Goal: Task Accomplishment & Management: Manage account settings

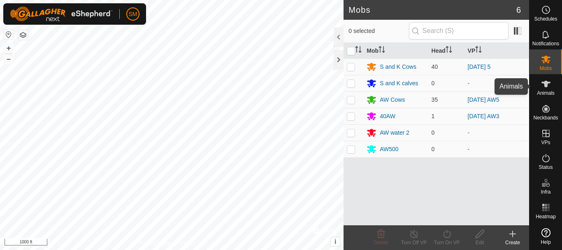
click at [543, 84] on icon at bounding box center [546, 84] width 10 height 10
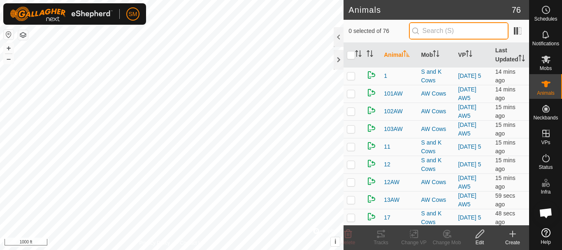
click at [429, 30] on input "text" at bounding box center [459, 30] width 100 height 17
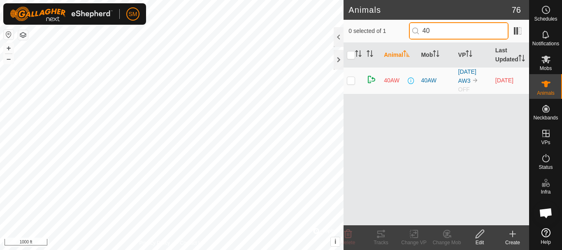
type input "40"
click at [353, 84] on p-checkbox at bounding box center [351, 80] width 8 height 7
checkbox input "true"
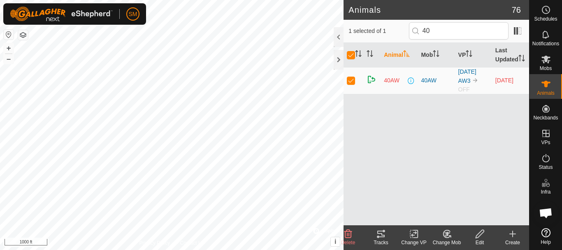
click at [483, 232] on icon at bounding box center [480, 234] width 8 height 8
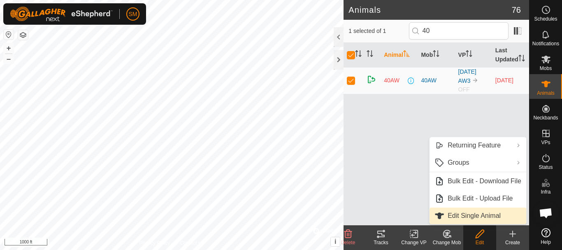
click at [484, 217] on link "Edit Single Animal" at bounding box center [478, 215] width 97 height 16
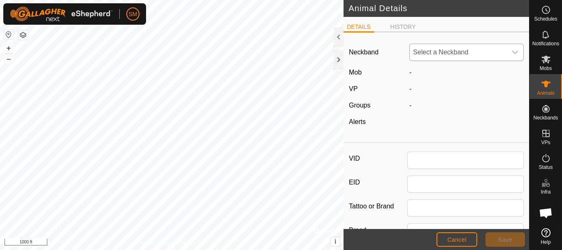
click at [513, 52] on icon "dropdown trigger" at bounding box center [516, 52] width 6 height 3
type input "40AW"
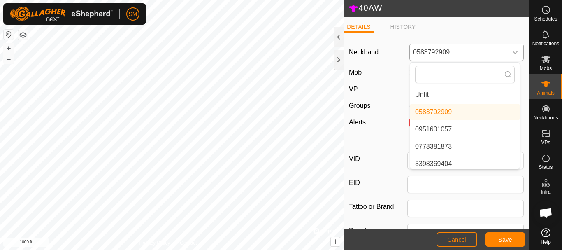
click at [513, 52] on icon "dropdown trigger" at bounding box center [516, 52] width 6 height 3
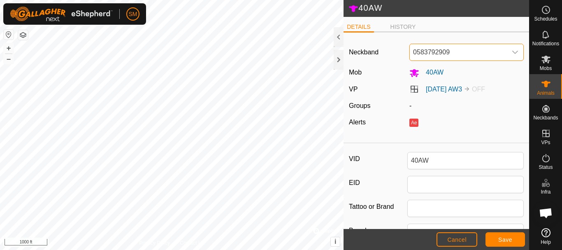
click at [512, 49] on icon "dropdown trigger" at bounding box center [515, 52] width 7 height 7
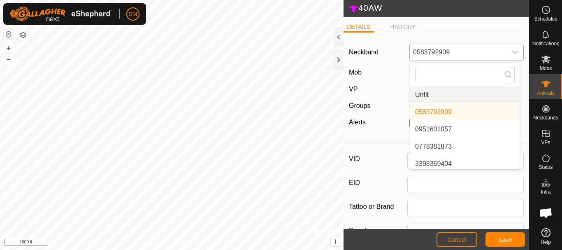
click at [421, 94] on span "Unfit" at bounding box center [422, 95] width 14 height 10
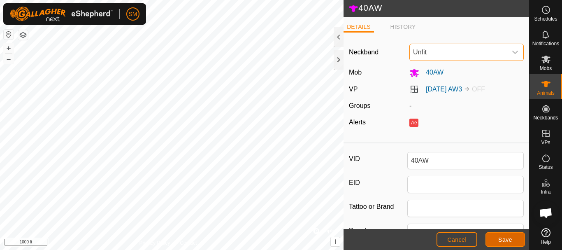
click at [508, 240] on span "Save" at bounding box center [506, 239] width 14 height 7
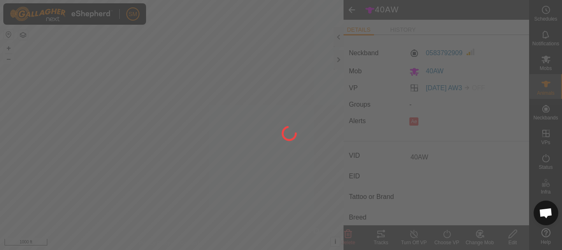
type input "-"
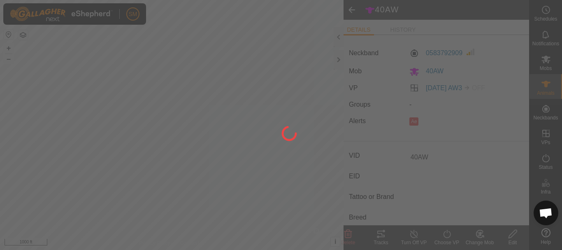
type input "-"
type input "0 kg"
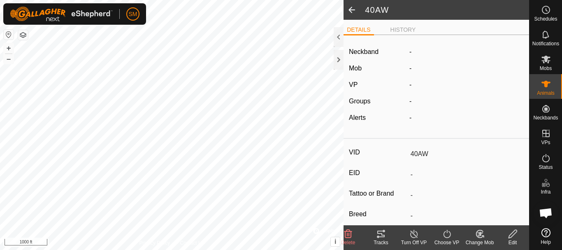
click at [353, 9] on span at bounding box center [352, 10] width 16 height 20
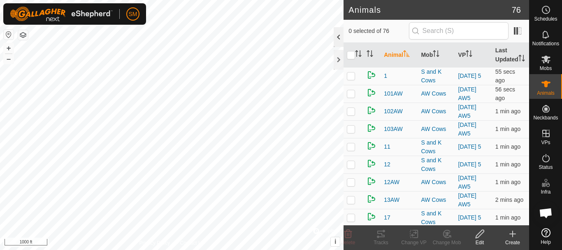
click at [340, 39] on div at bounding box center [339, 37] width 10 height 20
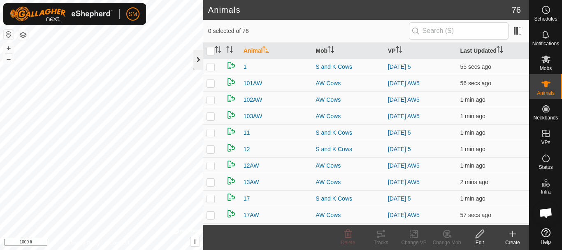
click at [195, 59] on div at bounding box center [198, 60] width 10 height 20
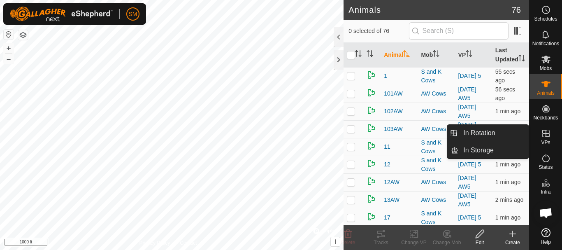
click at [545, 134] on icon at bounding box center [546, 133] width 10 height 10
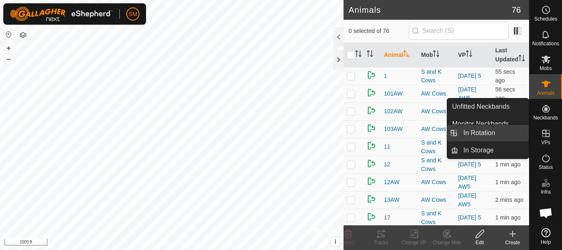
click at [482, 134] on link "In Rotation" at bounding box center [494, 133] width 70 height 16
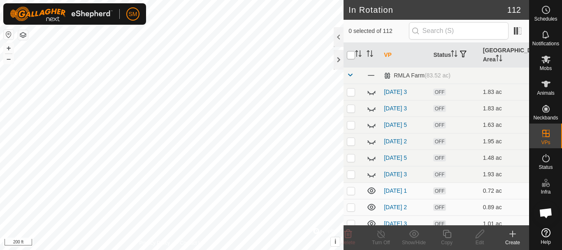
click at [350, 55] on input "checkbox" at bounding box center [351, 55] width 8 height 8
checkbox input "true"
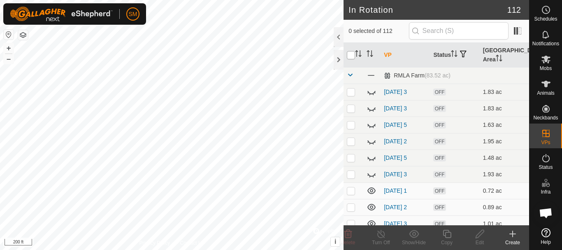
checkbox input "true"
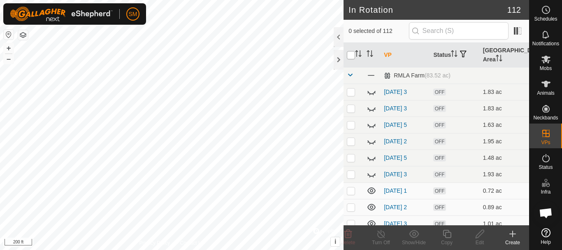
checkbox input "true"
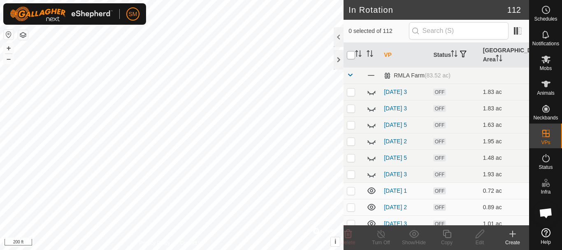
checkbox input "true"
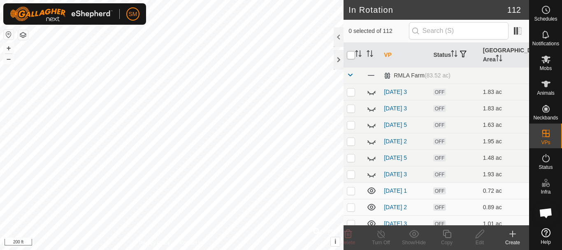
checkbox input "true"
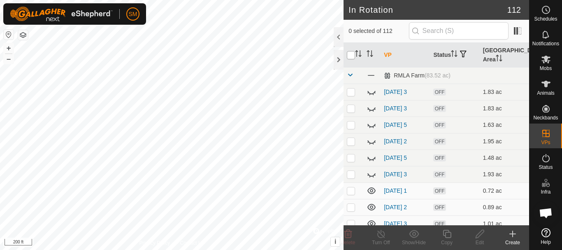
checkbox input "true"
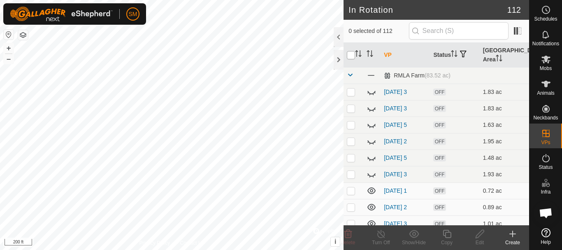
checkbox input "true"
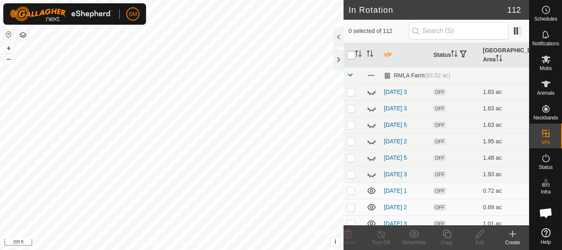
checkbox input "true"
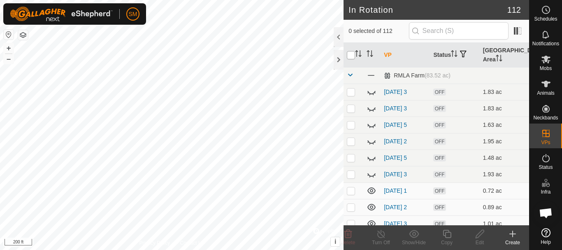
checkbox input "true"
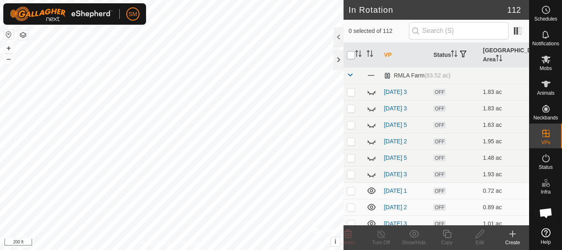
checkbox input "true"
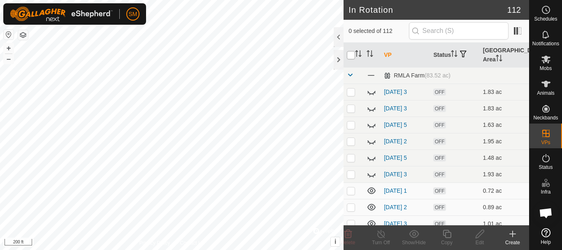
checkbox input "true"
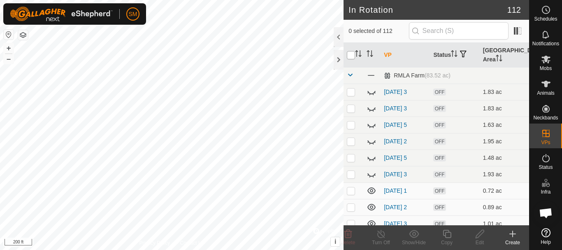
checkbox input "true"
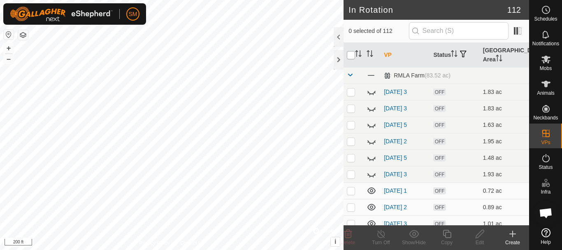
checkbox input "true"
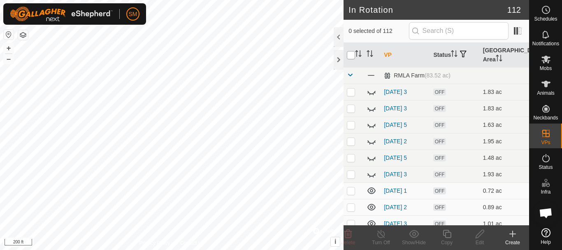
checkbox input "true"
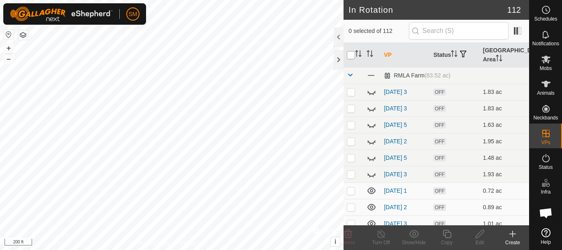
checkbox input "true"
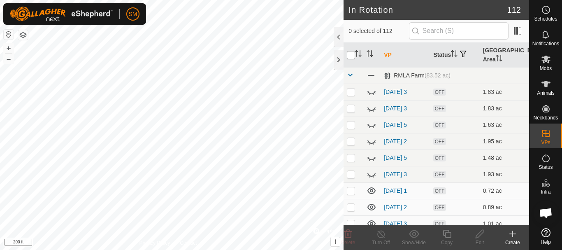
checkbox input "true"
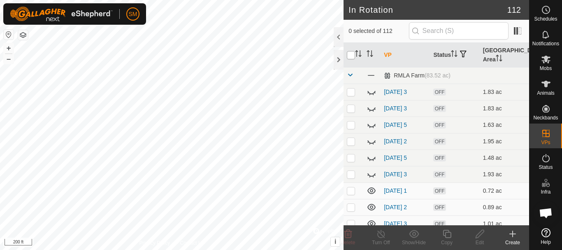
checkbox input "true"
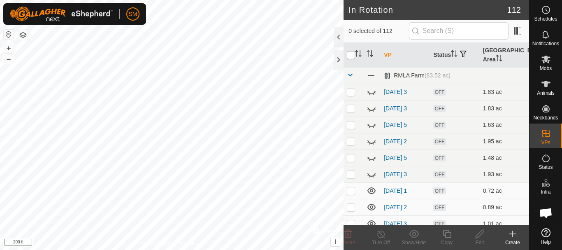
checkbox input "true"
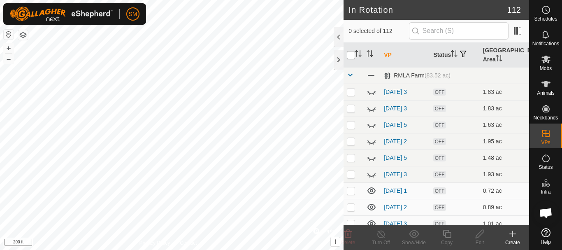
checkbox input "true"
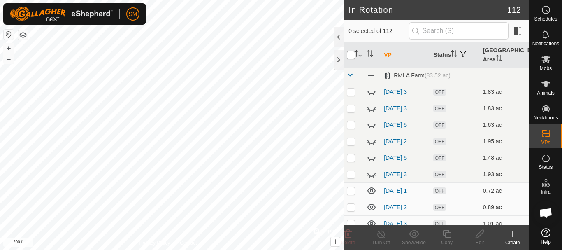
checkbox input "true"
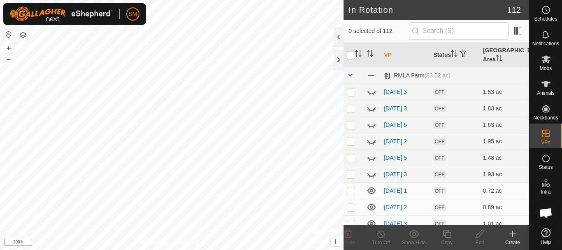
checkbox input "true"
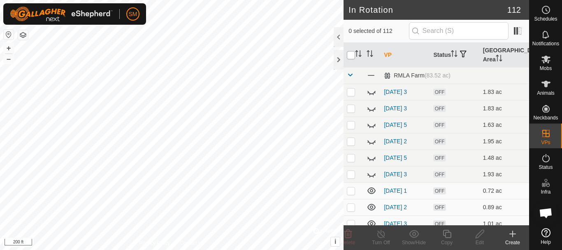
checkbox input "true"
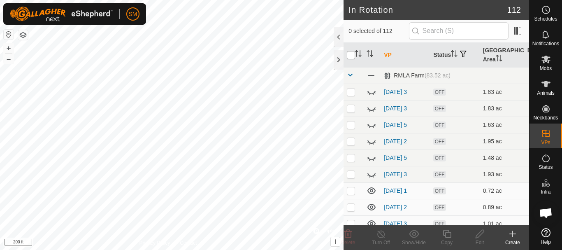
checkbox input "true"
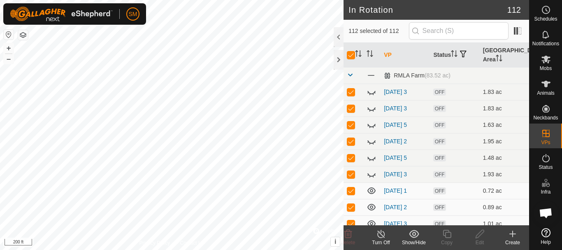
click at [413, 232] on icon at bounding box center [414, 234] width 10 height 10
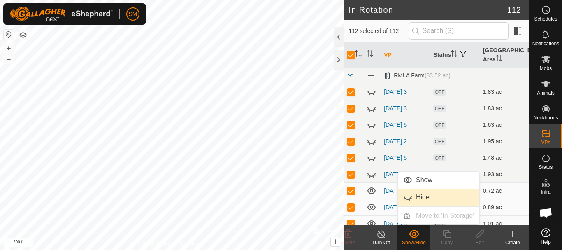
click at [421, 196] on link "Hide" at bounding box center [439, 197] width 82 height 16
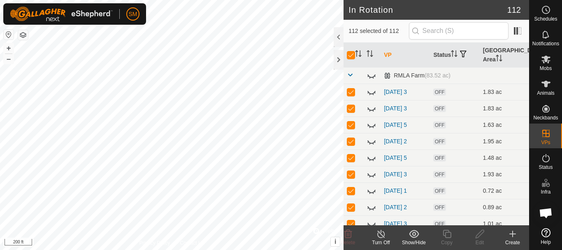
click at [270, 0] on html "SM Schedules Notifications Mobs Animals Neckbands VPs Status Infra Heatmap Help…" at bounding box center [281, 125] width 562 height 250
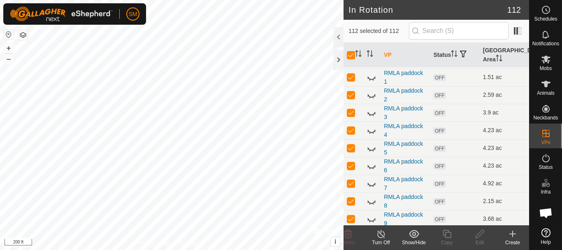
scroll to position [865, 0]
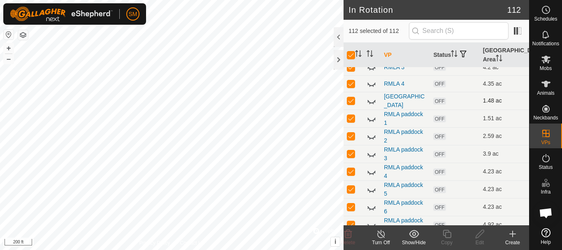
click at [370, 100] on icon at bounding box center [372, 101] width 10 height 10
click at [370, 119] on icon at bounding box center [372, 119] width 8 height 3
click at [370, 119] on icon at bounding box center [372, 119] width 10 height 10
click at [370, 136] on icon at bounding box center [372, 136] width 8 height 3
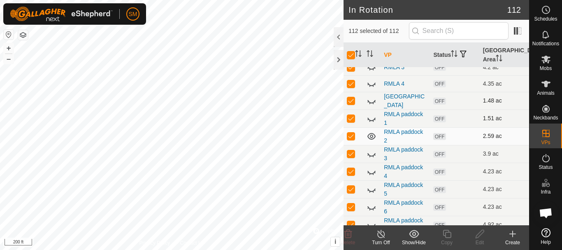
click at [370, 136] on icon at bounding box center [372, 136] width 10 height 10
click at [371, 152] on icon at bounding box center [372, 154] width 10 height 10
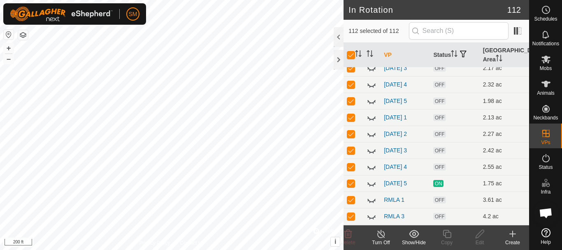
scroll to position [741, 0]
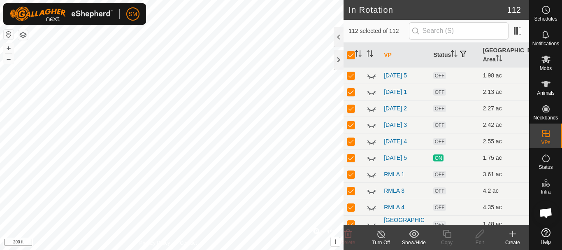
click at [373, 158] on icon at bounding box center [372, 158] width 10 height 10
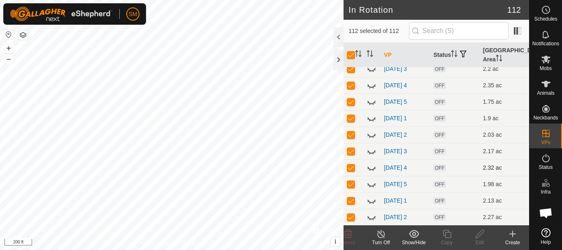
scroll to position [618, 0]
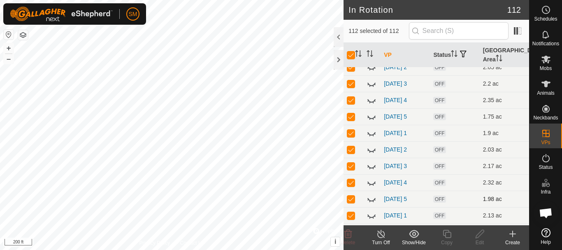
click at [371, 201] on icon at bounding box center [372, 199] width 8 height 3
click at [371, 201] on icon at bounding box center [372, 199] width 10 height 10
click at [373, 118] on icon at bounding box center [372, 117] width 8 height 3
click at [352, 56] on input "checkbox" at bounding box center [351, 55] width 8 height 8
checkbox input "false"
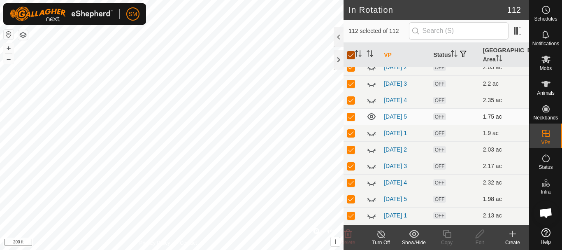
checkbox input "false"
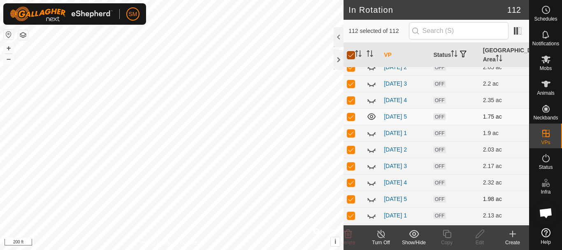
checkbox input "false"
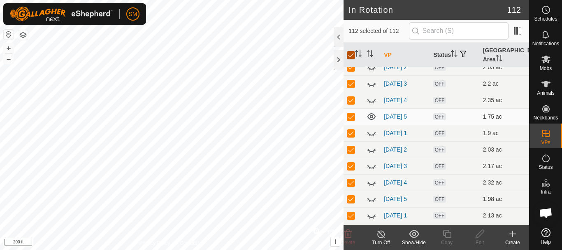
checkbox input "false"
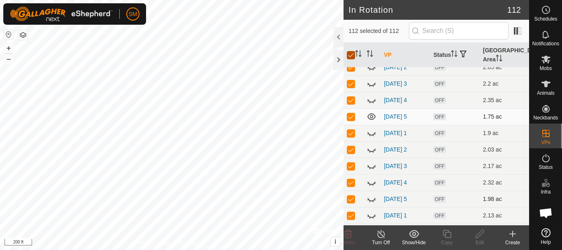
checkbox input "false"
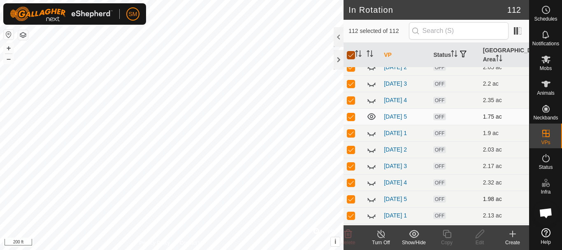
checkbox input "false"
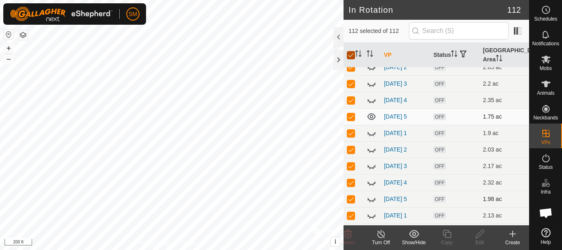
checkbox input "false"
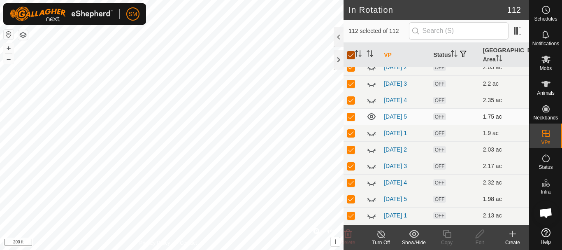
checkbox input "false"
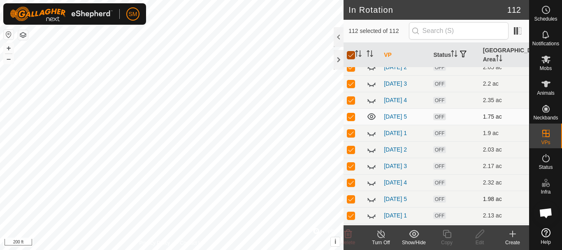
checkbox input "false"
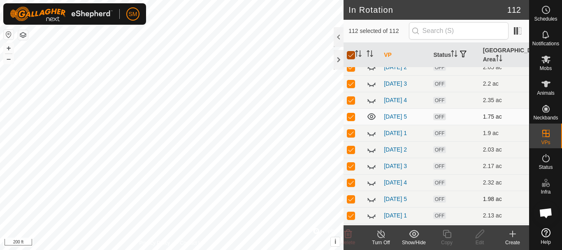
checkbox input "false"
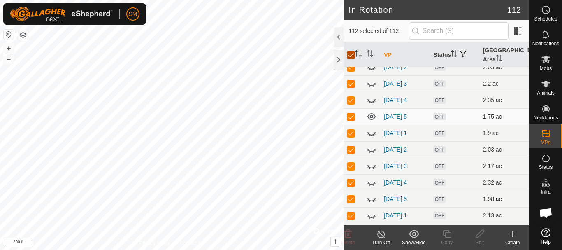
checkbox input "false"
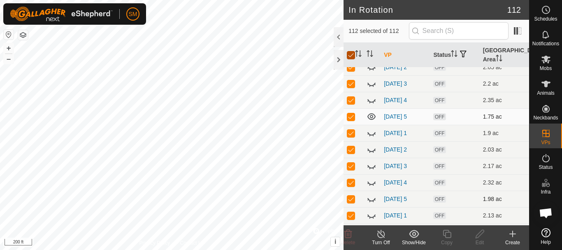
checkbox input "false"
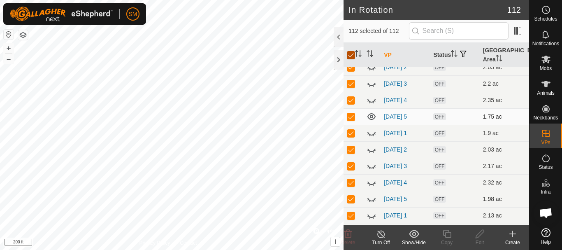
checkbox input "false"
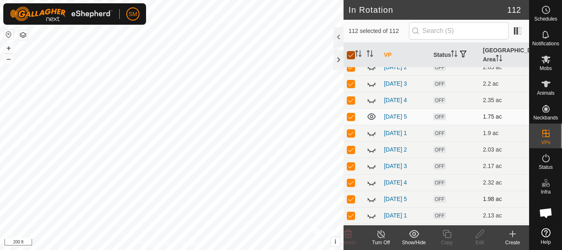
checkbox input "false"
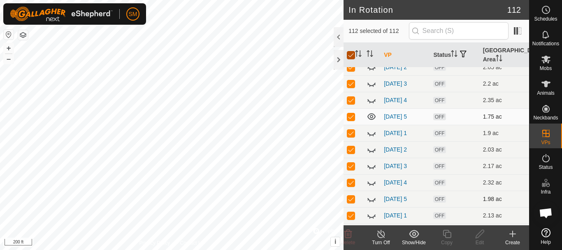
checkbox input "false"
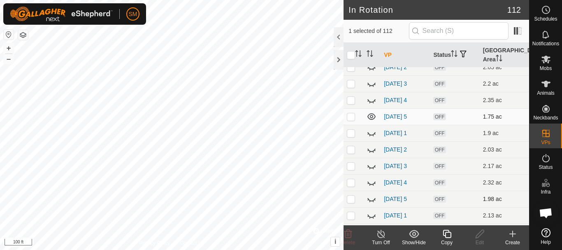
click at [446, 233] on icon at bounding box center [447, 234] width 10 height 10
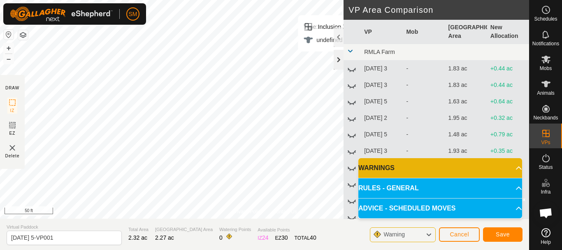
click at [337, 58] on div at bounding box center [339, 60] width 10 height 20
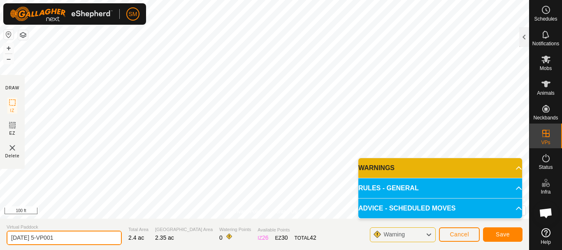
drag, startPoint x: 38, startPoint y: 235, endPoint x: 100, endPoint y: 237, distance: 61.4
click at [100, 237] on input "2025-09-21 5-VP001" at bounding box center [64, 238] width 115 height 14
drag, startPoint x: 42, startPoint y: 238, endPoint x: 0, endPoint y: 237, distance: 42.4
click at [0, 237] on section "Virtual Paddock 2025-09-22 4 Total Area 2.4 ac Grazing Area 2.35 ac Watering Po…" at bounding box center [264, 234] width 529 height 31
click at [69, 240] on input "[DATE] 4" at bounding box center [64, 238] width 115 height 14
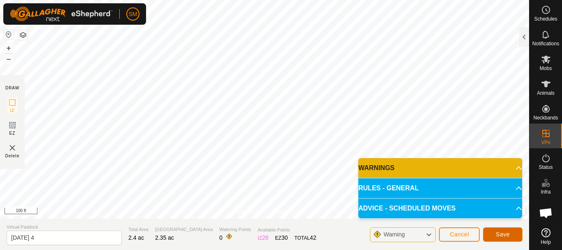
click at [503, 234] on span "Save" at bounding box center [503, 234] width 14 height 7
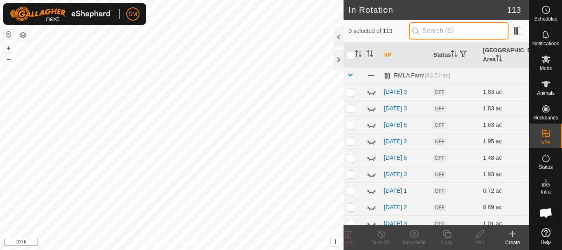
click at [452, 30] on input "text" at bounding box center [459, 30] width 100 height 17
paste input "[DATE]"
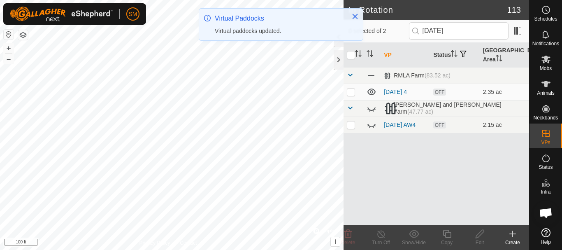
click at [350, 91] on p-checkbox at bounding box center [351, 92] width 8 height 7
click at [448, 239] on div "Copy" at bounding box center [447, 242] width 33 height 7
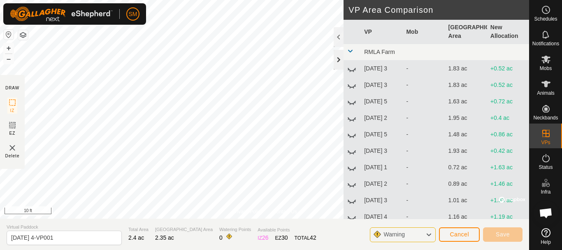
click at [336, 64] on div at bounding box center [339, 60] width 10 height 20
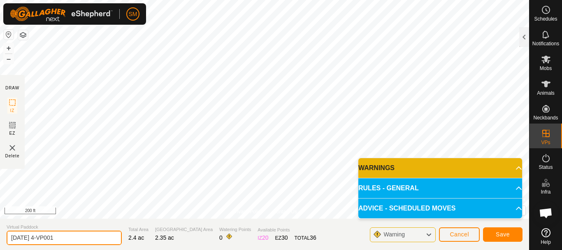
click at [77, 239] on input "2025-09-22 4-VP001" at bounding box center [64, 238] width 115 height 14
paste input "text"
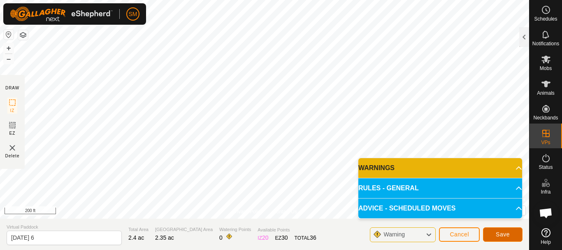
click at [493, 234] on button "Save" at bounding box center [503, 234] width 40 height 14
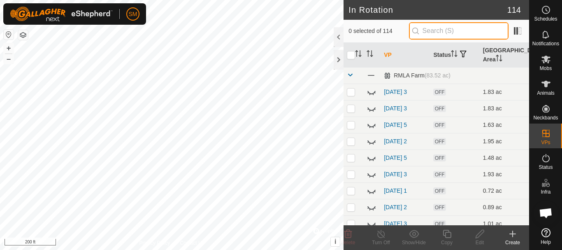
click at [451, 32] on input "text" at bounding box center [459, 30] width 100 height 17
paste input "[DATE]"
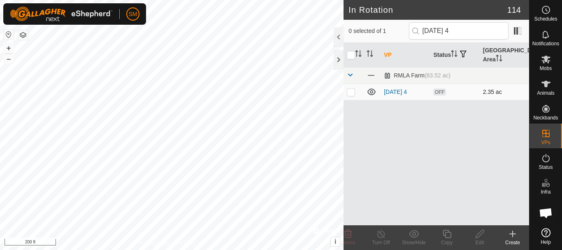
click at [351, 94] on p-checkbox at bounding box center [351, 92] width 8 height 7
click at [446, 236] on icon at bounding box center [447, 234] width 10 height 10
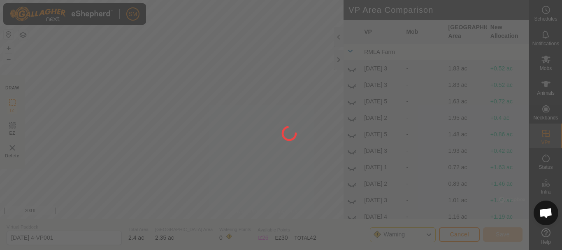
click at [341, 58] on div at bounding box center [281, 125] width 562 height 250
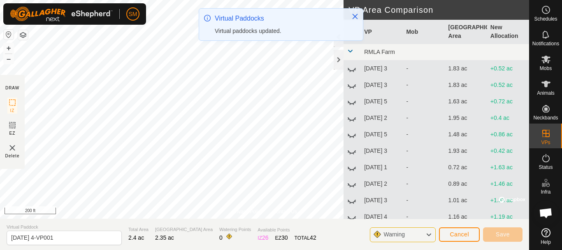
click at [341, 58] on div at bounding box center [339, 60] width 10 height 20
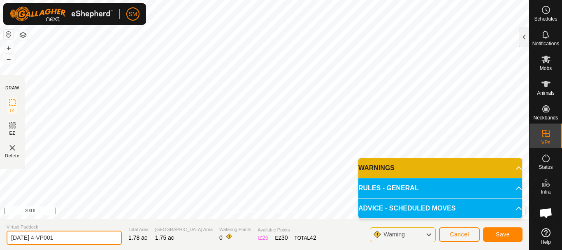
click at [104, 232] on input "2025-09-22 4-VP001" at bounding box center [64, 238] width 115 height 14
paste input "text"
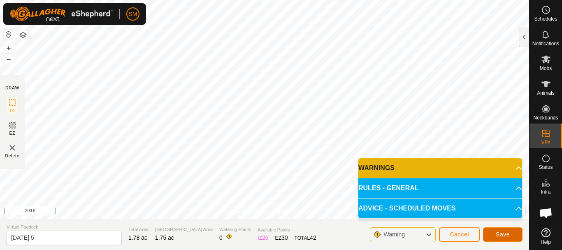
click at [498, 237] on span "Save" at bounding box center [503, 234] width 14 height 7
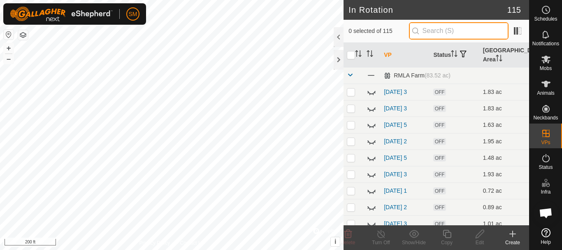
click at [459, 29] on input "text" at bounding box center [459, 30] width 100 height 17
paste input "[DATE]"
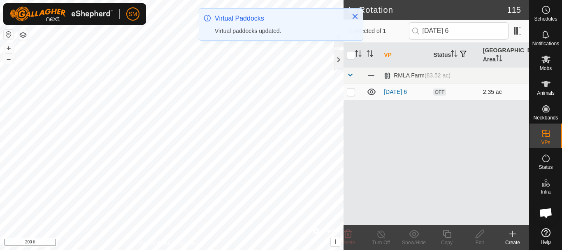
click at [352, 95] on td at bounding box center [354, 92] width 20 height 16
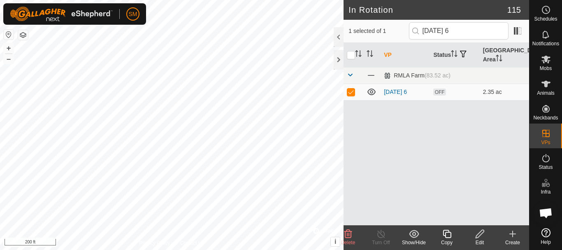
click at [450, 238] on icon at bounding box center [447, 234] width 10 height 10
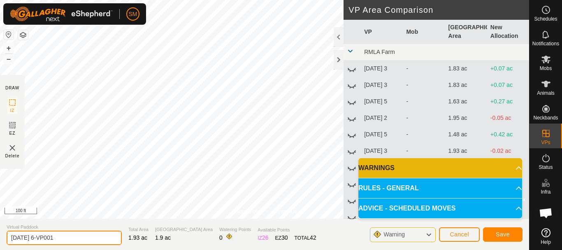
click at [75, 240] on input "2025-09-22 6-VP001" at bounding box center [64, 238] width 115 height 14
paste input "text"
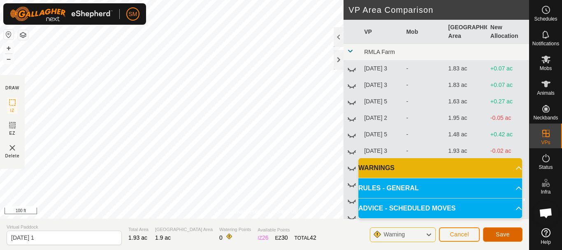
click at [499, 233] on span "Save" at bounding box center [503, 234] width 14 height 7
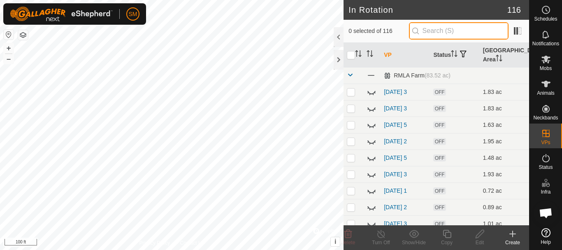
click at [445, 33] on input "text" at bounding box center [459, 30] width 100 height 17
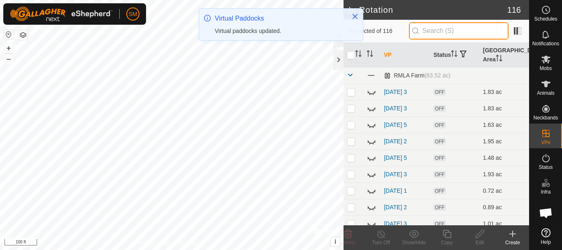
paste input "[DATE]"
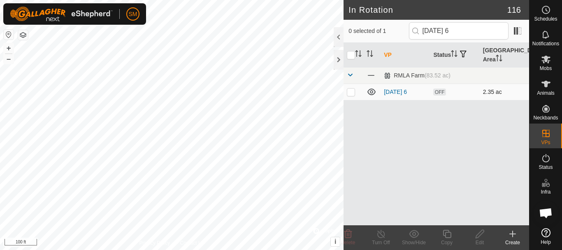
click at [354, 96] on td at bounding box center [354, 92] width 20 height 16
click at [448, 238] on icon at bounding box center [447, 234] width 8 height 8
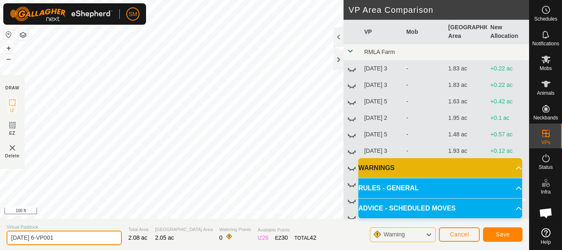
click at [68, 239] on input "2025-09-22 6-VP001" at bounding box center [64, 238] width 115 height 14
paste input "2"
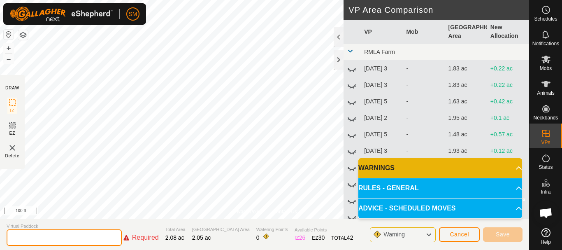
paste input "2025-09-22 6-VP001"
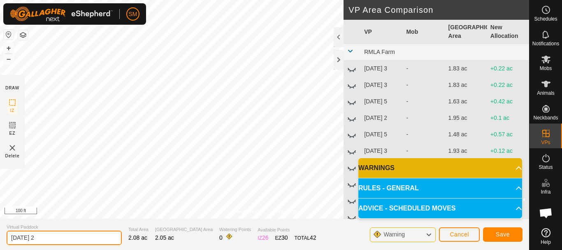
drag, startPoint x: 42, startPoint y: 238, endPoint x: 0, endPoint y: 238, distance: 42.0
click at [0, 238] on section "Virtual Paddock 2025-09-22 2 Total Area 2.08 ac Grazing Area 2.05 ac Watering P…" at bounding box center [264, 234] width 529 height 31
click at [64, 235] on input "[DATE] 2" at bounding box center [64, 238] width 115 height 14
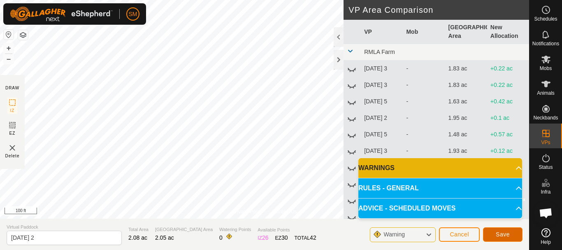
click at [499, 234] on span "Save" at bounding box center [503, 234] width 14 height 7
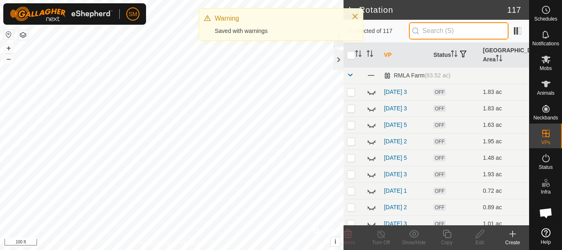
click at [457, 31] on input "text" at bounding box center [459, 30] width 100 height 17
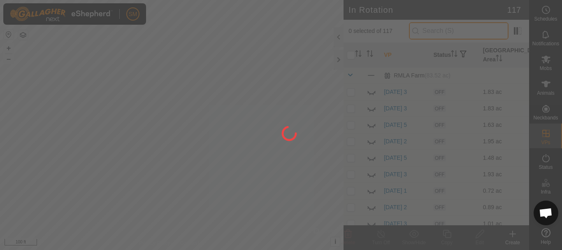
paste input "[DATE]"
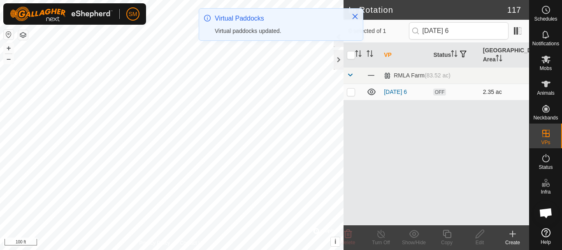
click at [351, 93] on p-checkbox at bounding box center [351, 92] width 8 height 7
click at [448, 237] on icon at bounding box center [447, 234] width 8 height 8
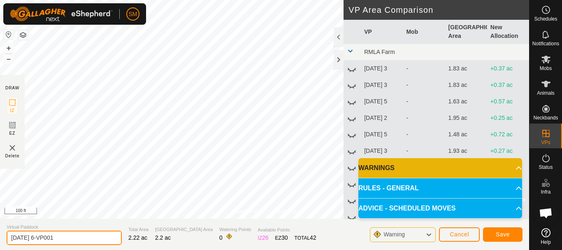
click at [78, 239] on input "2025-09-22 6-VP001" at bounding box center [64, 238] width 115 height 14
paste input "text"
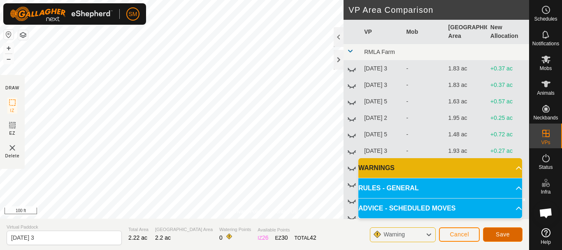
click at [496, 235] on span "Save" at bounding box center [503, 234] width 14 height 7
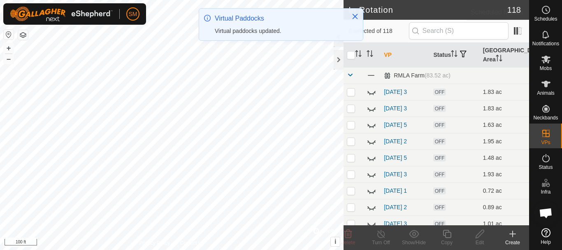
click at [547, 10] on icon at bounding box center [546, 10] width 10 height 10
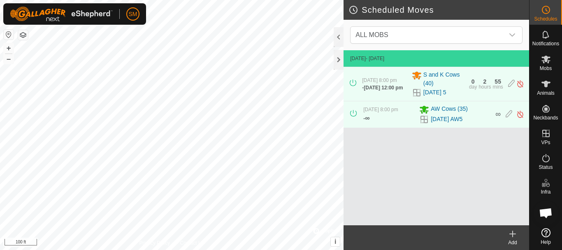
click at [513, 237] on icon at bounding box center [513, 234] width 10 height 10
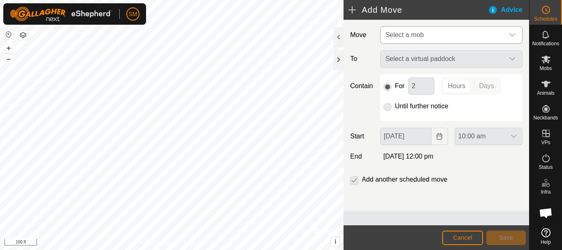
click at [509, 34] on icon "dropdown trigger" at bounding box center [512, 35] width 7 height 7
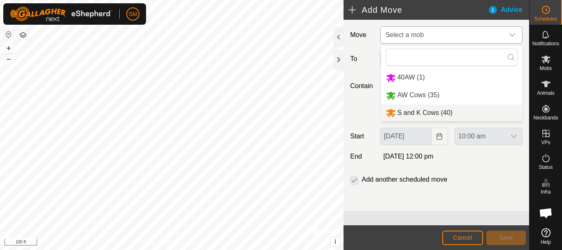
click at [426, 116] on li "S and K Cows (40)" at bounding box center [452, 113] width 142 height 17
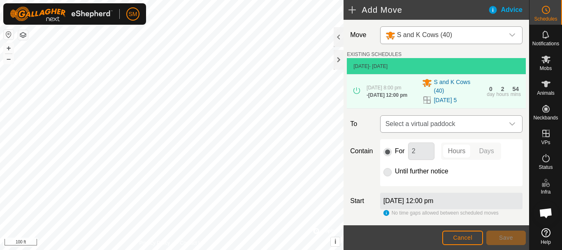
click at [510, 127] on div "dropdown trigger" at bounding box center [512, 124] width 16 height 16
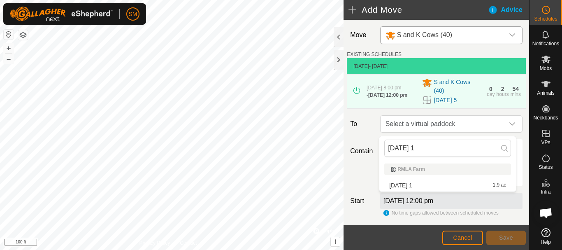
click at [414, 185] on li "2025-09-22 1 1.9 ac" at bounding box center [448, 185] width 127 height 12
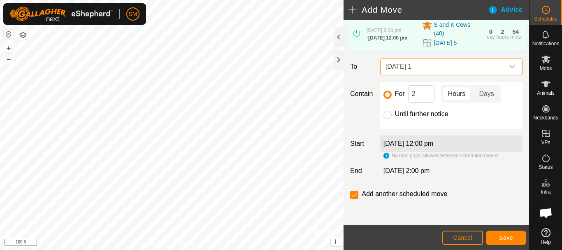
scroll to position [60, 0]
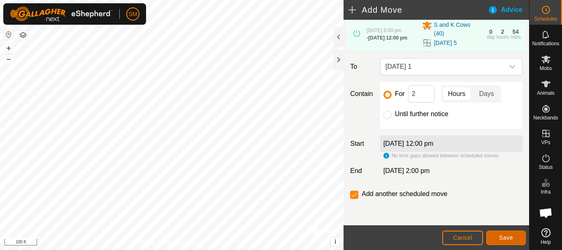
click at [517, 241] on button "Save" at bounding box center [507, 238] width 40 height 14
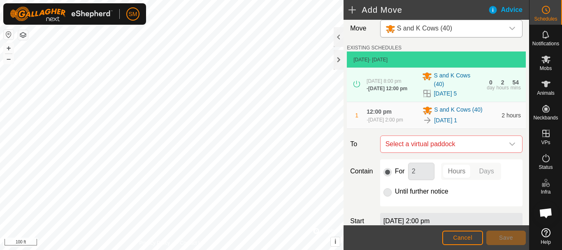
scroll to position [90, 0]
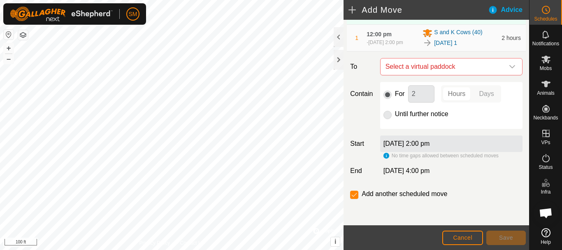
click at [509, 64] on icon "dropdown trigger" at bounding box center [512, 66] width 7 height 7
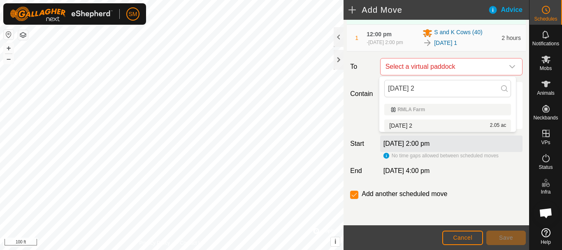
click at [413, 124] on li "2025-09-22 2 2.05 ac" at bounding box center [448, 125] width 127 height 12
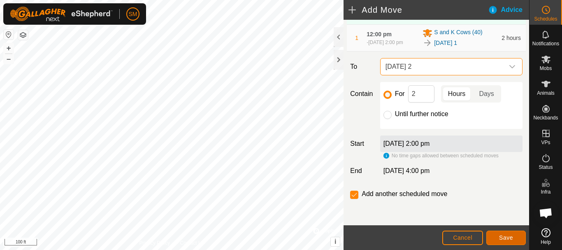
click at [510, 235] on span "Save" at bounding box center [506, 237] width 14 height 7
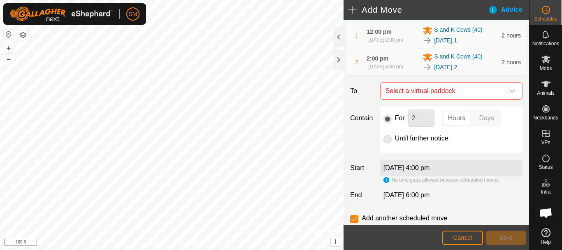
scroll to position [121, 0]
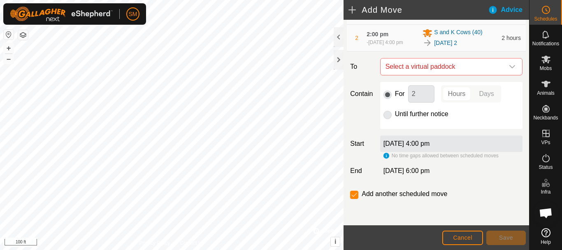
click at [509, 66] on icon "dropdown trigger" at bounding box center [512, 66] width 7 height 7
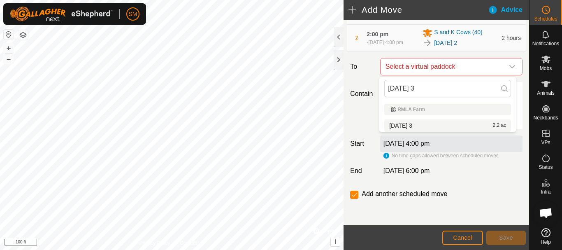
click at [408, 124] on li "2025-09-22 3 2.2 ac" at bounding box center [448, 125] width 127 height 12
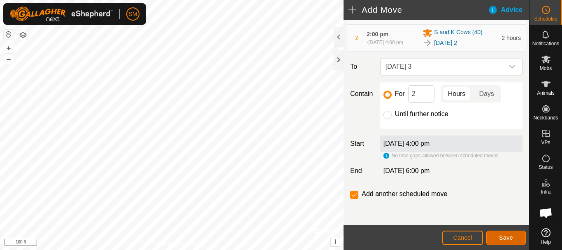
click at [513, 237] on span "Save" at bounding box center [506, 237] width 14 height 7
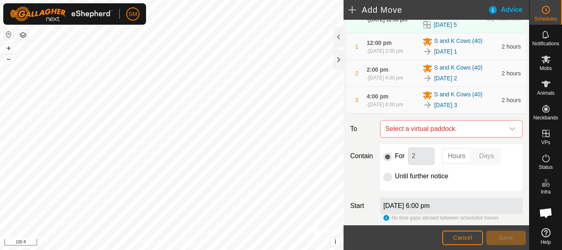
scroll to position [151, 0]
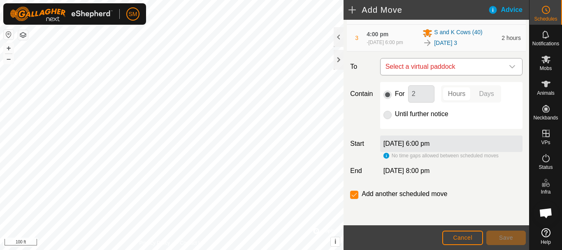
click at [509, 66] on icon "dropdown trigger" at bounding box center [512, 66] width 7 height 7
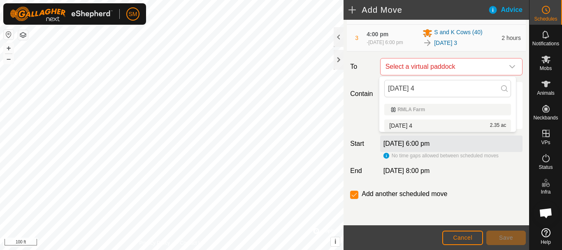
click at [418, 126] on li "2025-09-22 4 2.35 ac" at bounding box center [448, 125] width 127 height 12
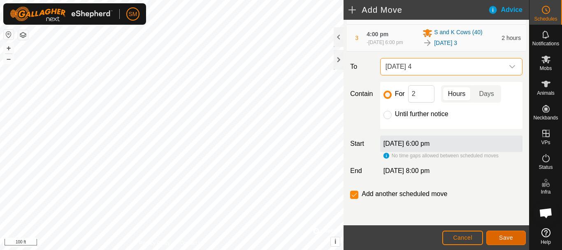
click at [509, 236] on span "Save" at bounding box center [506, 237] width 14 height 7
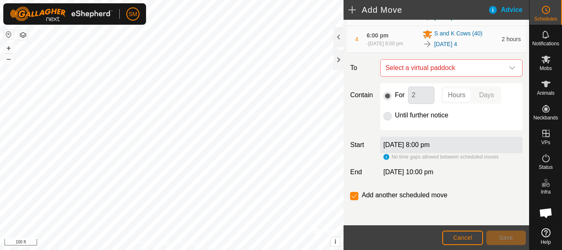
scroll to position [182, 0]
click at [509, 65] on icon "dropdown trigger" at bounding box center [512, 66] width 7 height 7
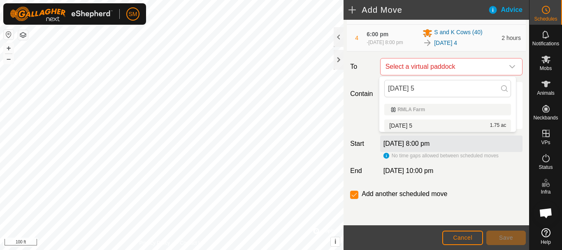
click at [417, 125] on li "2025-09-22 5 1.75 ac" at bounding box center [448, 125] width 127 height 12
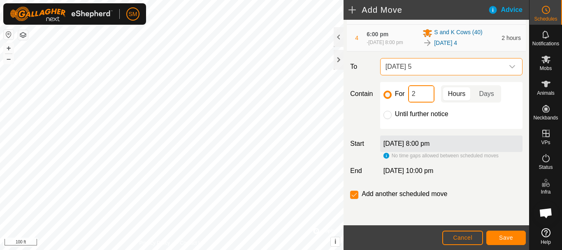
click at [419, 92] on input "2" at bounding box center [421, 93] width 26 height 17
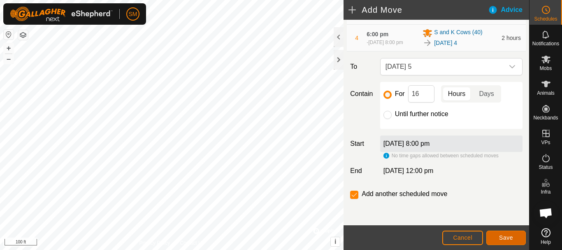
click at [505, 240] on span "Save" at bounding box center [506, 237] width 14 height 7
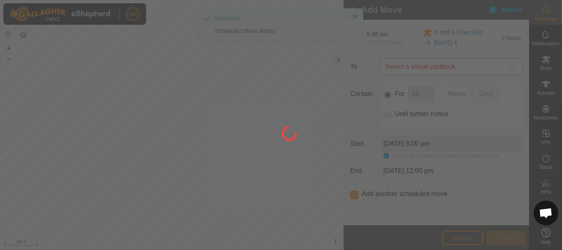
scroll to position [7, 0]
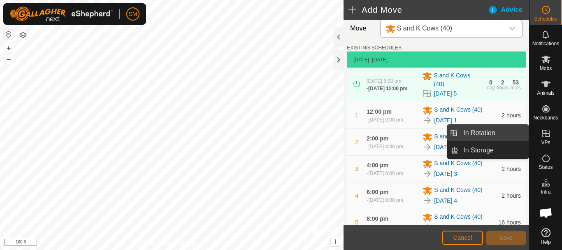
click at [487, 133] on link "In Rotation" at bounding box center [494, 133] width 70 height 16
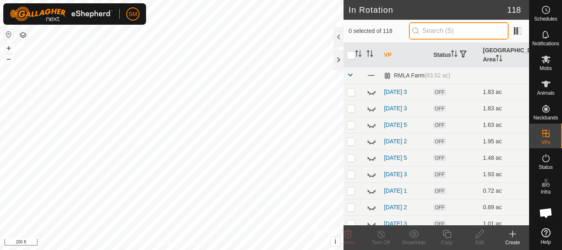
click at [450, 30] on input "text" at bounding box center [459, 30] width 100 height 17
paste input "[DATE]"
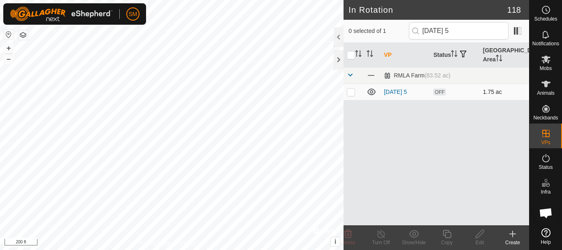
click at [351, 92] on p-checkbox at bounding box center [351, 92] width 8 height 7
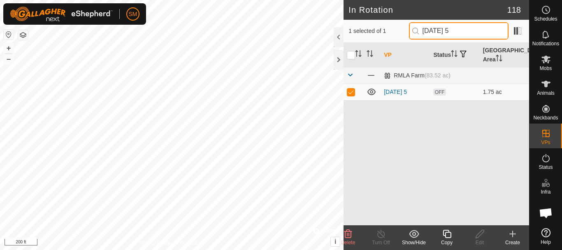
click at [459, 33] on input "[DATE] 5" at bounding box center [459, 30] width 100 height 17
click at [371, 94] on icon at bounding box center [372, 92] width 10 height 10
click at [459, 30] on input "[DATE] 5" at bounding box center [459, 30] width 100 height 17
click at [372, 93] on icon at bounding box center [372, 92] width 10 height 10
click at [456, 31] on input "[DATE] 5" at bounding box center [459, 30] width 100 height 17
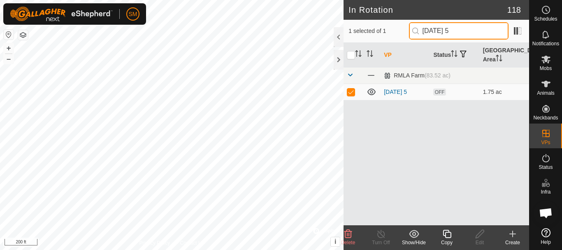
click at [469, 32] on input "[DATE] 5" at bounding box center [459, 30] width 100 height 17
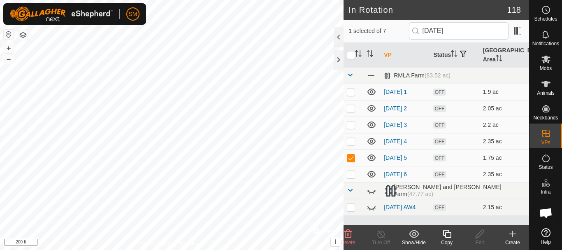
click at [373, 91] on icon at bounding box center [372, 92] width 8 height 7
click at [373, 107] on icon at bounding box center [372, 108] width 10 height 10
click at [373, 122] on icon at bounding box center [372, 124] width 8 height 7
click at [372, 140] on icon at bounding box center [372, 141] width 8 height 7
click at [353, 159] on p-checkbox at bounding box center [351, 157] width 8 height 7
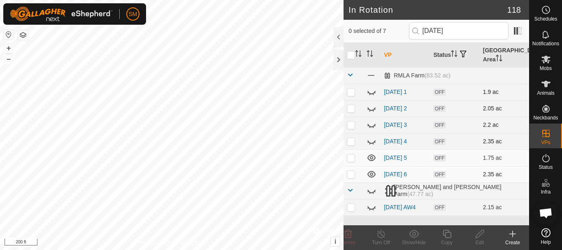
click at [354, 175] on p-checkbox at bounding box center [351, 174] width 8 height 7
click at [347, 234] on icon at bounding box center [349, 234] width 8 height 8
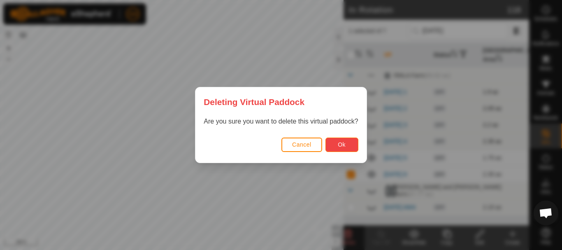
click at [341, 145] on span "Ok" at bounding box center [342, 144] width 8 height 7
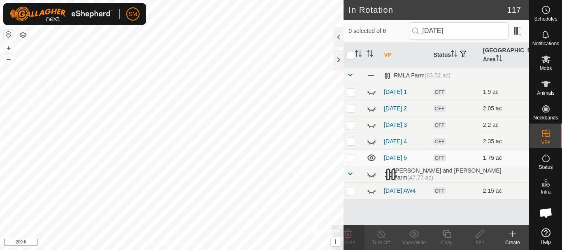
click at [352, 159] on p-checkbox at bounding box center [351, 157] width 8 height 7
click at [447, 234] on icon at bounding box center [447, 234] width 10 height 10
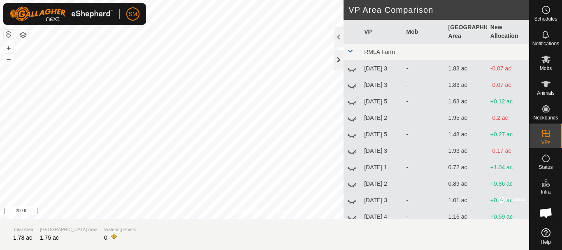
click at [336, 63] on div at bounding box center [339, 60] width 10 height 20
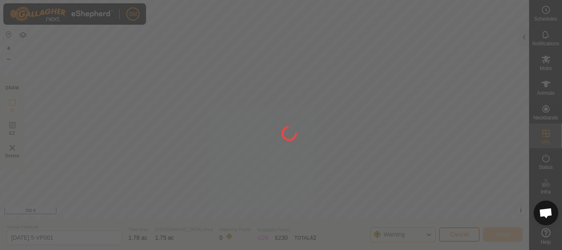
drag, startPoint x: 224, startPoint y: 155, endPoint x: 310, endPoint y: 138, distance: 88.6
click at [310, 138] on div at bounding box center [281, 125] width 562 height 250
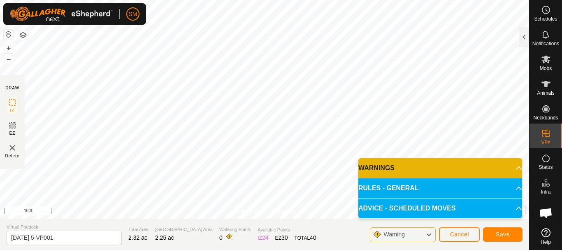
click at [175, 249] on html "SM Schedules Notifications Mobs Animals Neckbands VPs Status Infra Heatmap Help…" at bounding box center [281, 125] width 562 height 250
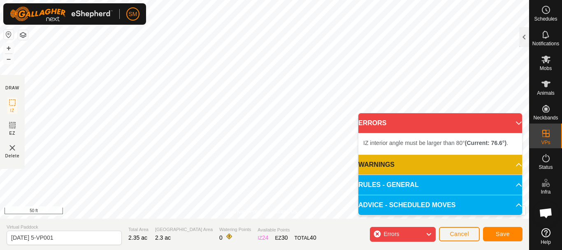
click at [272, 240] on div "Privacy Policy Contact Us Status: OFF Type: Inclusion Zone + – ⇧ i © Mapbox , ©…" at bounding box center [264, 125] width 529 height 250
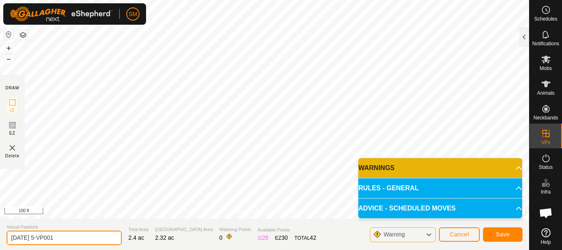
click at [94, 239] on input "2025-09-22 5-VP001" at bounding box center [64, 238] width 115 height 14
paste input "text"
drag, startPoint x: 43, startPoint y: 238, endPoint x: 0, endPoint y: 234, distance: 43.4
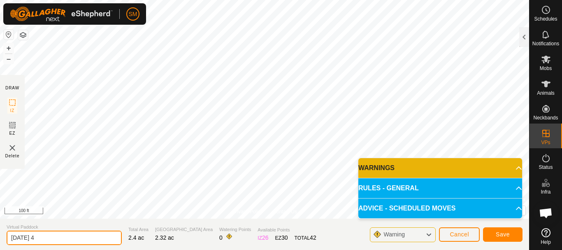
click at [0, 234] on section "Virtual Paddock 2025-09-23 4 Total Area 2.4 ac Grazing Area 2.32 ac Watering Po…" at bounding box center [264, 234] width 529 height 31
click at [47, 238] on input "[DATE] 4" at bounding box center [64, 238] width 115 height 14
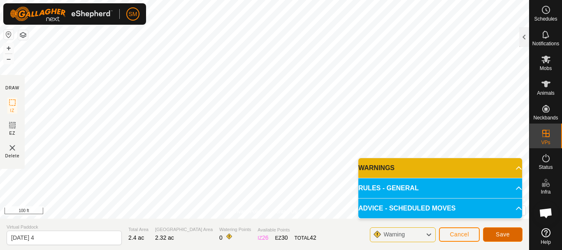
click at [501, 235] on span "Save" at bounding box center [503, 234] width 14 height 7
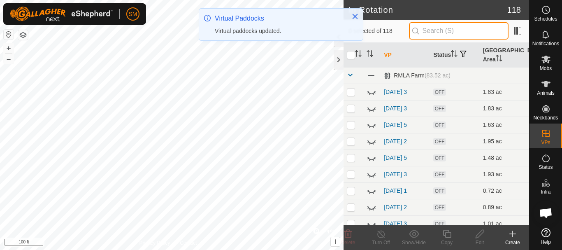
click at [463, 35] on input "text" at bounding box center [459, 30] width 100 height 17
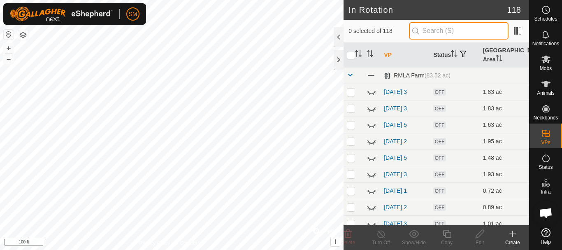
paste input "[DATE]"
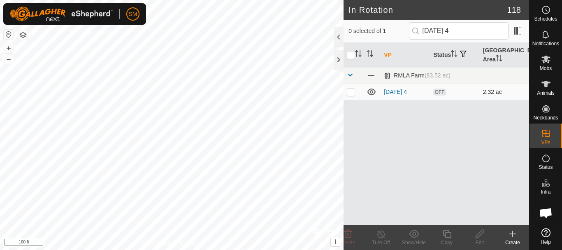
click at [352, 92] on p-checkbox at bounding box center [351, 92] width 8 height 7
click at [448, 241] on div "Copy" at bounding box center [447, 242] width 33 height 7
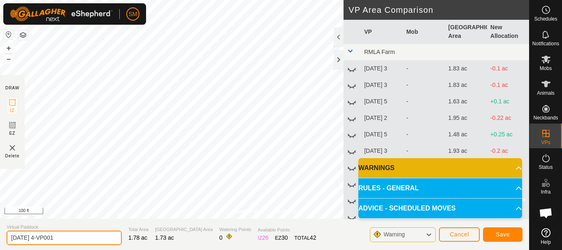
click at [66, 239] on input "2025-09-23 4-VP001" at bounding box center [64, 238] width 115 height 14
paste input "text"
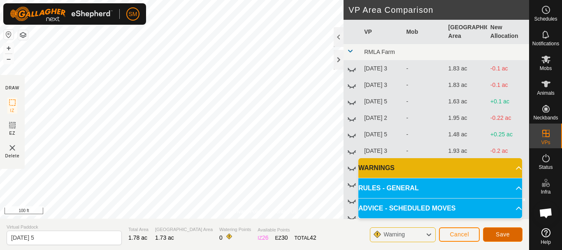
click at [515, 231] on button "Save" at bounding box center [503, 234] width 40 height 14
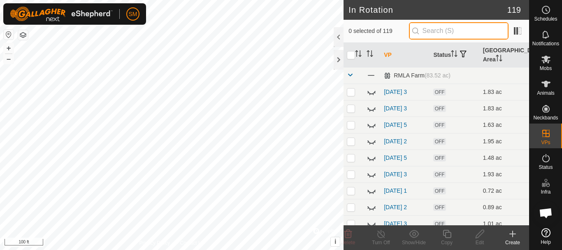
click at [484, 34] on input "text" at bounding box center [459, 30] width 100 height 17
paste input "[DATE]"
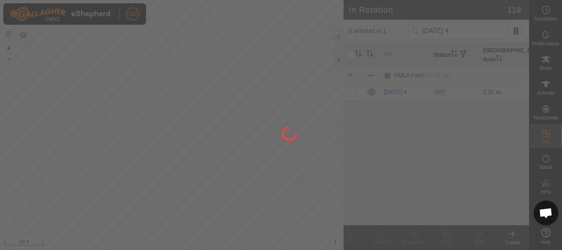
click at [351, 93] on div at bounding box center [281, 125] width 562 height 250
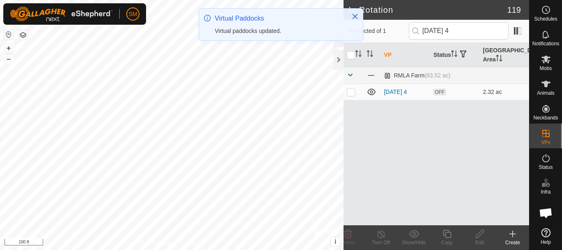
click at [351, 93] on p-checkbox at bounding box center [351, 92] width 8 height 7
click at [448, 239] on div "Copy" at bounding box center [447, 237] width 33 height 25
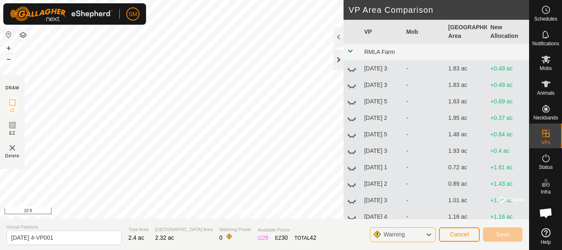
click at [339, 60] on div at bounding box center [339, 60] width 10 height 20
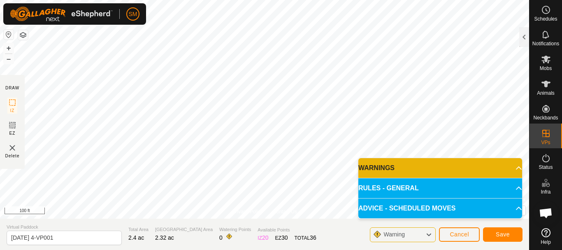
click at [4, 114] on div "Privacy Policy Contact Us Status: OFF Type: Inclusion Zone + – ⇧ i © Mapbox , ©…" at bounding box center [264, 125] width 529 height 250
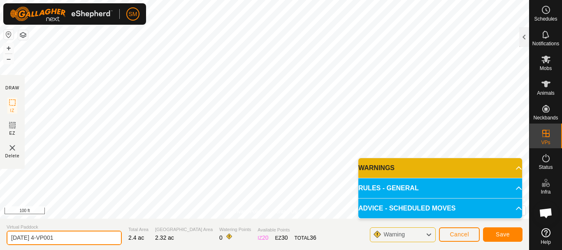
click at [83, 238] on input "2025-09-23 4-VP001" at bounding box center [64, 238] width 115 height 14
paste input "text"
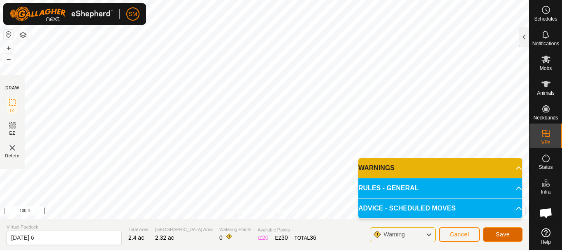
click at [513, 235] on button "Save" at bounding box center [503, 234] width 40 height 14
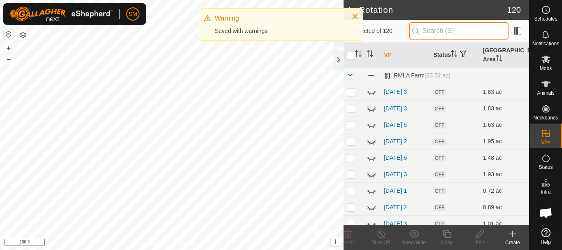
click at [448, 29] on input "text" at bounding box center [459, 30] width 100 height 17
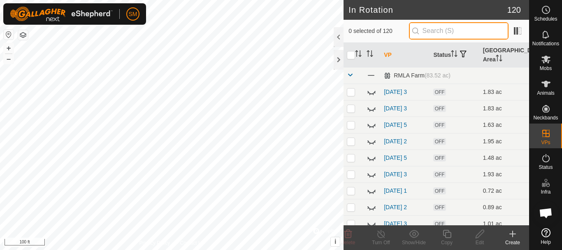
paste input "[DATE]"
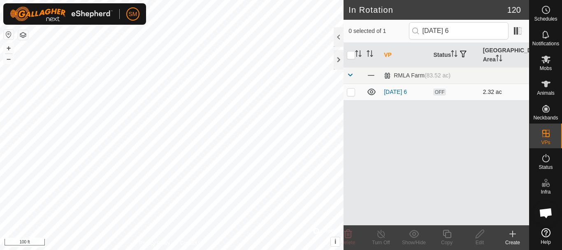
click at [353, 92] on p-checkbox at bounding box center [351, 92] width 8 height 7
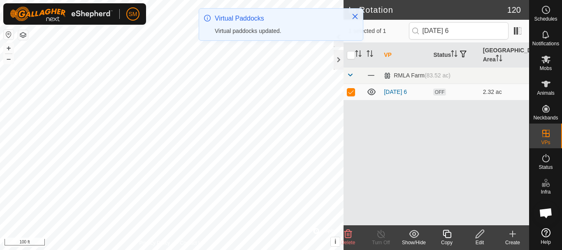
click at [447, 234] on icon at bounding box center [447, 234] width 10 height 10
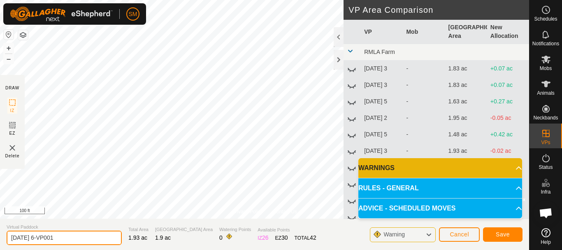
click at [63, 233] on input "2025-09-23 6-VP001" at bounding box center [64, 238] width 115 height 14
click at [63, 234] on input "2025-09-23 6-VP001" at bounding box center [64, 238] width 115 height 14
paste input "text"
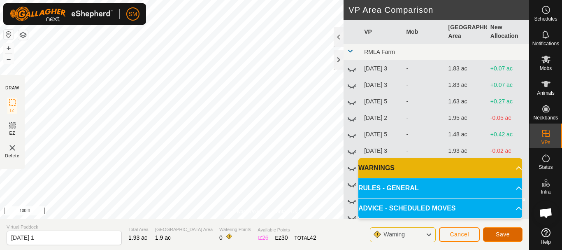
click at [506, 235] on span "Save" at bounding box center [503, 234] width 14 height 7
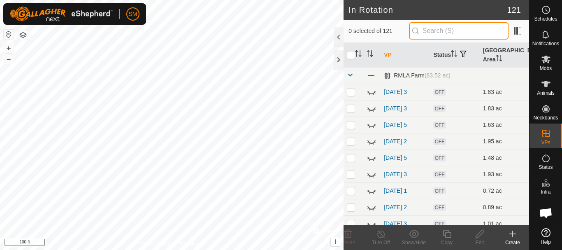
click at [436, 33] on input "text" at bounding box center [459, 30] width 100 height 17
paste input "[DATE]"
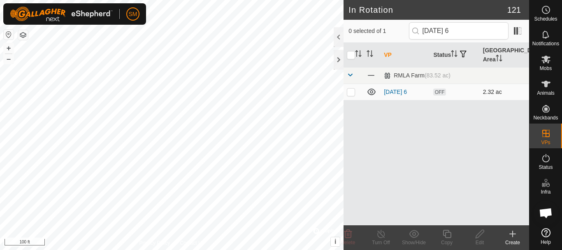
click at [354, 92] on p-checkbox at bounding box center [351, 92] width 8 height 7
click at [450, 232] on icon at bounding box center [447, 234] width 8 height 8
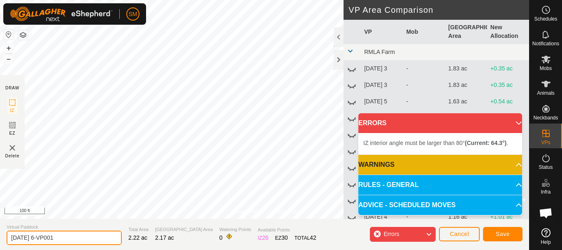
click at [76, 242] on input "2025-09-23 6-VP001" at bounding box center [64, 238] width 115 height 14
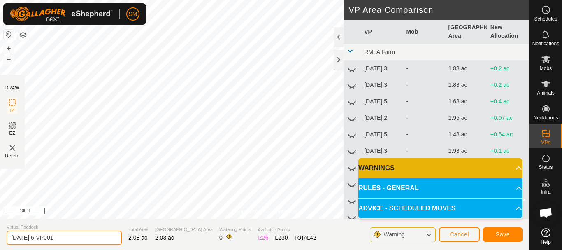
paste input "text"
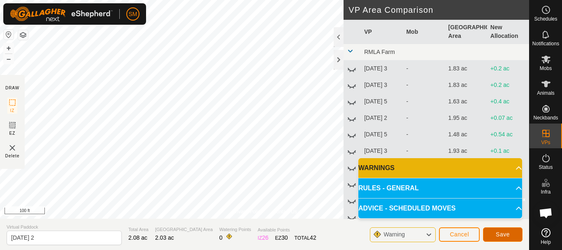
click at [508, 234] on span "Save" at bounding box center [503, 234] width 14 height 7
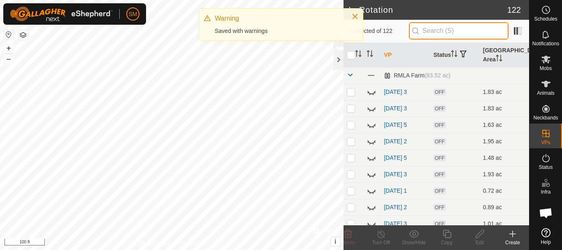
click at [453, 31] on input "text" at bounding box center [459, 30] width 100 height 17
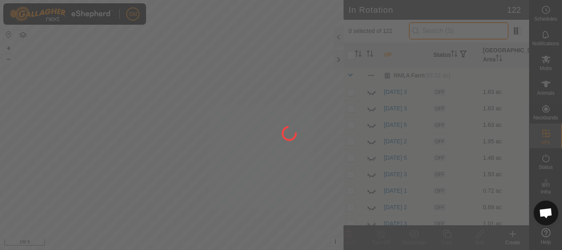
paste input "[DATE]"
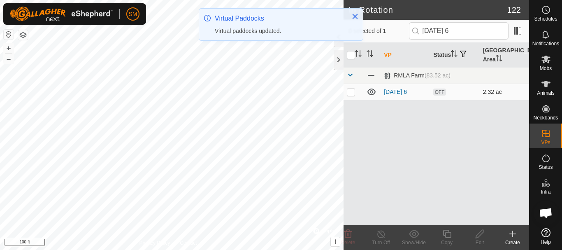
click at [353, 93] on p-checkbox at bounding box center [351, 92] width 8 height 7
click at [446, 232] on icon at bounding box center [447, 234] width 10 height 10
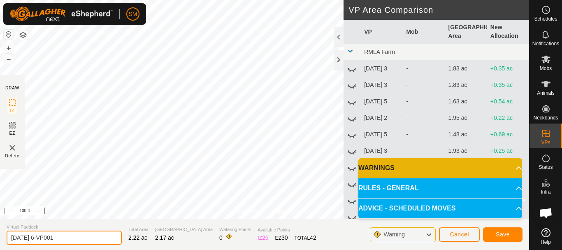
click at [70, 244] on input "2025-09-23 6-VP001" at bounding box center [64, 238] width 115 height 14
paste input "text"
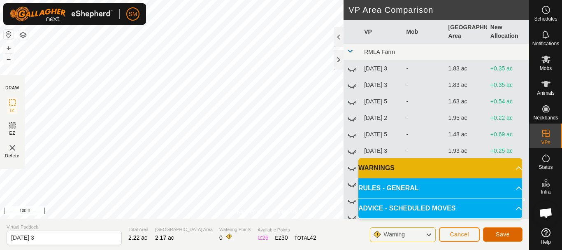
click at [508, 235] on span "Save" at bounding box center [503, 234] width 14 height 7
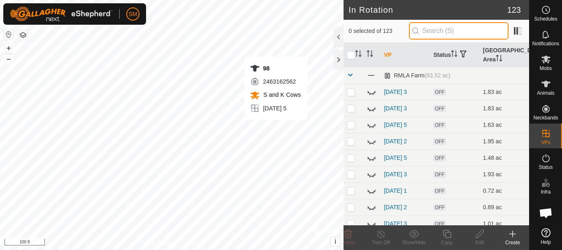
click at [456, 27] on input "text" at bounding box center [459, 30] width 100 height 17
paste input "[DATE]"
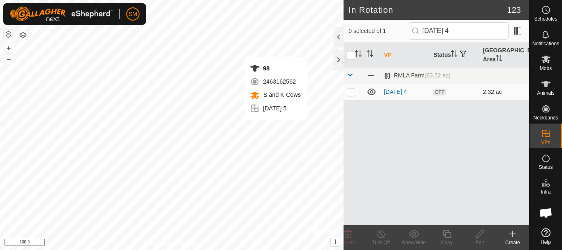
click at [350, 93] on p-checkbox at bounding box center [351, 92] width 8 height 7
click at [480, 238] on icon at bounding box center [480, 234] width 10 height 10
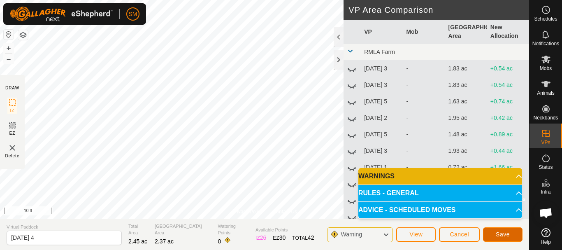
click at [513, 234] on button "Save" at bounding box center [503, 234] width 40 height 14
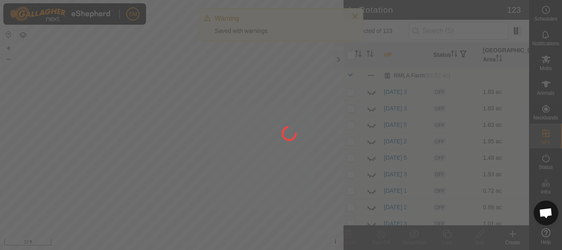
scroll to position [1721, 0]
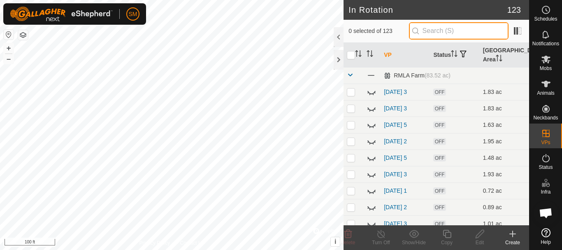
click at [455, 31] on input "text" at bounding box center [459, 30] width 100 height 17
paste input "[DATE]"
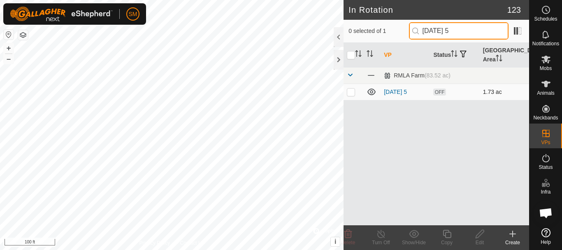
type input "[DATE] 5"
click at [350, 93] on p-checkbox at bounding box center [351, 92] width 8 height 7
checkbox input "true"
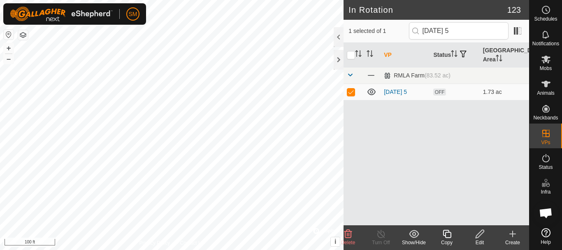
click at [480, 233] on icon at bounding box center [480, 234] width 10 height 10
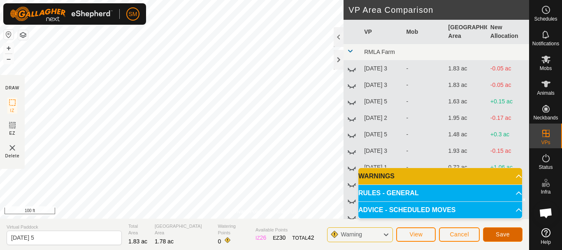
click at [510, 233] on span "Save" at bounding box center [503, 234] width 14 height 7
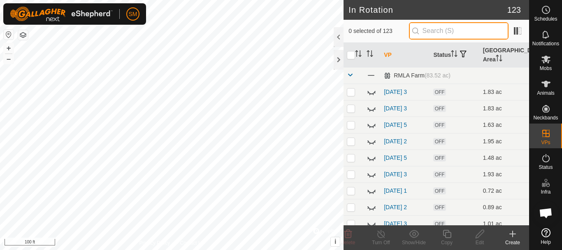
click at [447, 27] on input "text" at bounding box center [459, 30] width 100 height 17
paste input "[DATE]"
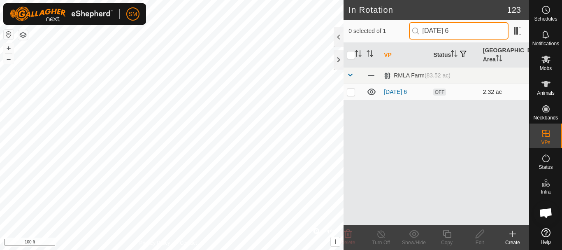
type input "[DATE] 6"
click at [354, 93] on p-checkbox at bounding box center [351, 92] width 8 height 7
checkbox input "true"
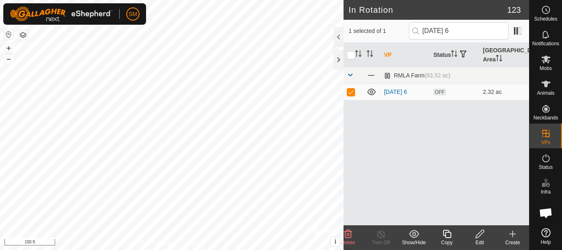
click at [347, 234] on icon at bounding box center [349, 234] width 8 height 8
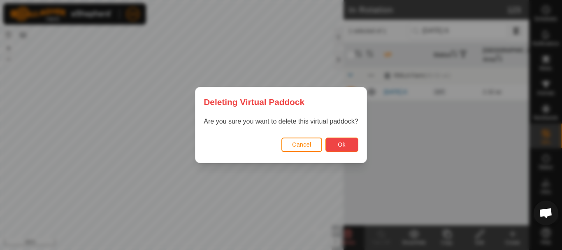
click at [343, 145] on span "Ok" at bounding box center [342, 144] width 8 height 7
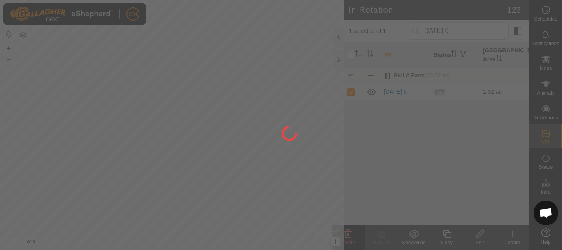
checkbox input "false"
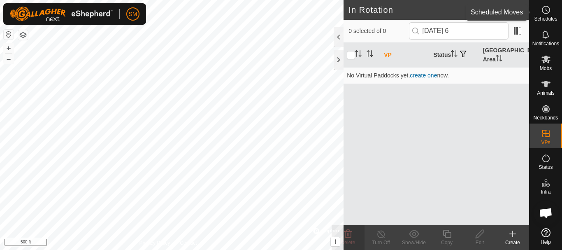
click at [551, 13] on icon at bounding box center [546, 10] width 10 height 10
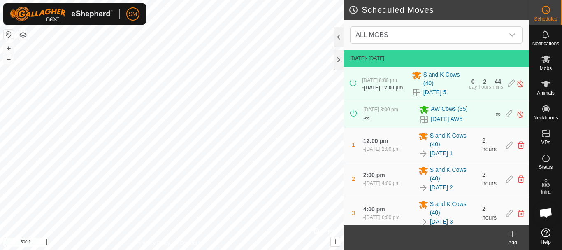
click at [515, 238] on icon at bounding box center [513, 234] width 10 height 10
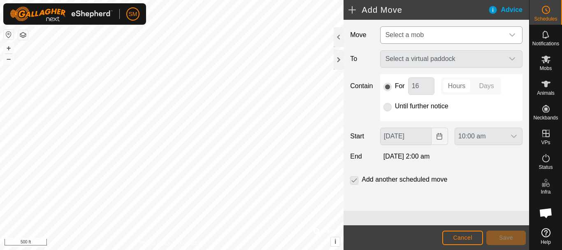
click at [510, 33] on icon "dropdown trigger" at bounding box center [512, 35] width 7 height 7
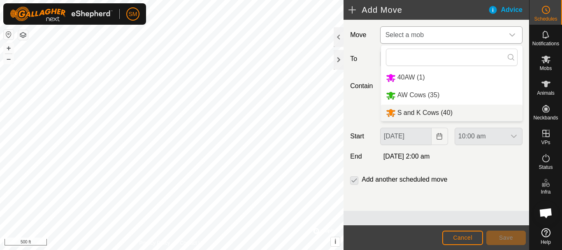
click at [403, 114] on li "S and K Cows (40)" at bounding box center [452, 113] width 142 height 17
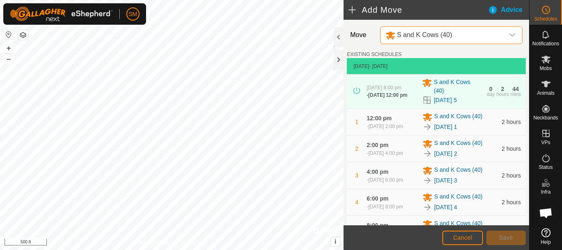
scroll to position [212, 0]
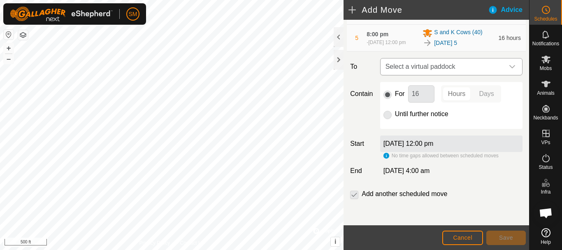
click at [509, 68] on icon "dropdown trigger" at bounding box center [512, 66] width 7 height 7
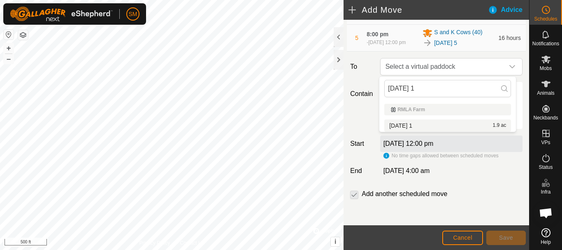
type input "[DATE] 1"
click at [405, 126] on li "[DATE] 1 1.9 ac" at bounding box center [448, 125] width 127 height 12
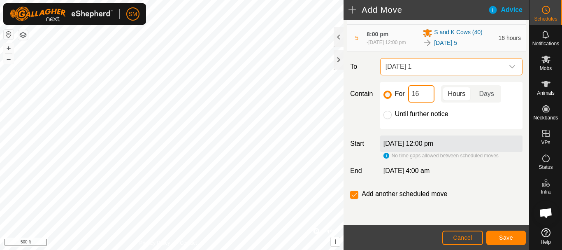
click at [416, 92] on input "16" at bounding box center [421, 93] width 26 height 17
type input "2"
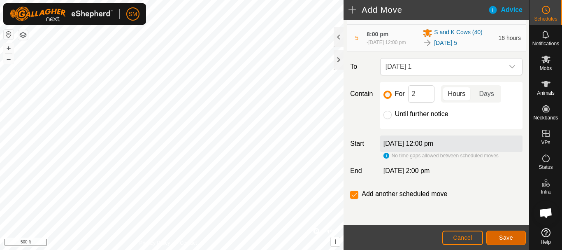
click at [508, 238] on span "Save" at bounding box center [506, 237] width 14 height 7
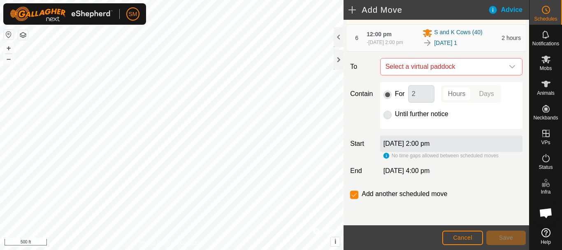
scroll to position [259, 0]
click at [509, 66] on icon "dropdown trigger" at bounding box center [512, 66] width 7 height 7
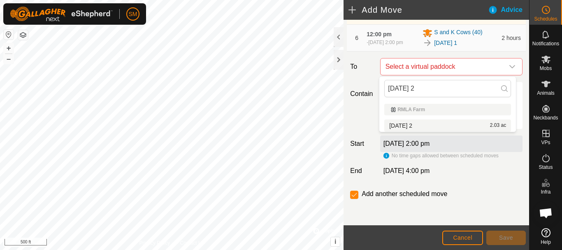
type input "[DATE] 2"
click at [416, 124] on li "[DATE] 2 2.03 ac" at bounding box center [448, 125] width 127 height 12
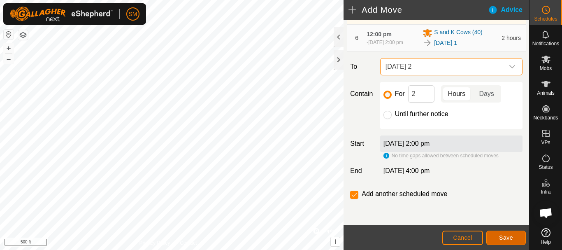
click at [518, 240] on button "Save" at bounding box center [507, 238] width 40 height 14
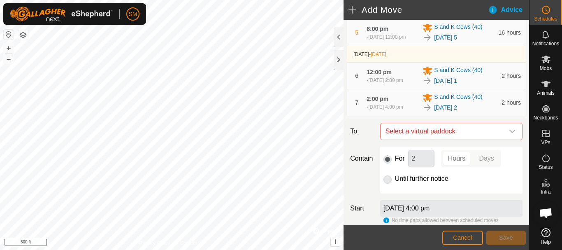
scroll to position [289, 0]
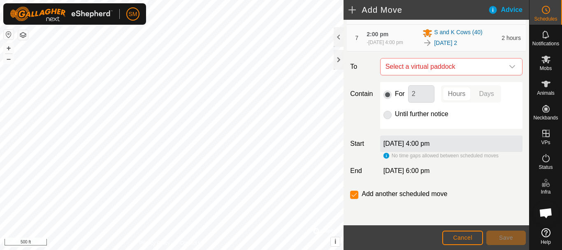
click at [509, 66] on icon "dropdown trigger" at bounding box center [512, 66] width 7 height 7
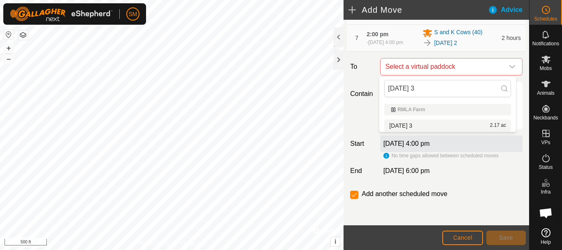
type input "[DATE] 3"
click at [420, 124] on li "[DATE] 3 2.17 ac" at bounding box center [448, 125] width 127 height 12
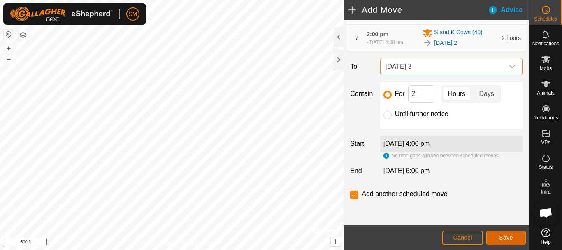
click at [512, 237] on span "Save" at bounding box center [506, 237] width 14 height 7
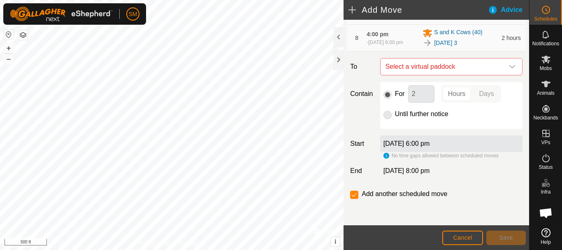
scroll to position [320, 0]
click at [509, 68] on icon "dropdown trigger" at bounding box center [512, 66] width 7 height 7
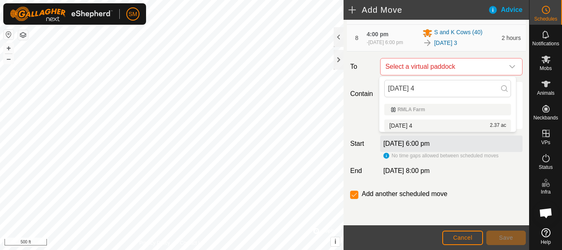
type input "[DATE] 4"
click at [416, 124] on li "[DATE] 4 2.37 ac" at bounding box center [448, 125] width 127 height 12
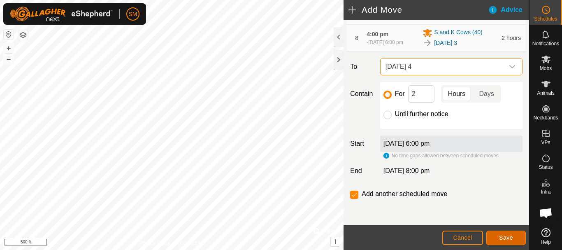
click at [496, 237] on button "Save" at bounding box center [507, 238] width 40 height 14
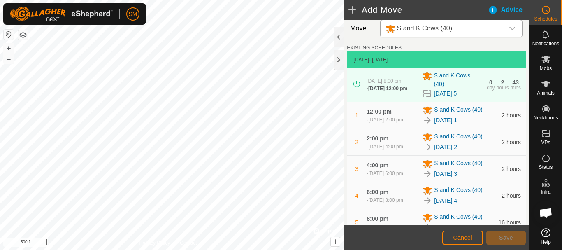
scroll to position [350, 0]
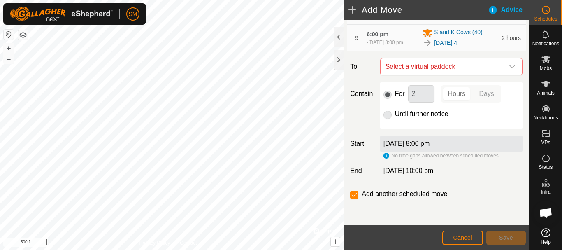
click at [509, 67] on icon "dropdown trigger" at bounding box center [512, 66] width 7 height 7
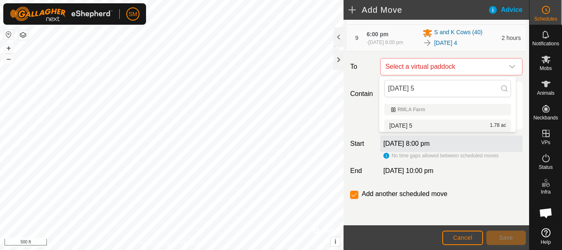
type input "[DATE] 5"
click at [411, 126] on li "[DATE] 5 1.78 ac" at bounding box center [448, 125] width 127 height 12
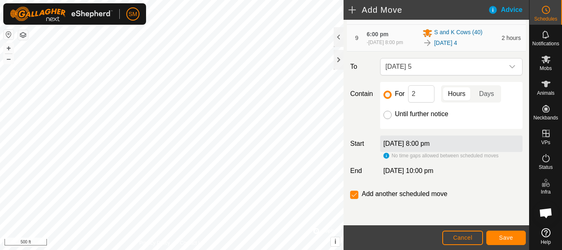
click at [385, 112] on input "Until further notice" at bounding box center [388, 115] width 8 height 8
radio input "true"
checkbox input "false"
click at [387, 117] on input "Until further notice" at bounding box center [388, 115] width 8 height 8
click at [386, 97] on input "For" at bounding box center [388, 95] width 8 height 8
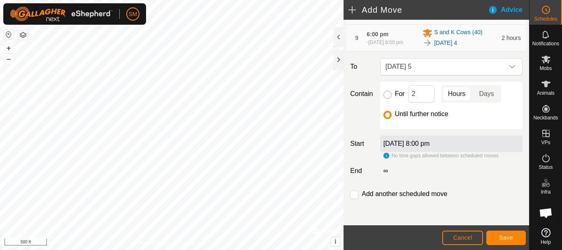
radio input "true"
checkbox input "true"
click at [427, 95] on input "2" at bounding box center [421, 93] width 26 height 17
type input "16"
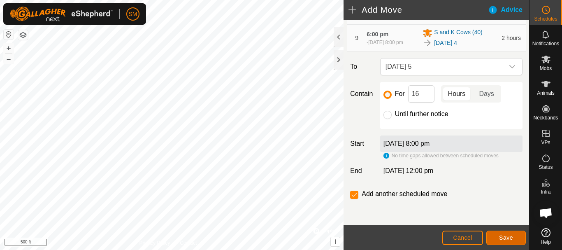
click at [506, 241] on button "Save" at bounding box center [507, 238] width 40 height 14
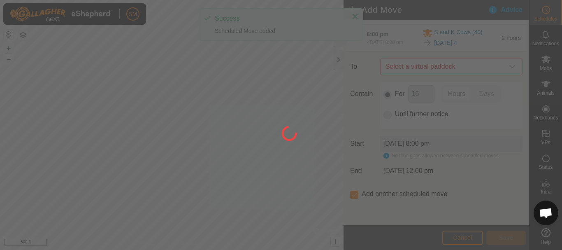
scroll to position [7, 0]
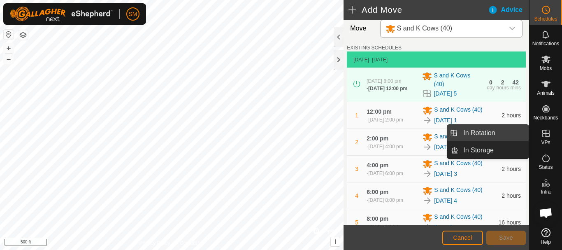
click at [476, 133] on link "In Rotation" at bounding box center [494, 133] width 70 height 16
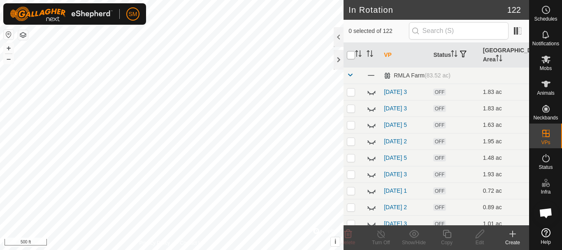
click at [351, 58] on input "checkbox" at bounding box center [351, 55] width 8 height 8
checkbox input "true"
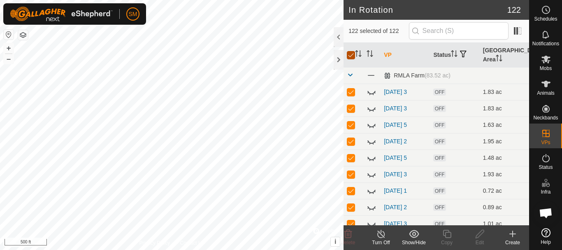
checkbox input "true"
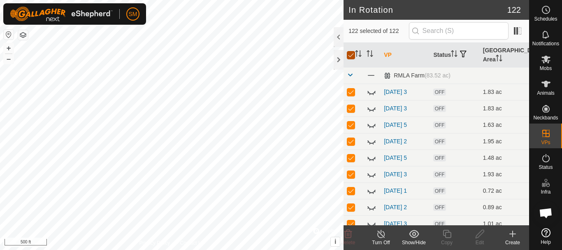
checkbox input "true"
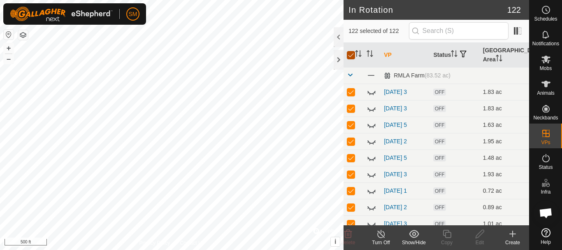
checkbox input "true"
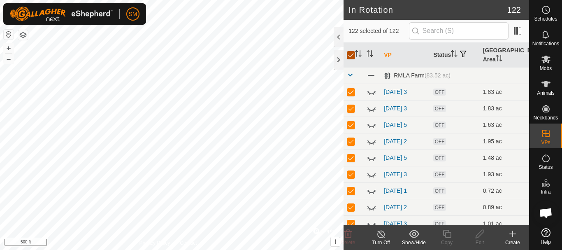
checkbox input "true"
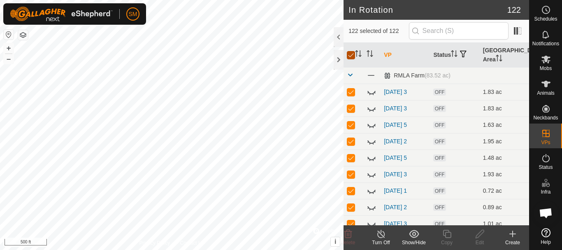
checkbox input "true"
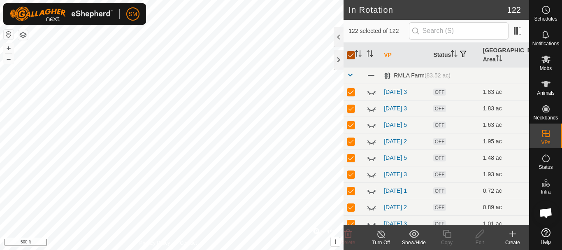
checkbox input "true"
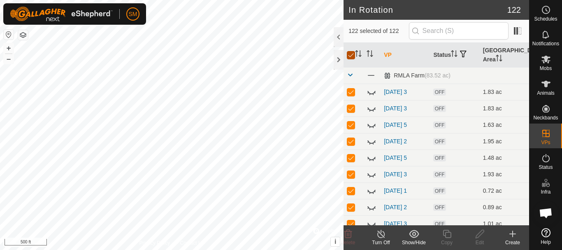
checkbox input "true"
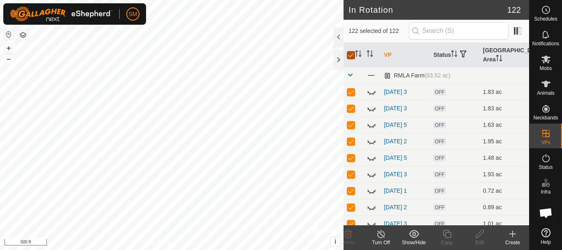
checkbox input "true"
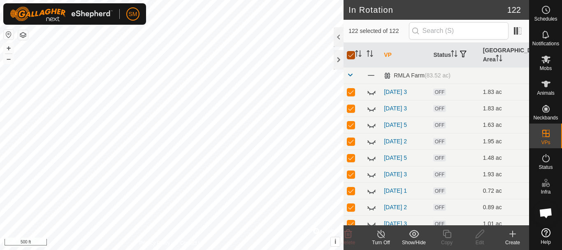
checkbox input "true"
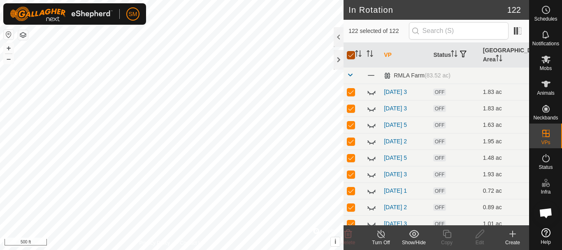
checkbox input "true"
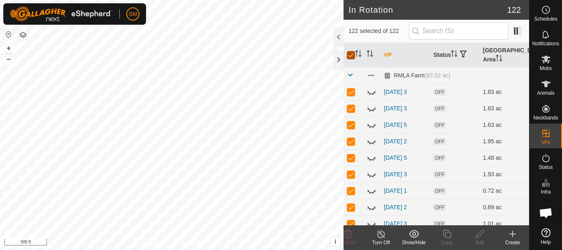
checkbox input "true"
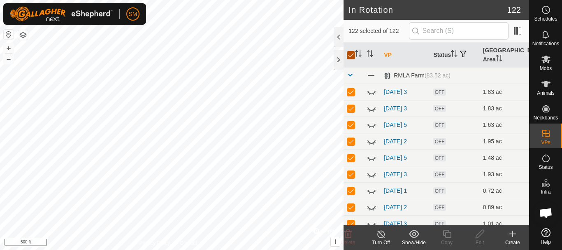
checkbox input "true"
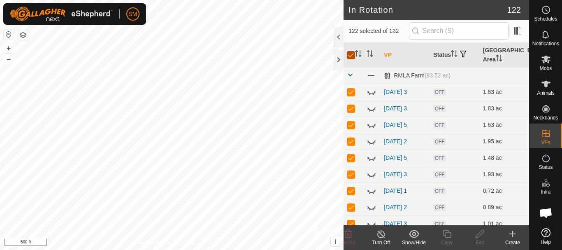
checkbox input "true"
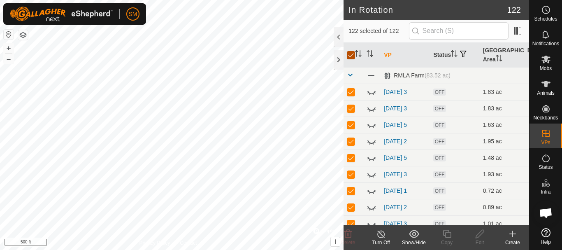
checkbox input "true"
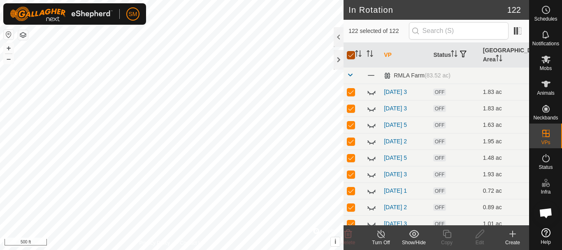
checkbox input "true"
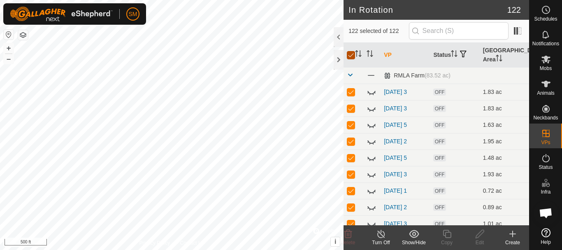
checkbox input "true"
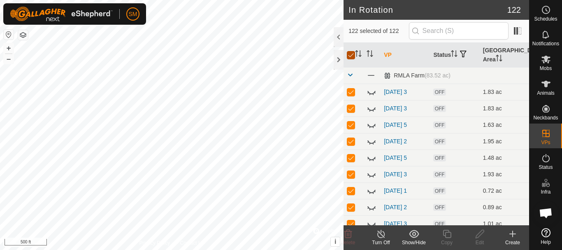
checkbox input "true"
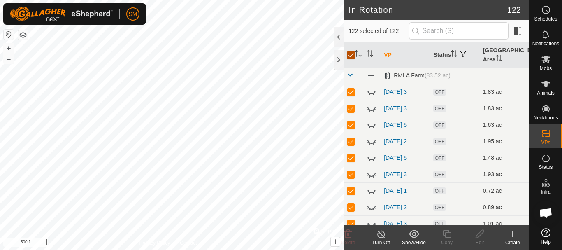
checkbox input "true"
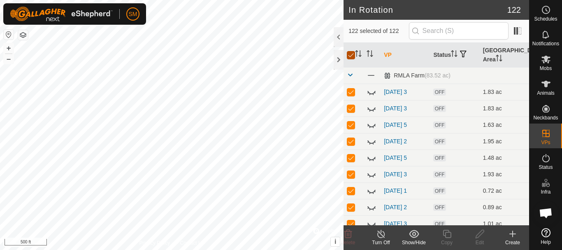
checkbox input "true"
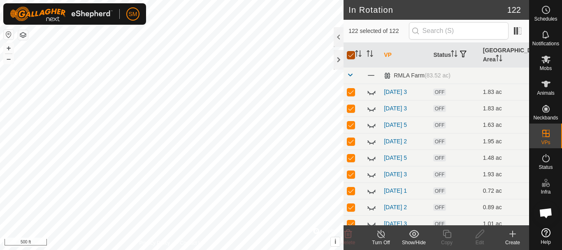
checkbox input "true"
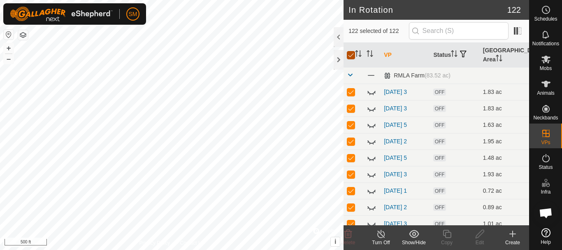
checkbox input "true"
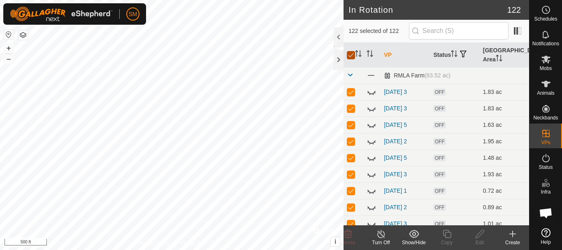
checkbox input "true"
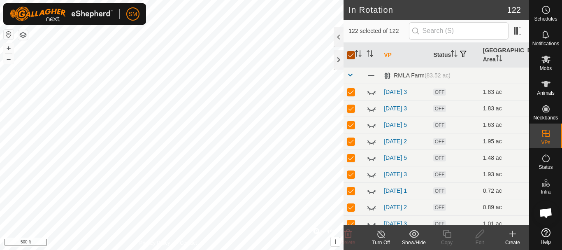
checkbox input "true"
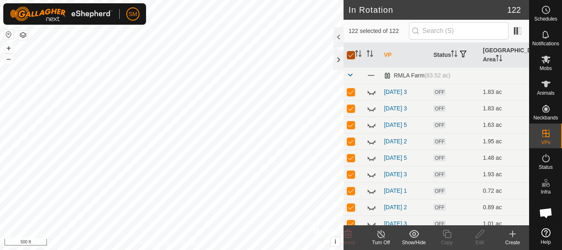
checkbox input "true"
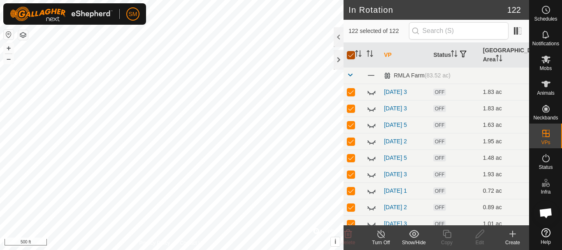
checkbox input "true"
click at [415, 239] on div "Show/Hide" at bounding box center [414, 237] width 33 height 25
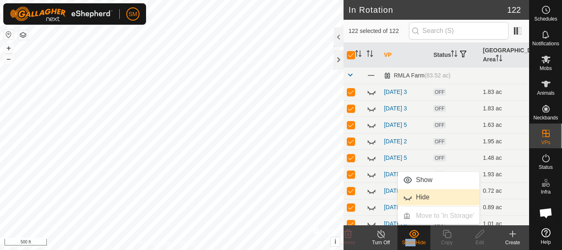
click at [422, 200] on link "Hide" at bounding box center [439, 197] width 82 height 16
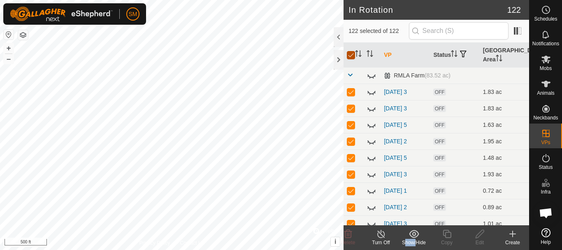
click at [349, 56] on input "checkbox" at bounding box center [351, 55] width 8 height 8
checkbox input "false"
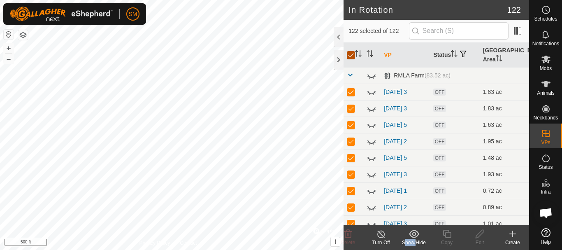
checkbox input "false"
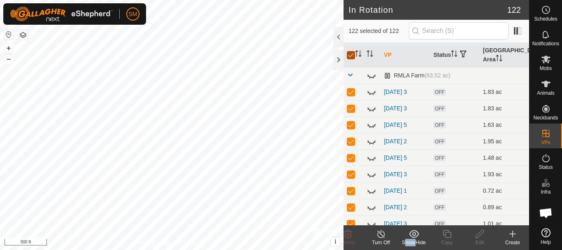
checkbox input "false"
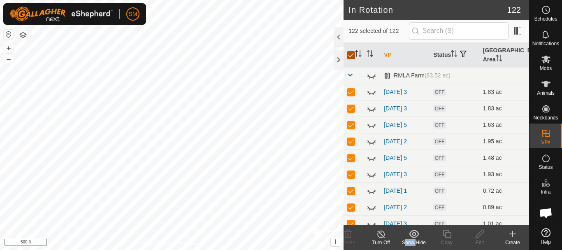
checkbox input "false"
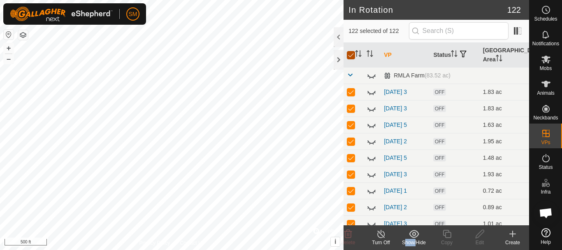
checkbox input "false"
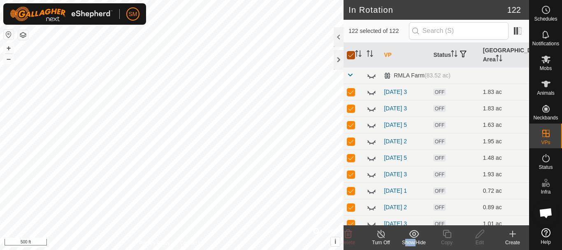
checkbox input "false"
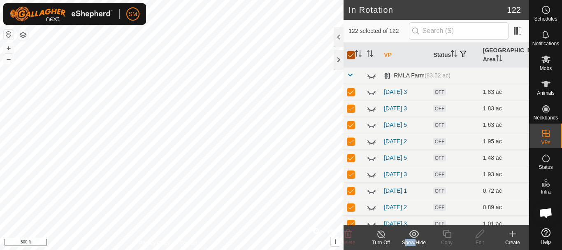
checkbox input "false"
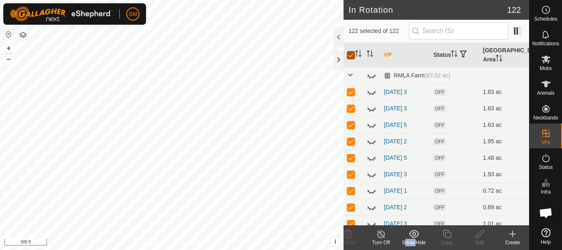
checkbox input "false"
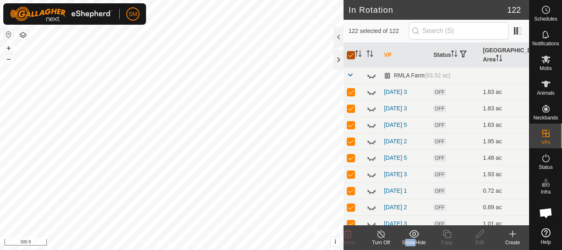
checkbox input "false"
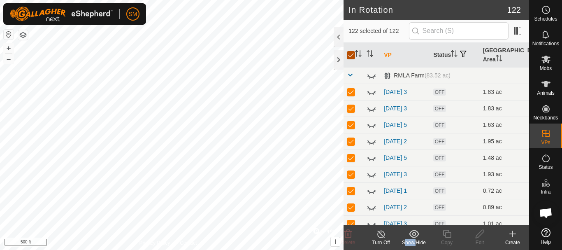
checkbox input "false"
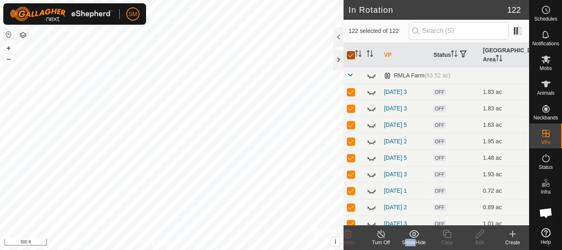
checkbox input "false"
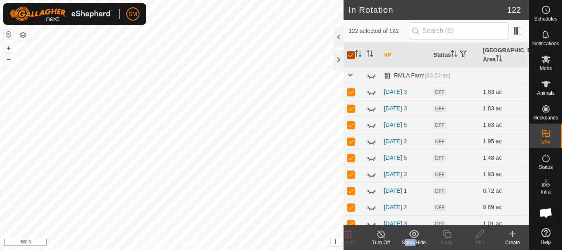
checkbox input "false"
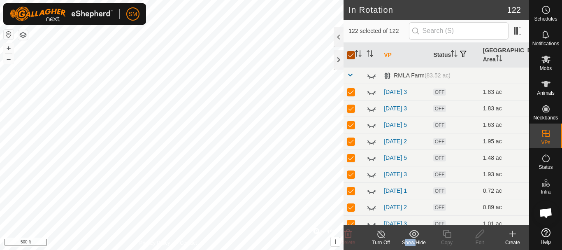
checkbox input "false"
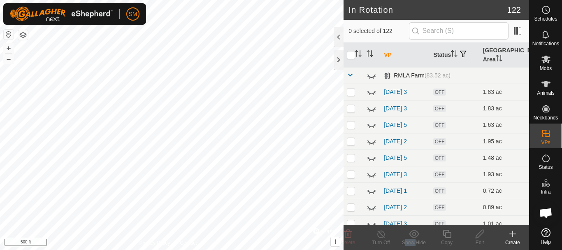
click at [350, 78] on span at bounding box center [350, 75] width 7 height 7
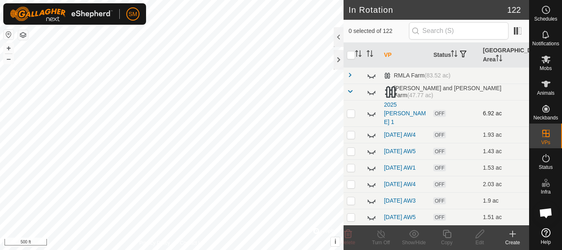
click at [371, 110] on icon at bounding box center [372, 113] width 10 height 10
click at [450, 29] on input "text" at bounding box center [459, 30] width 100 height 17
paste input "[DATE]"
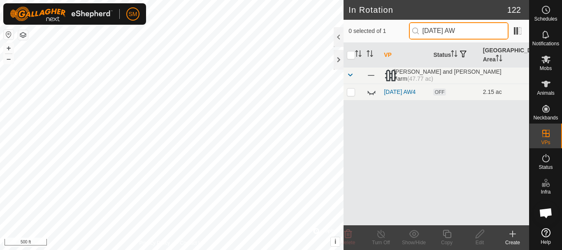
drag, startPoint x: 470, startPoint y: 29, endPoint x: 420, endPoint y: 32, distance: 50.3
click at [420, 32] on p-iconfield "[DATE] AW" at bounding box center [459, 30] width 100 height 17
click at [373, 94] on icon at bounding box center [373, 94] width 1 height 2
click at [352, 91] on p-checkbox at bounding box center [351, 92] width 8 height 7
click at [457, 31] on input "[DATE] AW" at bounding box center [459, 30] width 100 height 17
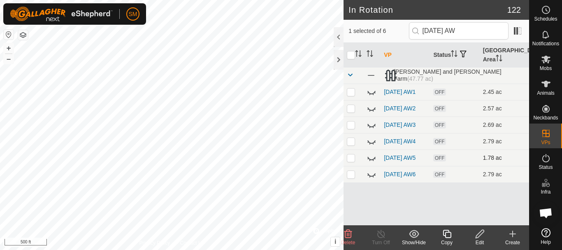
click at [373, 163] on icon at bounding box center [372, 158] width 10 height 10
click at [457, 30] on input "[DATE] AW" at bounding box center [459, 30] width 100 height 17
click at [371, 163] on icon at bounding box center [372, 158] width 10 height 10
click at [450, 233] on icon at bounding box center [447, 234] width 8 height 8
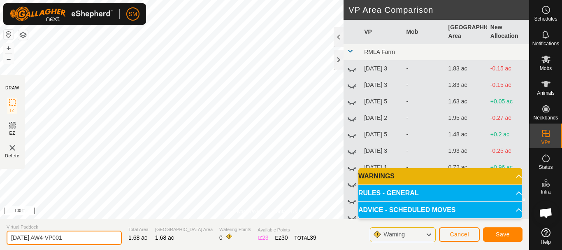
click at [89, 236] on input "[DATE] AW4-VP001" at bounding box center [64, 238] width 115 height 14
paste input "text"
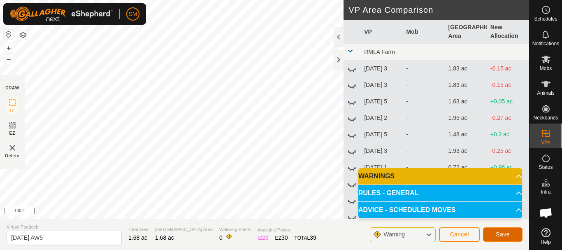
click at [505, 235] on span "Save" at bounding box center [503, 234] width 14 height 7
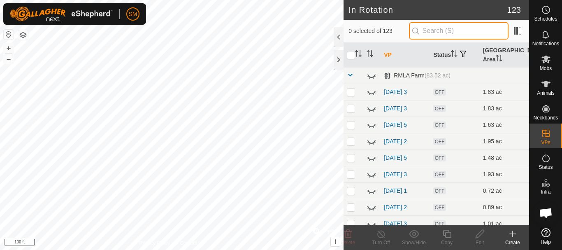
click at [448, 30] on input "text" at bounding box center [459, 30] width 100 height 17
paste input "[DATE] AW"
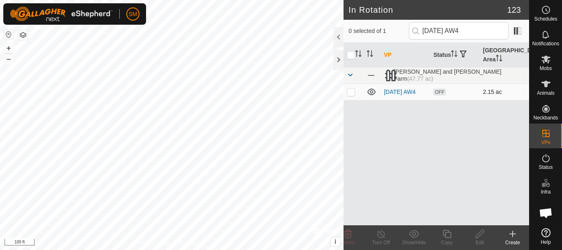
click at [354, 94] on p-checkbox at bounding box center [351, 92] width 8 height 7
click at [449, 233] on icon at bounding box center [447, 234] width 10 height 10
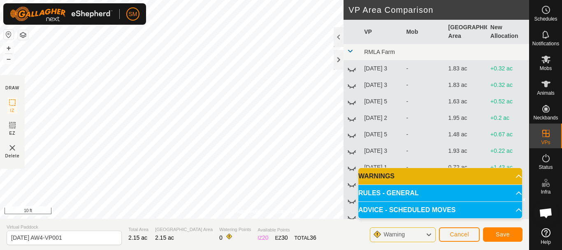
click at [336, 237] on div "Privacy Policy Contact Us Status: OFF Type: Inclusion Zone + – ⇧ i © Mapbox , ©…" at bounding box center [264, 125] width 529 height 250
click at [314, 232] on div "Privacy Policy Contact Us Status: OFF Type: Inclusion Zone + – ⇧ i © Mapbox , ©…" at bounding box center [264, 125] width 529 height 250
click at [196, 221] on div "Privacy Policy Contact Us Status: OFF Type: Inclusion Zone + – ⇧ i © Mapbox , ©…" at bounding box center [264, 125] width 529 height 250
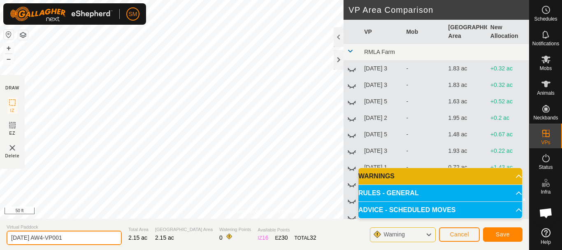
click at [80, 235] on input "[DATE] AW4-VP001" at bounding box center [64, 238] width 115 height 14
paste input "text"
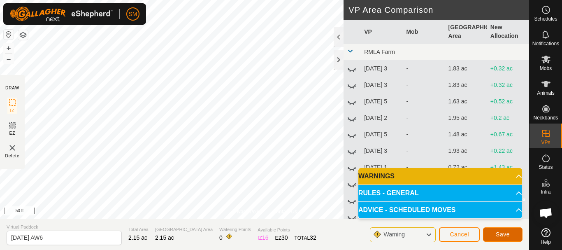
click at [505, 233] on span "Save" at bounding box center [503, 234] width 14 height 7
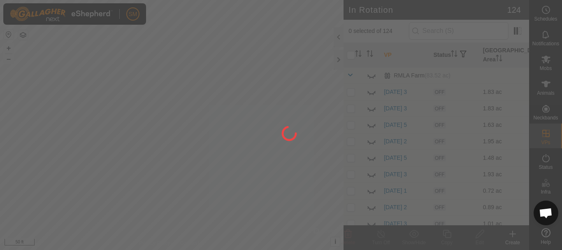
click at [451, 32] on div at bounding box center [281, 125] width 562 height 250
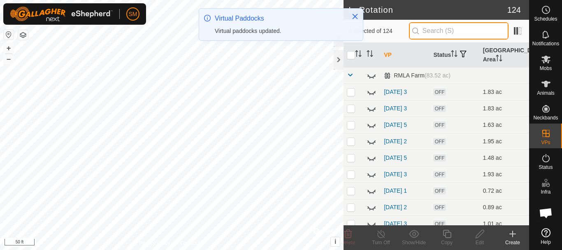
click at [451, 32] on input "text" at bounding box center [459, 30] width 100 height 17
paste input "[DATE] AW"
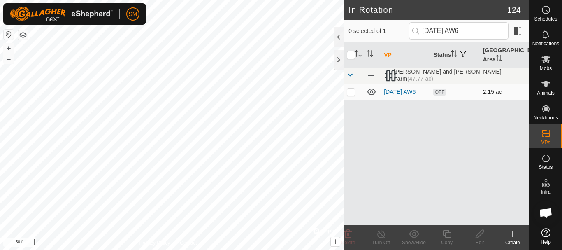
click at [350, 93] on p-checkbox at bounding box center [351, 92] width 8 height 7
click at [448, 237] on icon at bounding box center [447, 234] width 8 height 8
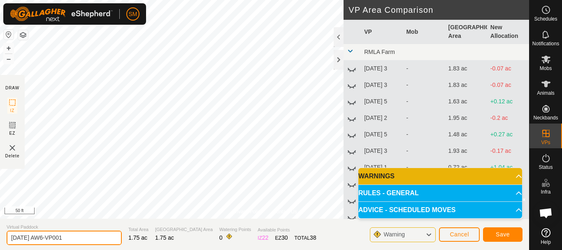
click at [101, 233] on input "[DATE] AW6-VP001" at bounding box center [64, 238] width 115 height 14
click at [80, 241] on input "[DATE] AW6-VP001" at bounding box center [64, 238] width 115 height 14
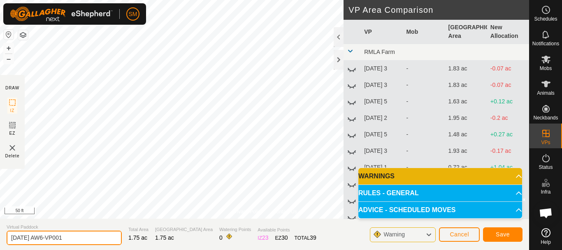
click at [80, 241] on input "[DATE] AW6-VP001" at bounding box center [64, 238] width 115 height 14
paste input "text"
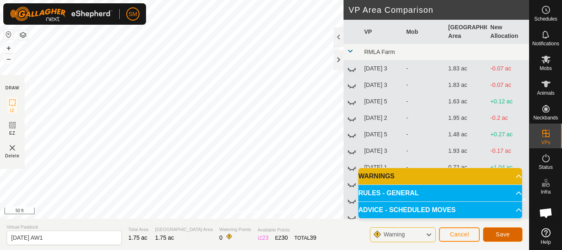
click at [507, 235] on span "Save" at bounding box center [503, 234] width 14 height 7
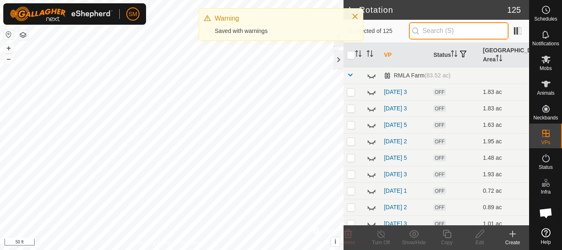
click at [444, 32] on input "text" at bounding box center [459, 30] width 100 height 17
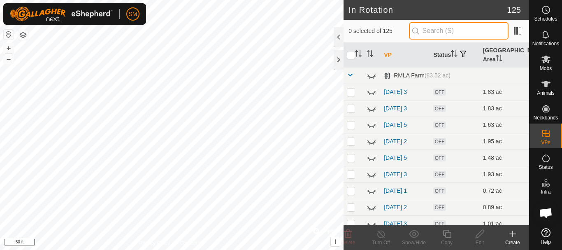
paste input "[DATE] AW"
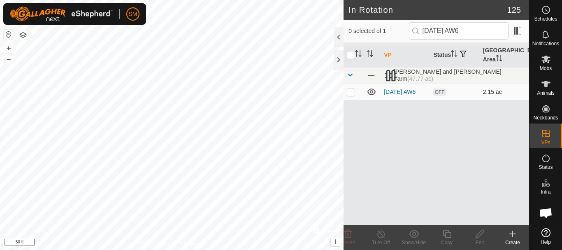
click at [349, 93] on p-checkbox at bounding box center [351, 92] width 8 height 7
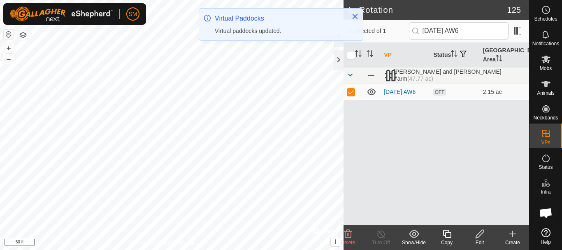
click at [447, 235] on icon at bounding box center [447, 234] width 10 height 10
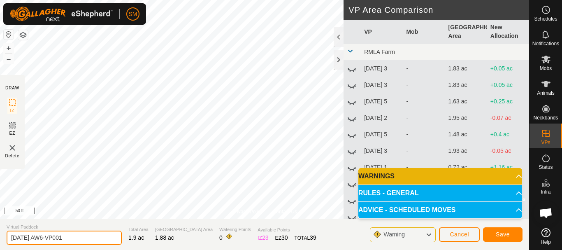
click at [75, 236] on input "[DATE] AW6-VP001" at bounding box center [64, 238] width 115 height 14
paste input "text"
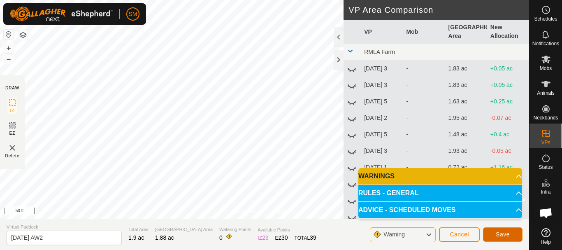
click at [507, 238] on button "Save" at bounding box center [503, 234] width 40 height 14
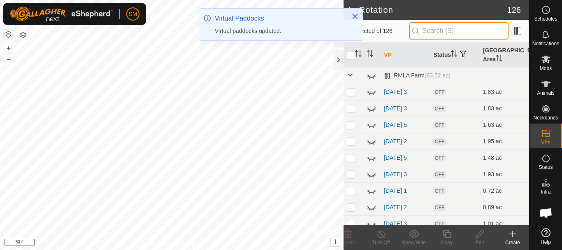
click at [445, 28] on input "text" at bounding box center [459, 30] width 100 height 17
paste input "[DATE] AW"
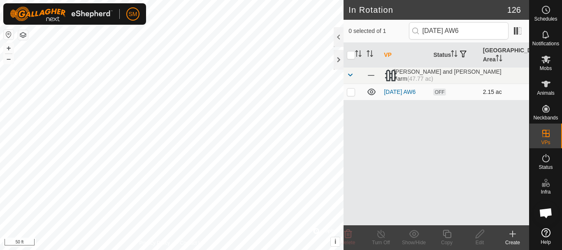
click at [351, 94] on p-checkbox at bounding box center [351, 92] width 8 height 7
click at [448, 244] on div "Copy" at bounding box center [447, 242] width 33 height 7
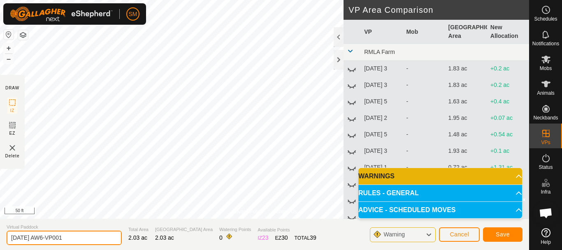
click at [103, 235] on input "[DATE] AW6-VP001" at bounding box center [64, 238] width 115 height 14
paste input "text"
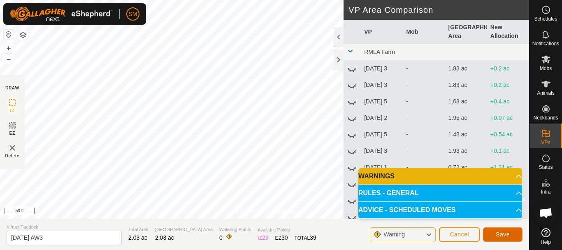
click at [513, 231] on button "Save" at bounding box center [503, 234] width 40 height 14
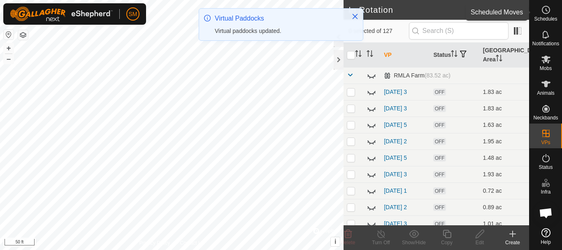
click at [544, 12] on icon at bounding box center [546, 10] width 10 height 10
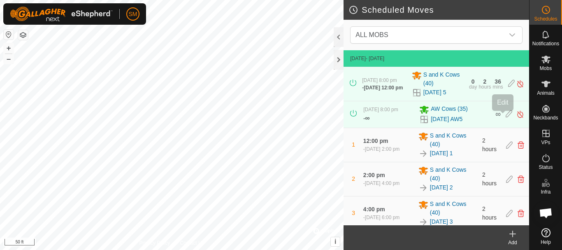
click at [506, 116] on icon at bounding box center [509, 114] width 7 height 9
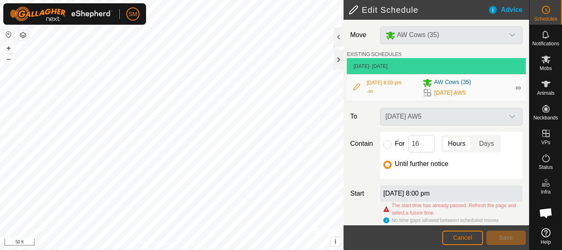
click at [381, 147] on div "For 16 Hours Days Until further notice" at bounding box center [451, 155] width 142 height 47
click at [387, 146] on input "For" at bounding box center [388, 144] width 8 height 8
click at [506, 236] on span "Save" at bounding box center [506, 237] width 14 height 7
click at [388, 145] on input "For" at bounding box center [388, 144] width 8 height 8
click at [418, 142] on input "16" at bounding box center [421, 143] width 26 height 17
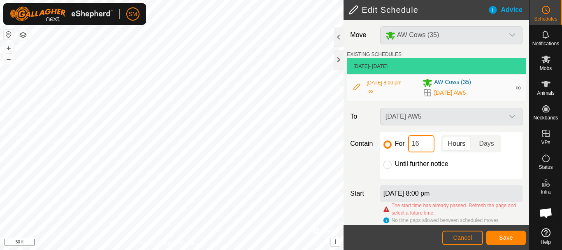
click at [418, 142] on input "16" at bounding box center [421, 143] width 26 height 17
click at [468, 240] on span "Cancel" at bounding box center [462, 237] width 19 height 7
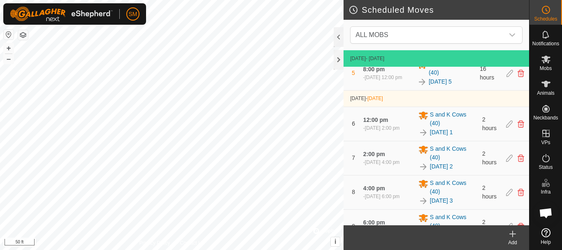
scroll to position [247, 0]
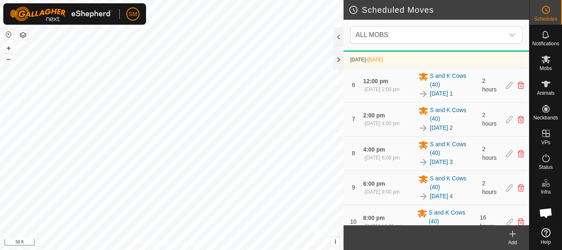
click at [513, 239] on div "Add" at bounding box center [512, 242] width 33 height 7
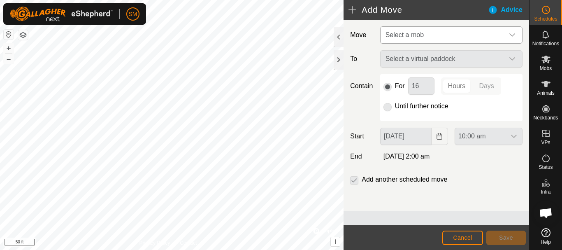
click at [512, 34] on icon "dropdown trigger" at bounding box center [512, 35] width 7 height 7
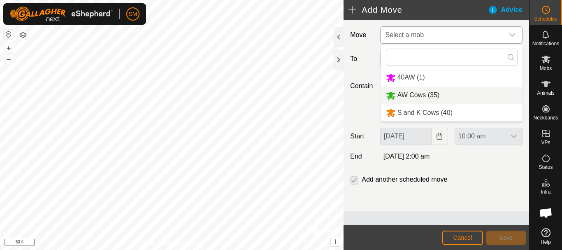
click at [416, 95] on span "AW Cows (35)" at bounding box center [419, 94] width 42 height 7
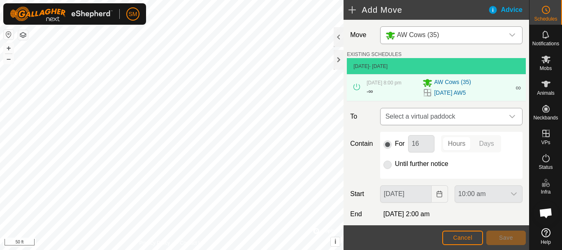
click at [509, 114] on icon "dropdown trigger" at bounding box center [512, 116] width 7 height 7
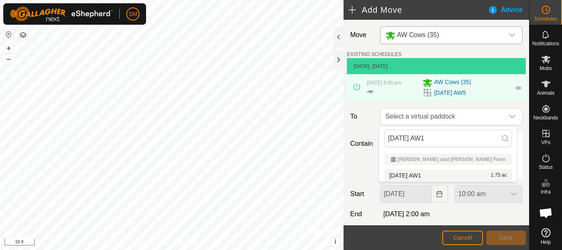
click at [416, 175] on span "[DATE] AW1" at bounding box center [405, 175] width 32 height 6
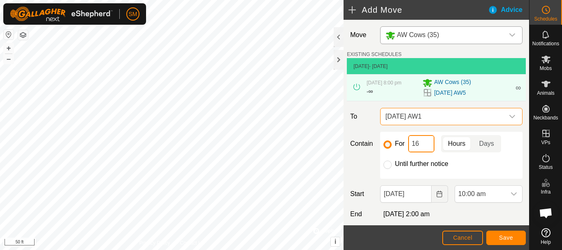
click at [417, 140] on input "16" at bounding box center [421, 143] width 26 height 17
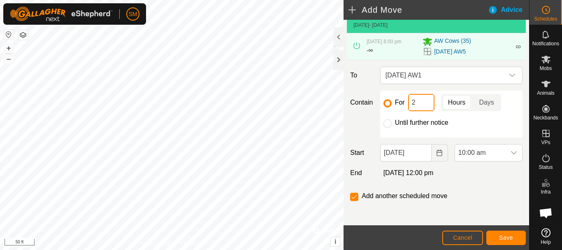
scroll to position [43, 0]
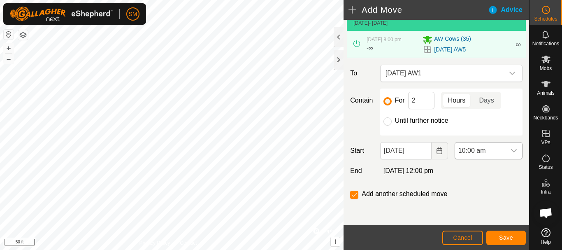
click at [511, 153] on icon "dropdown trigger" at bounding box center [514, 150] width 7 height 7
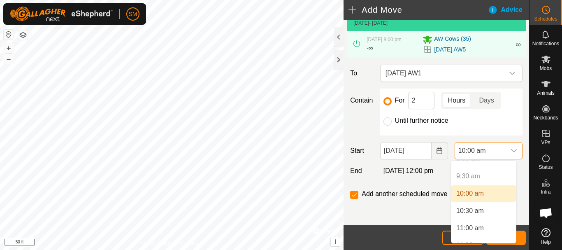
scroll to position [362, 0]
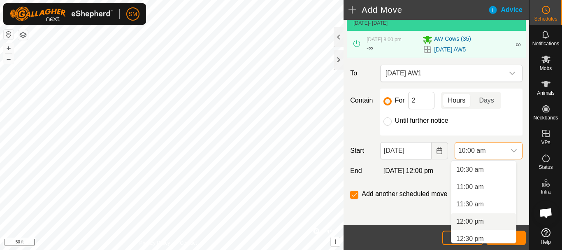
click at [477, 220] on li "12:00 pm" at bounding box center [484, 221] width 65 height 16
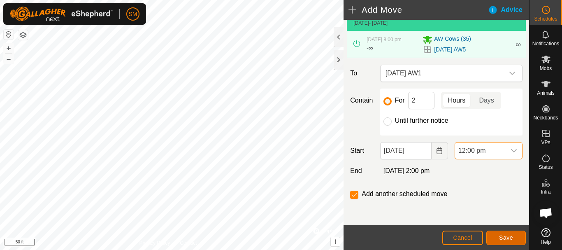
click at [515, 238] on button "Save" at bounding box center [507, 238] width 40 height 14
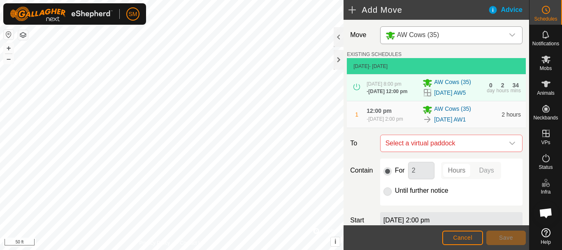
scroll to position [88, 0]
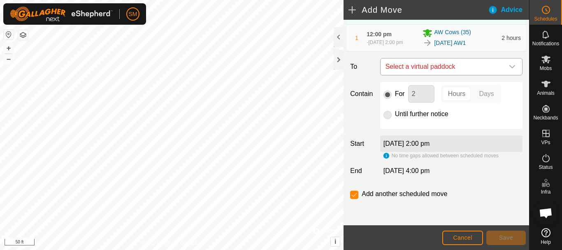
click at [510, 67] on icon "dropdown trigger" at bounding box center [513, 66] width 6 height 3
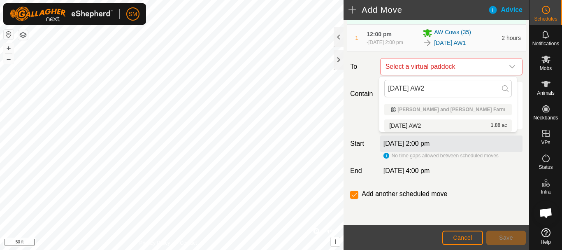
click at [413, 124] on li "[DATE] AW2 1.88 ac" at bounding box center [449, 125] width 128 height 12
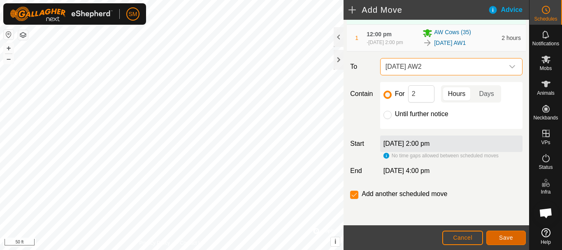
click at [515, 238] on button "Save" at bounding box center [507, 238] width 40 height 14
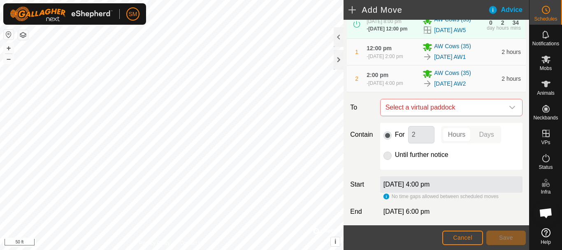
scroll to position [118, 0]
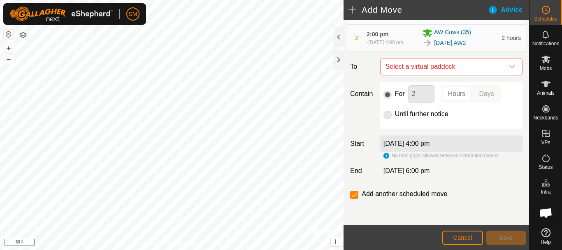
click at [510, 67] on icon "dropdown trigger" at bounding box center [513, 66] width 6 height 3
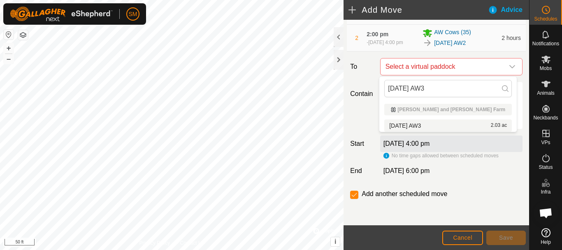
click at [423, 124] on li "[DATE] AW3 2.03 ac" at bounding box center [449, 125] width 128 height 12
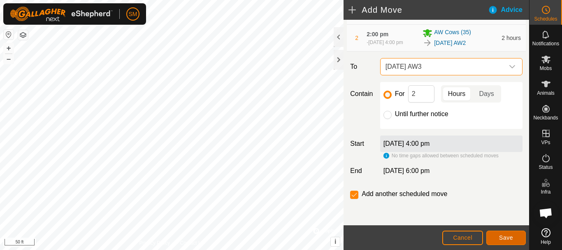
click at [513, 238] on button "Save" at bounding box center [507, 238] width 40 height 14
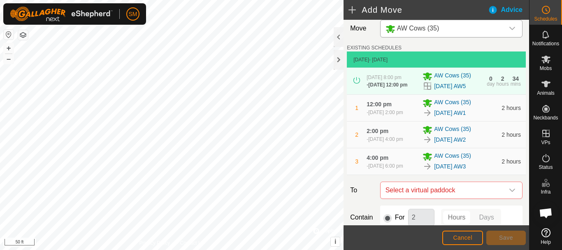
scroll to position [149, 0]
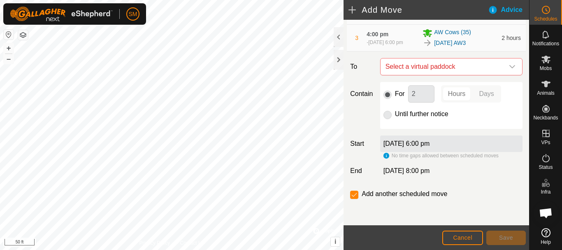
click at [509, 64] on icon "dropdown trigger" at bounding box center [512, 66] width 7 height 7
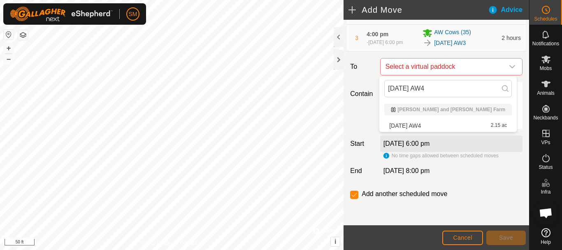
click at [417, 126] on li "[DATE] AW4 2.15 ac" at bounding box center [449, 125] width 128 height 12
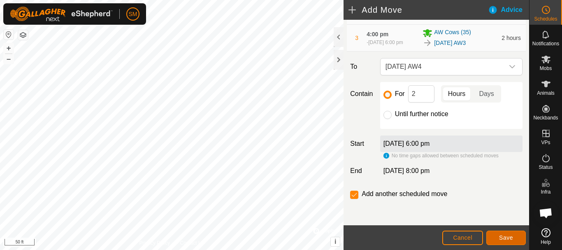
click at [516, 241] on button "Save" at bounding box center [507, 238] width 40 height 14
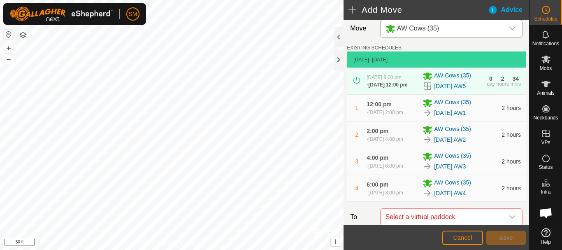
scroll to position [179, 0]
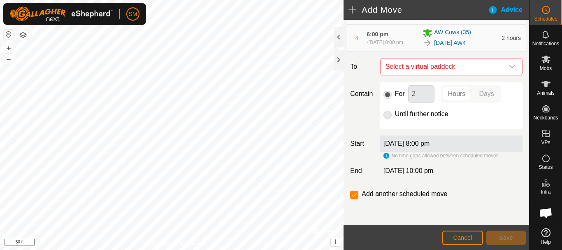
click at [510, 67] on icon "dropdown trigger" at bounding box center [513, 66] width 6 height 3
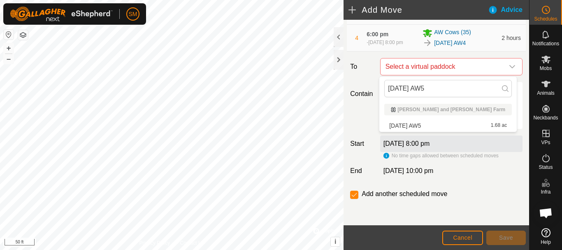
click at [415, 126] on li "[DATE] AW5 1.68 ac" at bounding box center [449, 125] width 128 height 12
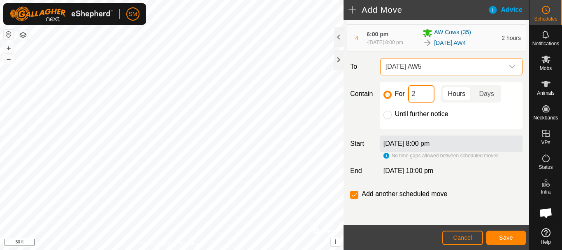
click at [422, 90] on input "2" at bounding box center [421, 93] width 26 height 17
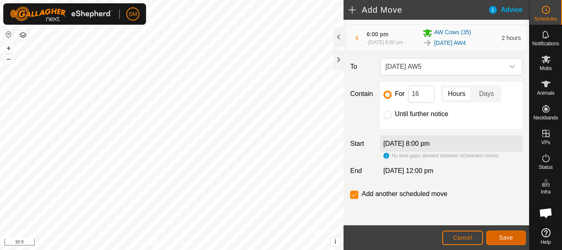
click at [508, 241] on button "Save" at bounding box center [507, 238] width 40 height 14
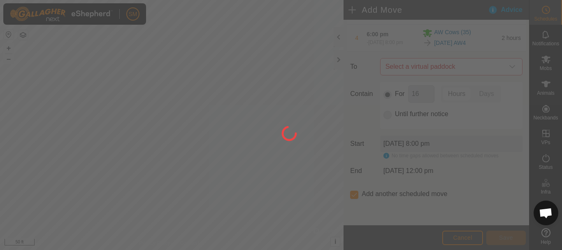
scroll to position [7, 0]
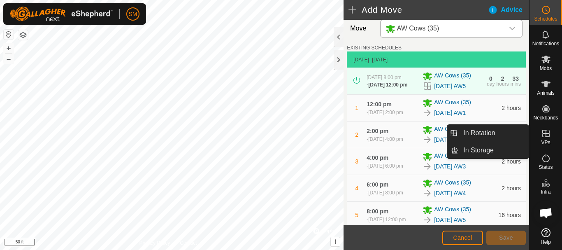
click at [495, 133] on link "In Rotation" at bounding box center [494, 133] width 70 height 16
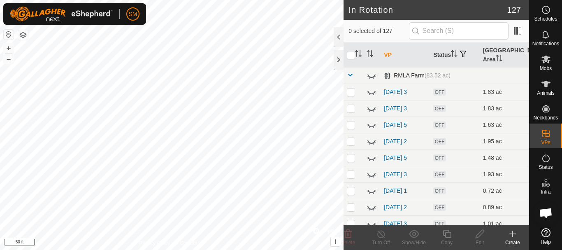
click at [349, 75] on span at bounding box center [350, 75] width 7 height 7
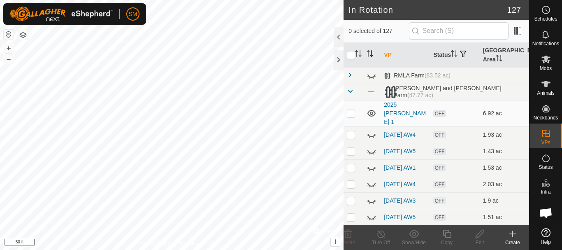
click at [368, 52] on icon "Activate to sort" at bounding box center [368, 53] width 1 height 7
click at [373, 130] on icon at bounding box center [372, 135] width 10 height 10
click at [372, 148] on icon at bounding box center [372, 151] width 8 height 7
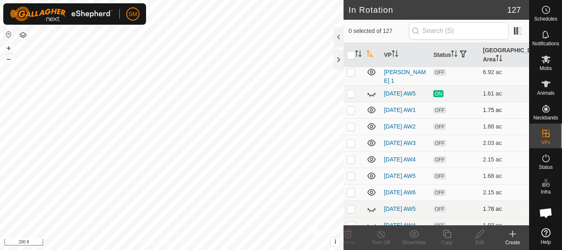
click at [373, 105] on icon at bounding box center [372, 110] width 10 height 10
click at [375, 123] on icon at bounding box center [372, 126] width 8 height 7
click at [372, 89] on icon at bounding box center [372, 94] width 10 height 10
click at [370, 140] on icon at bounding box center [372, 143] width 10 height 10
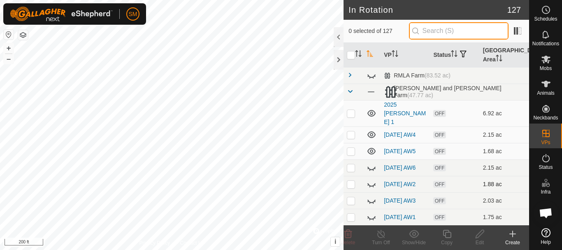
click at [464, 28] on input "text" at bounding box center [459, 30] width 100 height 17
paste input "[DATE] AW"
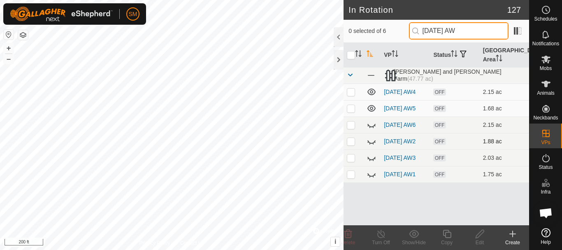
click at [455, 35] on input "[DATE] AW" at bounding box center [459, 30] width 100 height 17
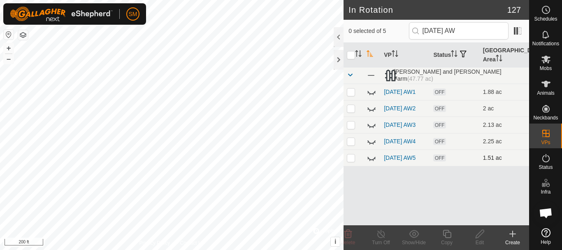
click at [372, 163] on icon at bounding box center [372, 158] width 10 height 10
click at [457, 29] on input "[DATE] AW" at bounding box center [459, 30] width 100 height 17
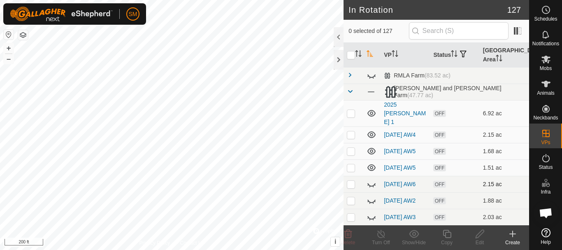
click at [349, 182] on p-checkbox at bounding box center [351, 184] width 8 height 7
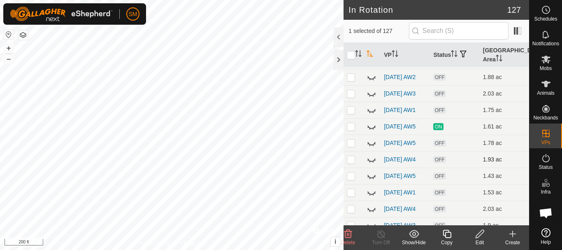
scroll to position [82, 0]
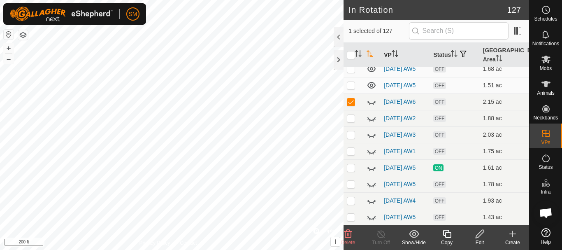
click at [394, 52] on icon "Activate to sort" at bounding box center [393, 53] width 1 height 7
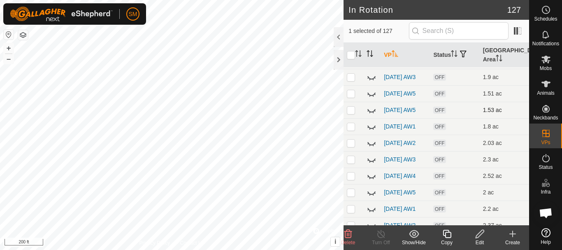
click at [349, 109] on p-checkbox at bounding box center [351, 110] width 8 height 7
click at [353, 128] on p-checkbox at bounding box center [351, 126] width 8 height 7
click at [349, 146] on p-checkbox at bounding box center [351, 143] width 8 height 7
click at [349, 161] on p-checkbox at bounding box center [351, 159] width 8 height 7
click at [350, 179] on p-checkbox at bounding box center [351, 175] width 8 height 7
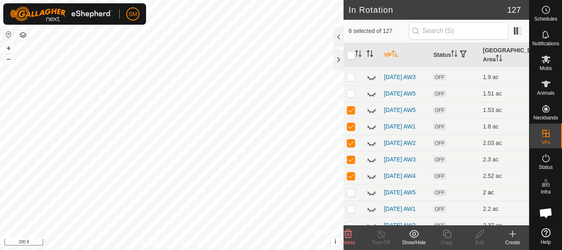
click at [352, 200] on td at bounding box center [354, 192] width 20 height 16
click at [353, 212] on p-checkbox at bounding box center [351, 208] width 8 height 7
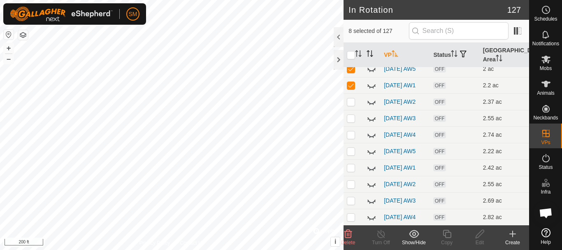
scroll to position [288, 0]
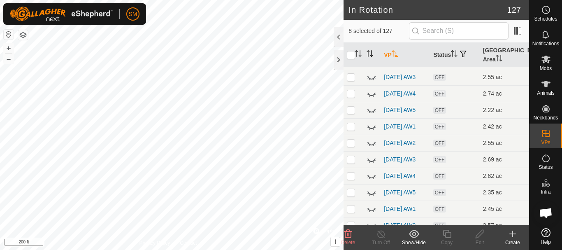
click at [354, 64] on p-checkbox at bounding box center [351, 60] width 8 height 7
click at [351, 80] on p-checkbox at bounding box center [351, 77] width 8 height 7
click at [351, 102] on td at bounding box center [354, 93] width 20 height 16
click at [351, 113] on p-checkbox at bounding box center [351, 110] width 8 height 7
click at [351, 130] on p-checkbox at bounding box center [351, 126] width 8 height 7
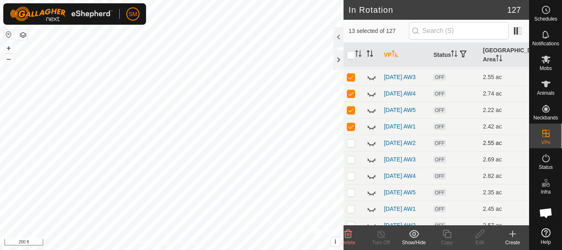
click at [349, 151] on td at bounding box center [354, 143] width 20 height 16
click at [351, 163] on p-checkbox at bounding box center [351, 159] width 8 height 7
click at [350, 179] on p-checkbox at bounding box center [351, 175] width 8 height 7
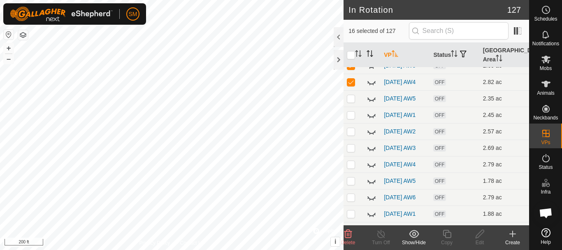
scroll to position [412, 0]
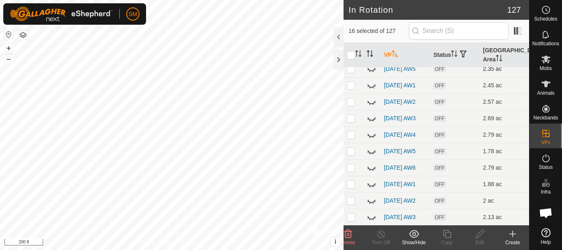
click at [355, 72] on p-checkbox at bounding box center [351, 68] width 8 height 7
click at [355, 89] on p-checkbox at bounding box center [351, 85] width 8 height 7
click at [351, 105] on p-checkbox at bounding box center [351, 101] width 8 height 7
click at [350, 121] on p-checkbox at bounding box center [351, 118] width 8 height 7
click at [350, 138] on p-checkbox at bounding box center [351, 134] width 8 height 7
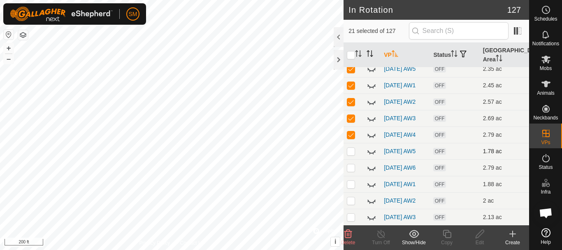
click at [350, 154] on p-checkbox at bounding box center [351, 151] width 8 height 7
click at [349, 171] on p-checkbox at bounding box center [351, 167] width 8 height 7
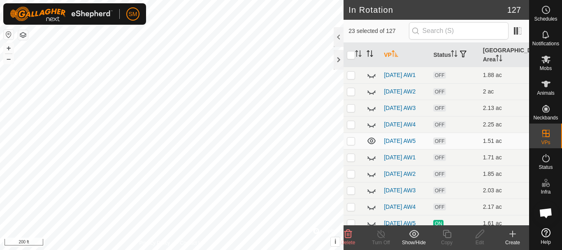
scroll to position [535, 0]
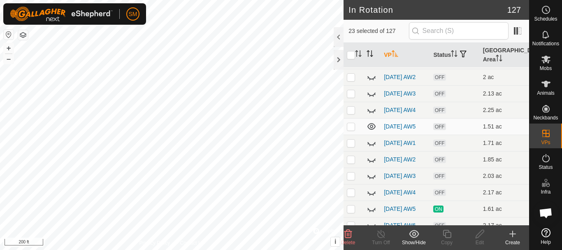
click at [351, 64] on p-checkbox at bounding box center [351, 60] width 8 height 7
click at [352, 80] on p-checkbox at bounding box center [351, 77] width 8 height 7
click at [352, 97] on p-checkbox at bounding box center [351, 93] width 8 height 7
click at [352, 113] on p-checkbox at bounding box center [351, 110] width 8 height 7
click at [347, 235] on icon at bounding box center [348, 234] width 10 height 10
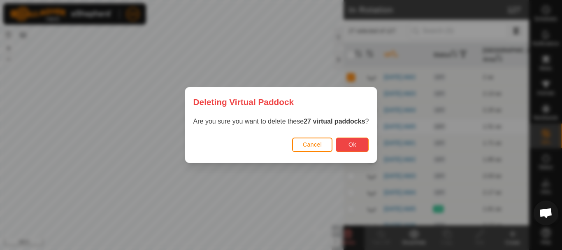
click at [348, 143] on button "Ok" at bounding box center [352, 145] width 33 height 14
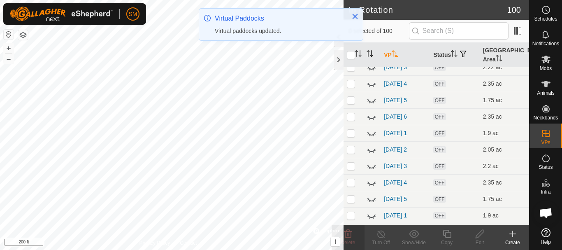
click at [514, 234] on icon at bounding box center [513, 234] width 6 height 0
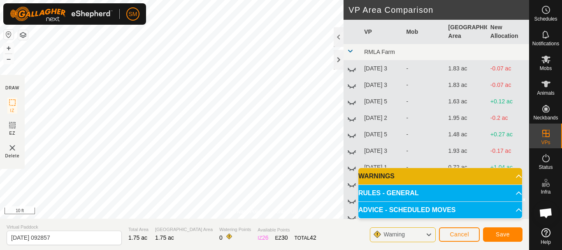
click at [218, 249] on html "SM Schedules Notifications Mobs Animals Neckbands VPs Status Infra Heatmap Help…" at bounding box center [281, 125] width 562 height 250
click at [338, 57] on div at bounding box center [339, 60] width 10 height 20
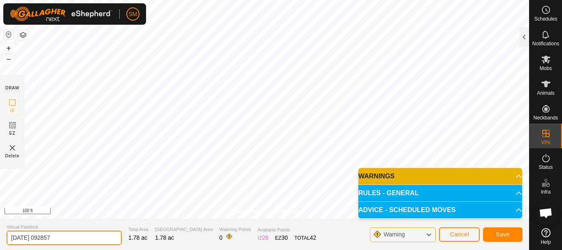
click at [84, 238] on input "[DATE] 092857" at bounding box center [64, 238] width 115 height 14
click at [84, 239] on input "[DATE] 092857" at bounding box center [64, 238] width 115 height 14
drag, startPoint x: 52, startPoint y: 237, endPoint x: 0, endPoint y: 243, distance: 52.2
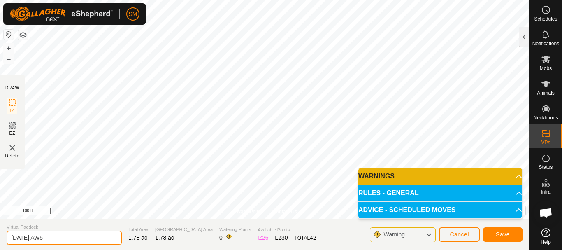
click at [0, 243] on section "Virtual Paddock [DATE] AW5 Total Area 1.78 ac Grazing Area 1.78 ac Watering Poi…" at bounding box center [264, 234] width 529 height 31
click at [79, 242] on input "[DATE] AW5" at bounding box center [64, 238] width 115 height 14
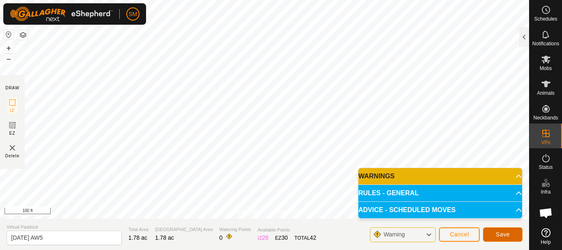
click at [505, 236] on span "Save" at bounding box center [503, 234] width 14 height 7
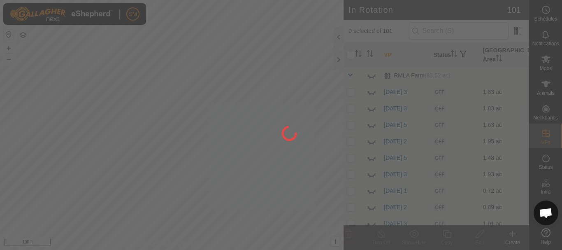
click at [457, 32] on div at bounding box center [281, 125] width 562 height 250
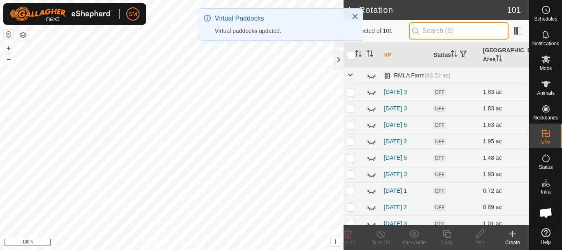
click at [449, 33] on input "text" at bounding box center [459, 30] width 100 height 17
paste input "[DATE] AW"
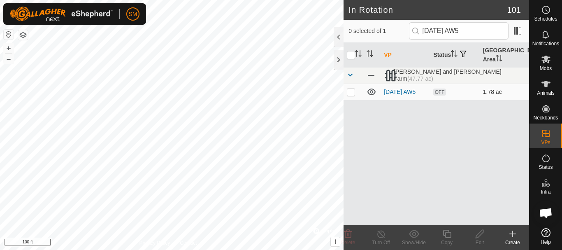
click at [352, 93] on p-checkbox at bounding box center [351, 92] width 8 height 7
click at [447, 232] on icon at bounding box center [447, 234] width 8 height 8
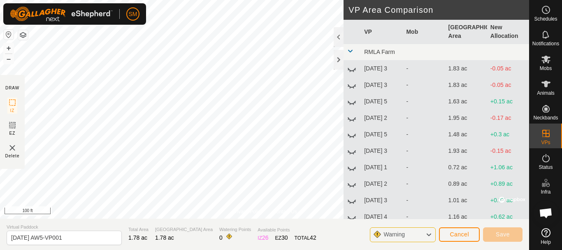
click at [256, 230] on div "Privacy Policy Contact Us + – ⇧ i © Mapbox , © OpenStreetMap , Improve this map…" at bounding box center [264, 125] width 529 height 250
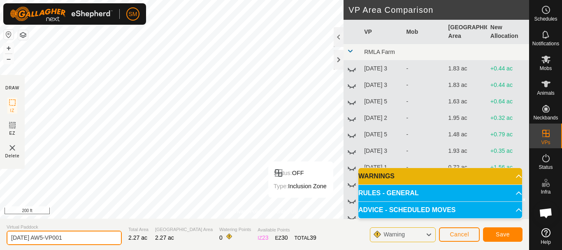
click at [102, 238] on input "[DATE] AW5-VP001" at bounding box center [64, 238] width 115 height 14
paste input "text"
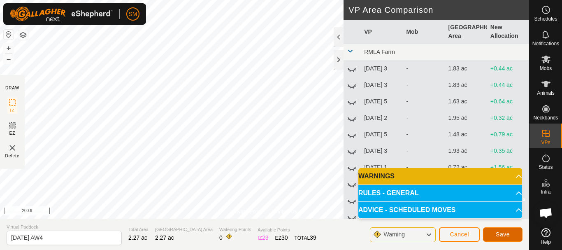
click at [501, 235] on span "Save" at bounding box center [503, 234] width 14 height 7
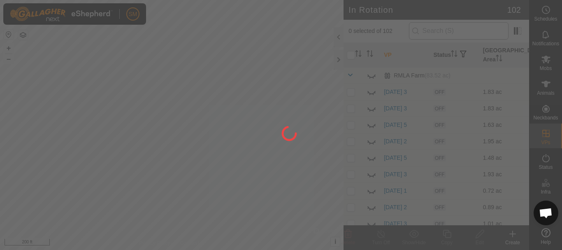
click at [459, 31] on div at bounding box center [281, 125] width 562 height 250
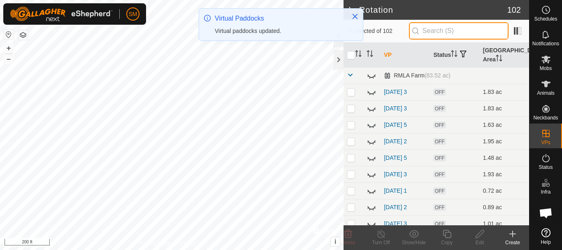
click at [459, 31] on input "text" at bounding box center [459, 30] width 100 height 17
paste input "[DATE] AW"
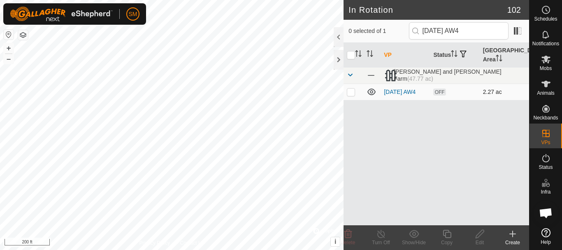
click at [349, 94] on p-checkbox at bounding box center [351, 92] width 8 height 7
click at [448, 235] on icon at bounding box center [447, 234] width 10 height 10
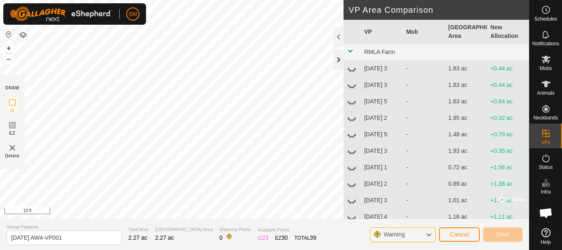
click at [341, 61] on div at bounding box center [339, 60] width 10 height 20
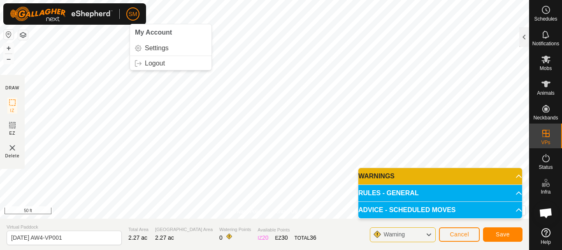
click at [74, 0] on html "SM My Account Settings Logout Schedules Notifications Mobs Animals Neckbands VP…" at bounding box center [281, 125] width 562 height 250
click at [226, 235] on div "Privacy Policy Contact Us Status: OFF Type: Inclusion Zone + – ⇧ i © Mapbox , ©…" at bounding box center [264, 125] width 529 height 250
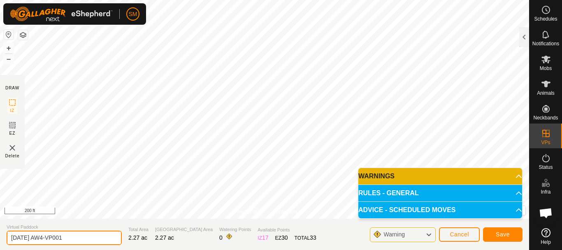
click at [84, 238] on input "[DATE] AW4-VP001" at bounding box center [64, 238] width 115 height 14
paste input "text"
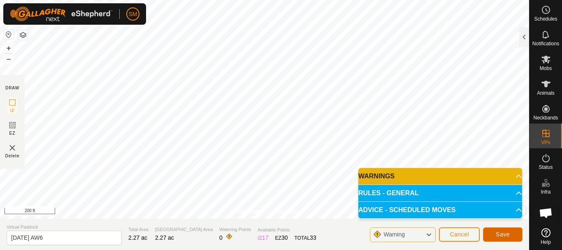
click at [494, 233] on button "Save" at bounding box center [503, 234] width 40 height 14
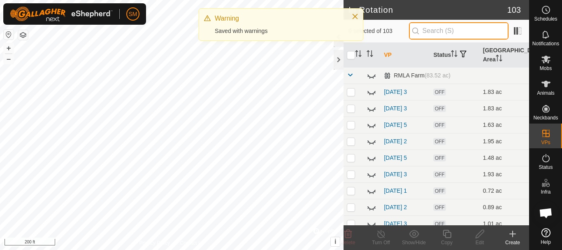
click at [464, 31] on input "text" at bounding box center [459, 30] width 100 height 17
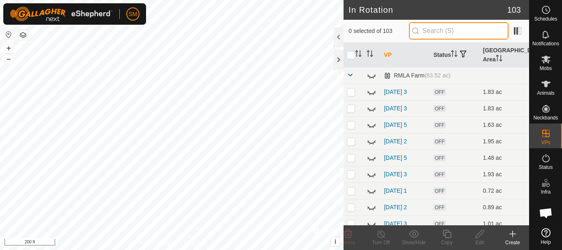
paste input "[DATE] AW"
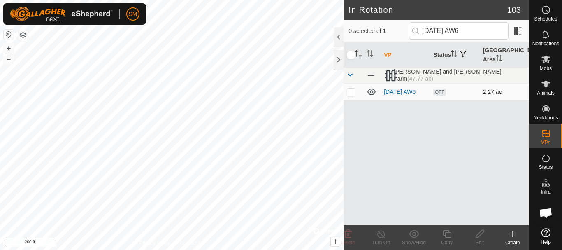
click at [353, 91] on p-checkbox at bounding box center [351, 92] width 8 height 7
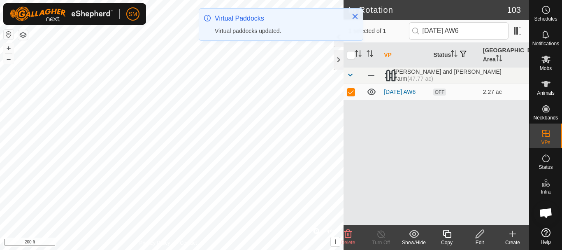
click at [445, 234] on icon at bounding box center [447, 234] width 8 height 8
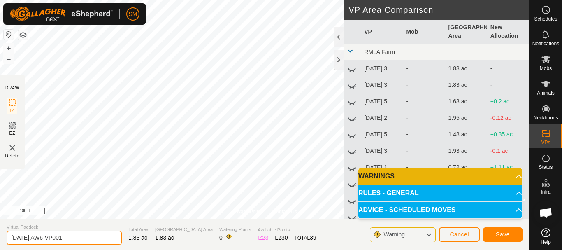
click at [85, 231] on input "[DATE] AW6-VP001" at bounding box center [64, 238] width 115 height 14
paste input "text"
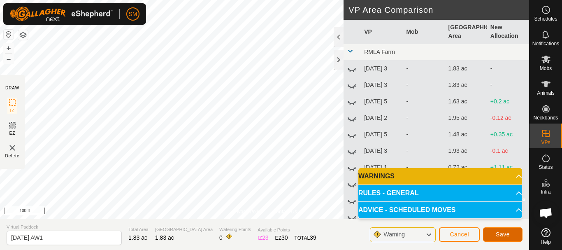
click at [508, 234] on span "Save" at bounding box center [503, 234] width 14 height 7
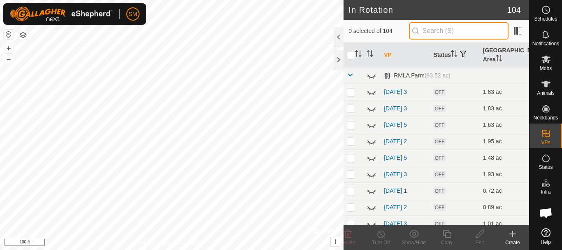
click at [437, 31] on input "text" at bounding box center [459, 30] width 100 height 17
paste input "[DATE] AW"
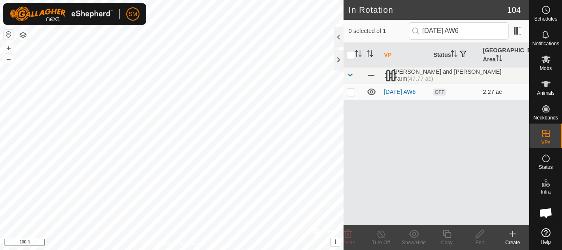
click at [350, 95] on p-checkbox at bounding box center [351, 92] width 8 height 7
click at [447, 235] on icon at bounding box center [447, 234] width 10 height 10
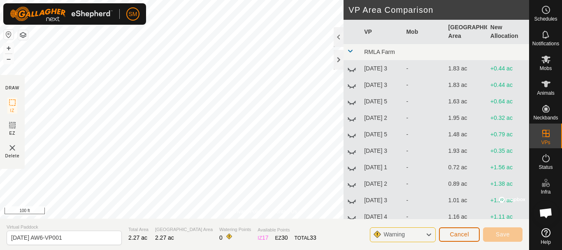
click at [466, 237] on span "Cancel" at bounding box center [459, 234] width 19 height 7
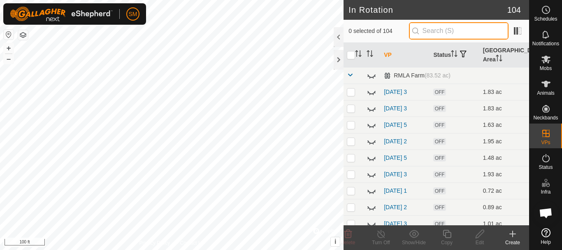
click at [441, 26] on input "text" at bounding box center [459, 30] width 100 height 17
paste input "[DATE] AW"
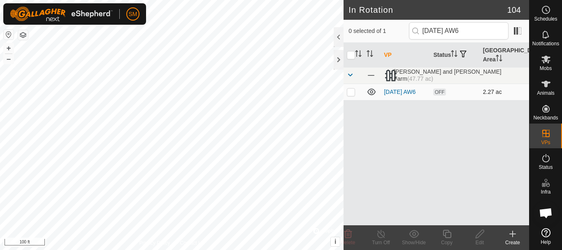
click at [354, 93] on p-checkbox at bounding box center [351, 92] width 8 height 7
click at [446, 241] on div "Copy" at bounding box center [447, 242] width 33 height 7
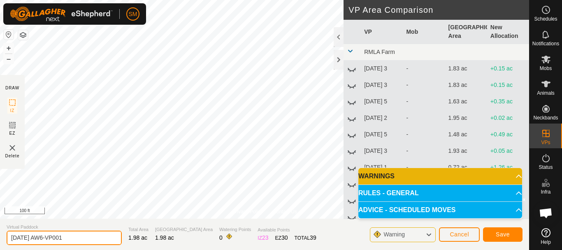
click at [103, 234] on input "[DATE] AW6-VP001" at bounding box center [64, 238] width 115 height 14
paste input "text"
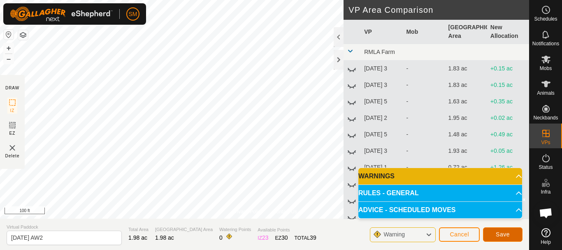
click at [508, 233] on span "Save" at bounding box center [503, 234] width 14 height 7
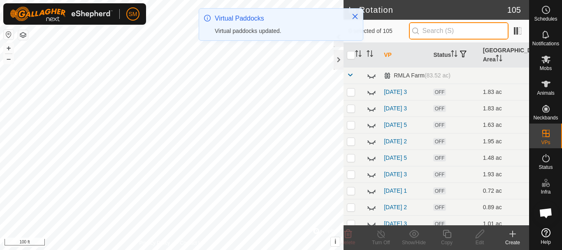
click at [466, 30] on input "text" at bounding box center [459, 30] width 100 height 17
paste input "[DATE] AW"
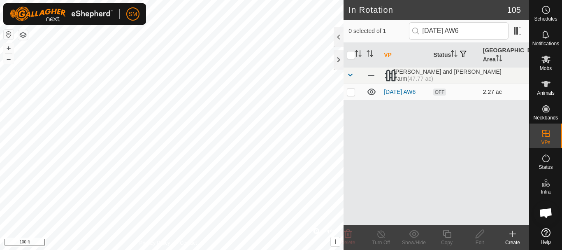
click at [349, 93] on p-checkbox at bounding box center [351, 92] width 8 height 7
click at [449, 235] on icon at bounding box center [447, 234] width 10 height 10
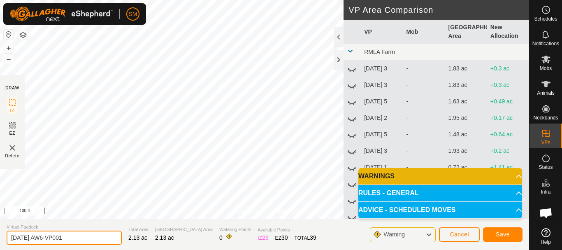
click at [85, 237] on input "[DATE] AW6-VP001" at bounding box center [64, 238] width 115 height 14
click at [85, 238] on input "[DATE] AW6-VP001" at bounding box center [64, 238] width 115 height 14
paste input "text"
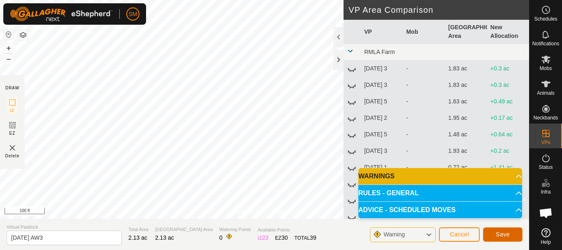
click at [506, 233] on span "Save" at bounding box center [503, 234] width 14 height 7
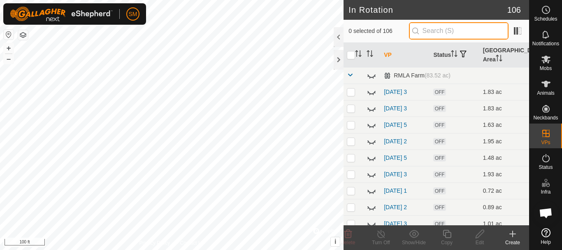
click at [473, 30] on input "text" at bounding box center [459, 30] width 100 height 17
paste input "[DATE] AW"
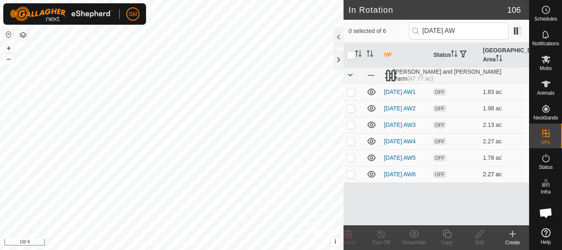
click at [352, 177] on p-checkbox at bounding box center [351, 174] width 8 height 7
click at [347, 238] on icon at bounding box center [349, 234] width 8 height 8
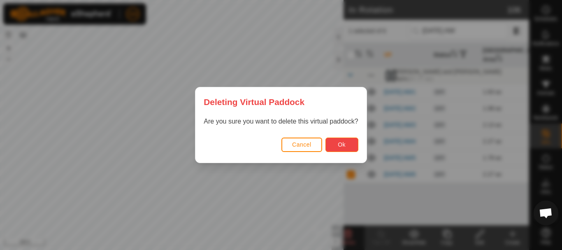
click at [339, 145] on span "Ok" at bounding box center [342, 144] width 8 height 7
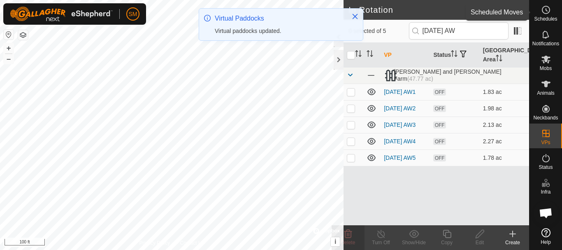
click at [548, 12] on icon at bounding box center [546, 10] width 10 height 10
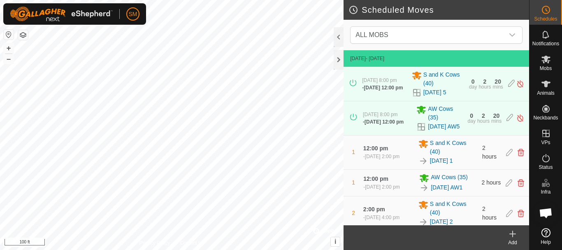
click at [513, 238] on icon at bounding box center [513, 234] width 10 height 10
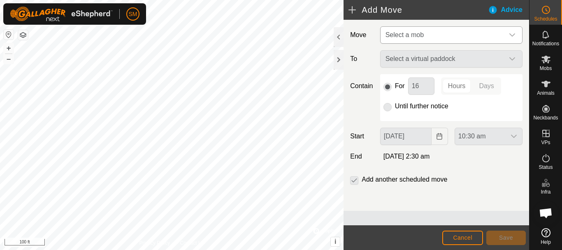
click at [512, 32] on icon "dropdown trigger" at bounding box center [512, 35] width 7 height 7
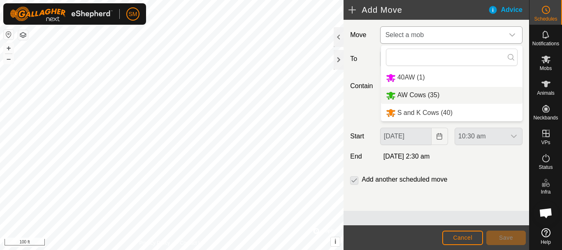
click at [417, 93] on li "AW Cows (35)" at bounding box center [452, 95] width 142 height 17
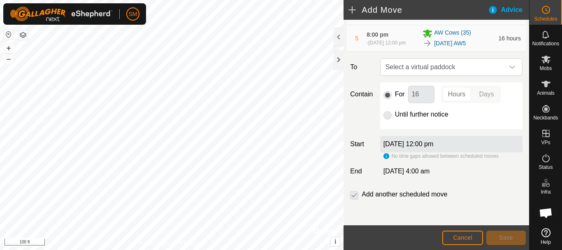
scroll to position [210, 0]
click at [509, 65] on icon "dropdown trigger" at bounding box center [512, 66] width 7 height 7
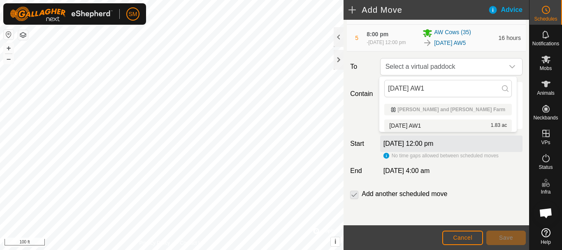
click at [421, 126] on span "[DATE] AW1" at bounding box center [405, 126] width 32 height 6
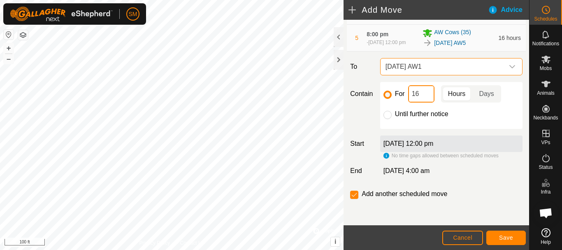
click at [413, 90] on input "16" at bounding box center [421, 93] width 26 height 17
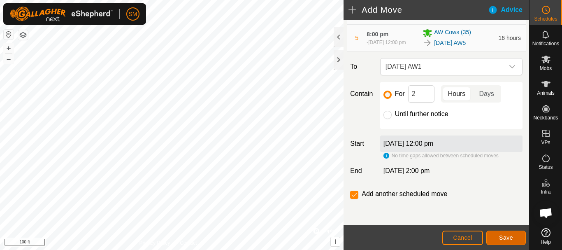
click at [506, 238] on span "Save" at bounding box center [506, 237] width 14 height 7
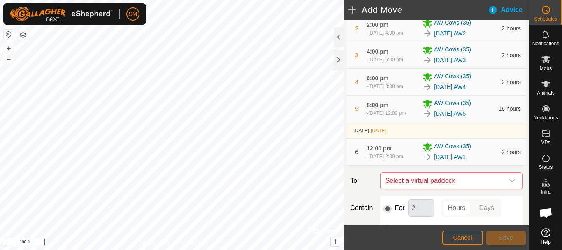
scroll to position [256, 0]
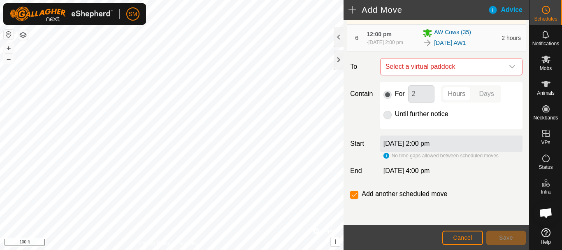
click at [509, 70] on icon "dropdown trigger" at bounding box center [512, 66] width 7 height 7
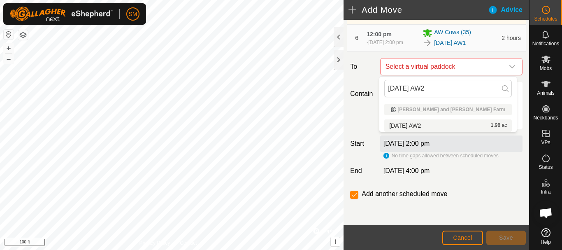
click at [421, 125] on span "[DATE] AW2" at bounding box center [405, 126] width 32 height 6
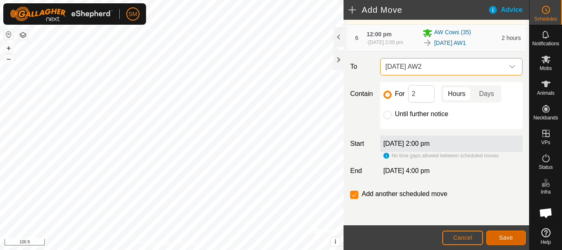
click at [500, 239] on span "Save" at bounding box center [506, 237] width 14 height 7
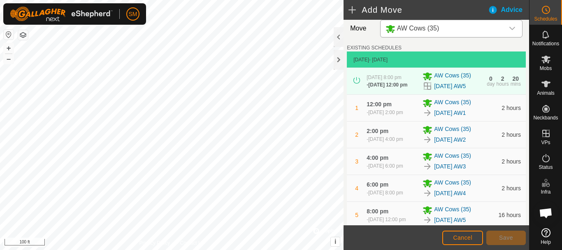
scroll to position [287, 0]
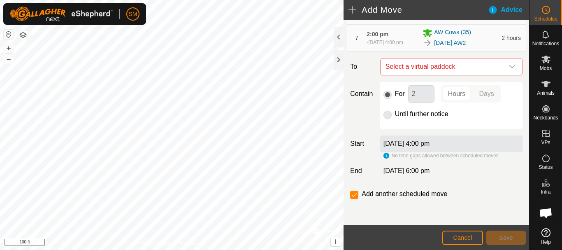
click at [509, 68] on icon "dropdown trigger" at bounding box center [512, 66] width 7 height 7
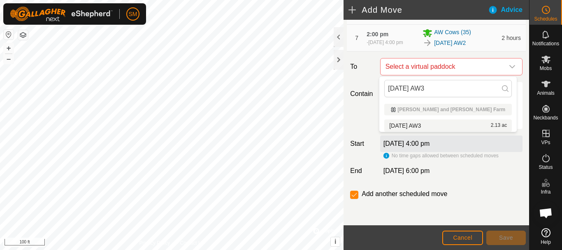
click at [421, 125] on span "[DATE] AW3" at bounding box center [405, 126] width 32 height 6
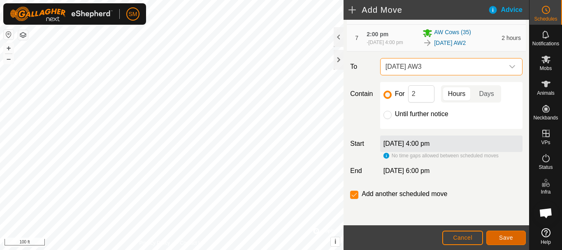
click at [515, 236] on button "Save" at bounding box center [507, 238] width 40 height 14
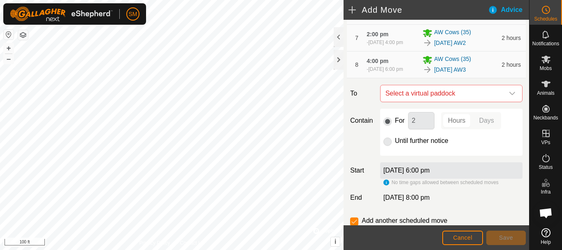
scroll to position [317, 0]
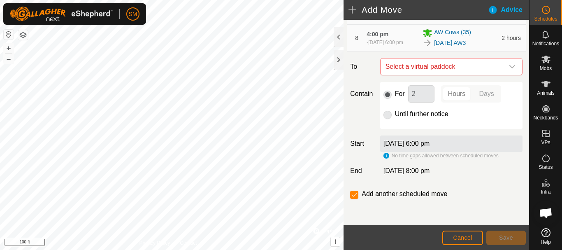
click at [510, 68] on icon "dropdown trigger" at bounding box center [513, 66] width 6 height 3
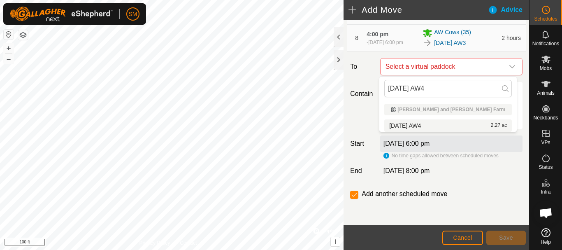
click at [421, 127] on span "[DATE] AW4" at bounding box center [405, 126] width 32 height 6
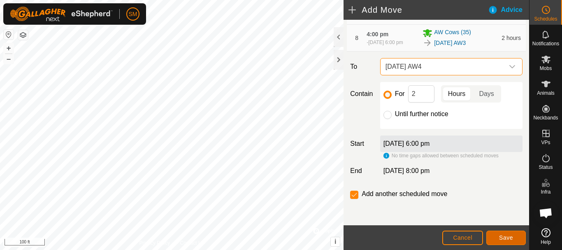
click at [513, 238] on button "Save" at bounding box center [507, 238] width 40 height 14
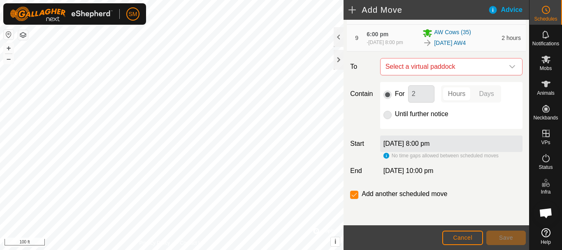
scroll to position [348, 0]
click at [509, 68] on icon "dropdown trigger" at bounding box center [512, 66] width 7 height 7
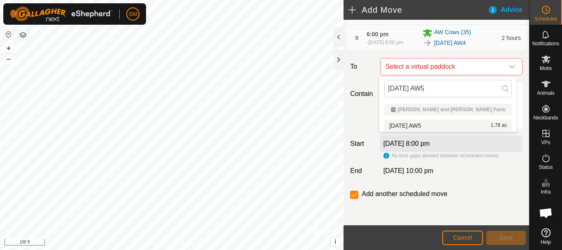
click at [421, 123] on span "[DATE] AW5" at bounding box center [405, 126] width 32 height 6
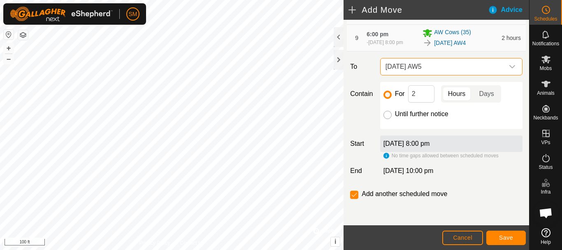
click at [389, 114] on input "Until further notice" at bounding box center [388, 115] width 8 height 8
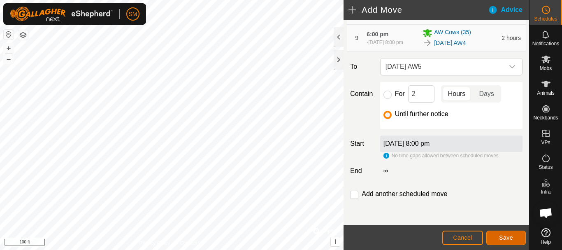
click at [507, 238] on span "Save" at bounding box center [506, 237] width 14 height 7
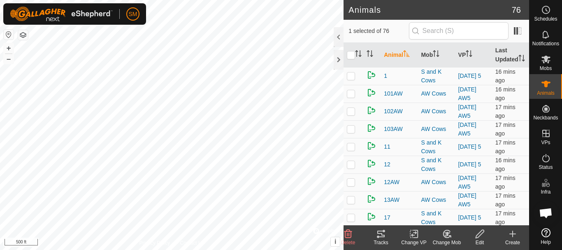
click at [480, 236] on icon at bounding box center [480, 234] width 8 height 8
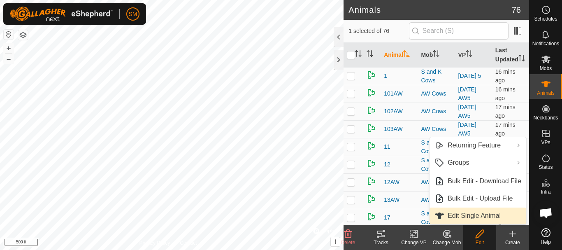
click at [475, 215] on link "Edit Single Animal" at bounding box center [478, 215] width 97 height 16
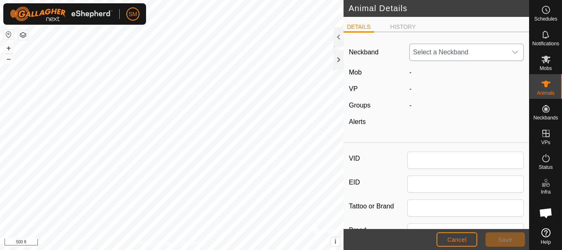
click at [512, 51] on icon "dropdown trigger" at bounding box center [515, 52] width 7 height 7
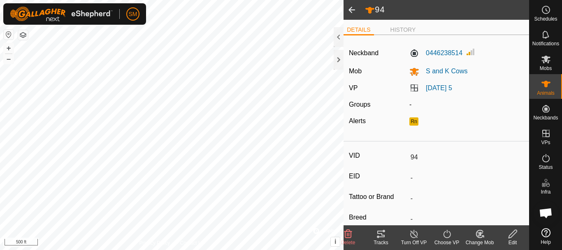
click at [514, 234] on icon at bounding box center [513, 234] width 10 height 10
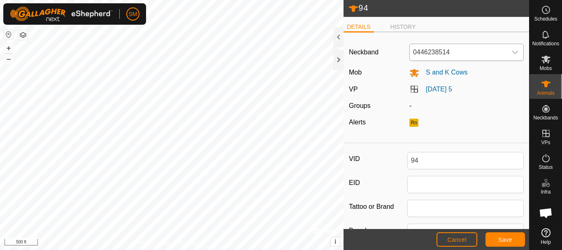
click at [512, 54] on icon "dropdown trigger" at bounding box center [515, 52] width 7 height 7
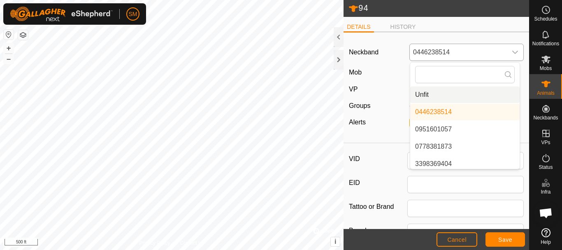
click at [416, 98] on li "Unfit" at bounding box center [465, 94] width 110 height 16
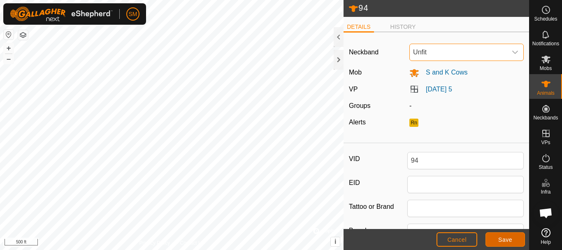
click at [506, 240] on span "Save" at bounding box center [506, 239] width 14 height 7
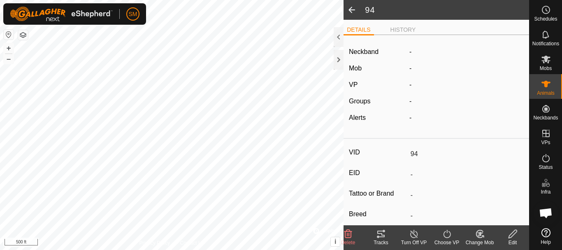
click at [352, 8] on span at bounding box center [352, 10] width 16 height 20
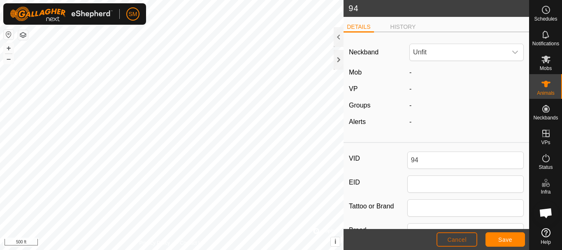
click at [459, 243] on button "Cancel" at bounding box center [457, 239] width 41 height 14
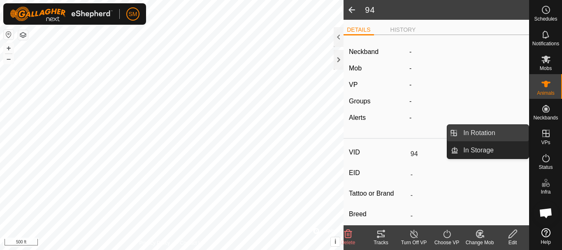
click at [485, 135] on link "In Rotation" at bounding box center [494, 133] width 70 height 16
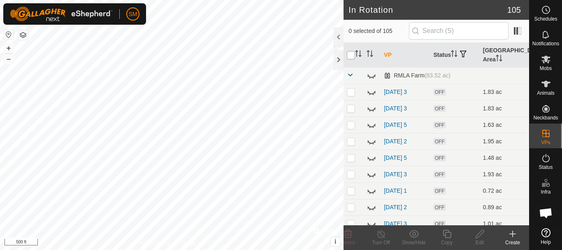
click at [352, 55] on input "checkbox" at bounding box center [351, 55] width 8 height 8
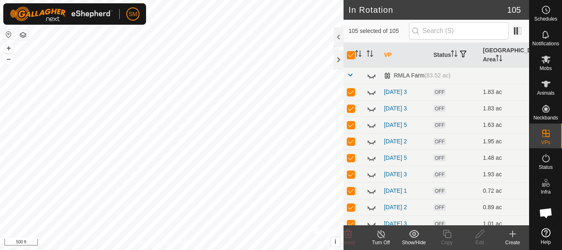
click at [410, 232] on icon at bounding box center [414, 234] width 10 height 10
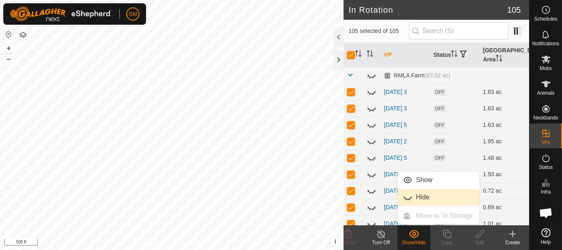
click at [420, 194] on link "Hide" at bounding box center [439, 197] width 82 height 16
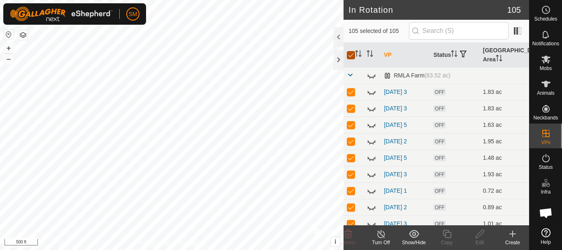
click at [353, 55] on input "checkbox" at bounding box center [351, 55] width 8 height 8
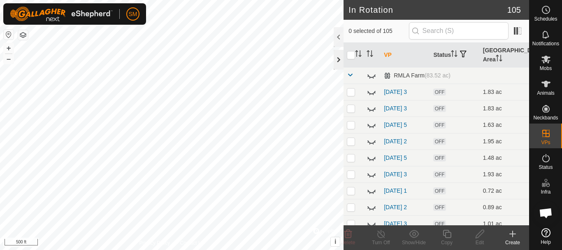
click at [340, 61] on div at bounding box center [339, 60] width 10 height 20
